Goal: Task Accomplishment & Management: Complete application form

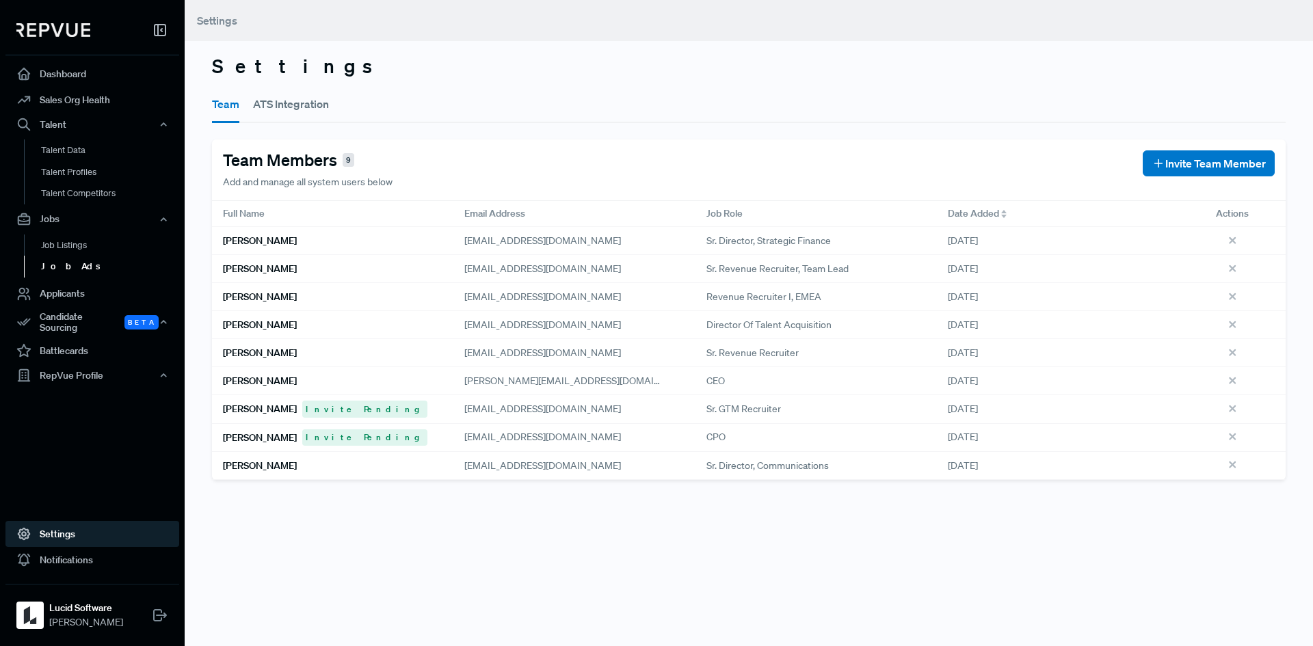
click at [66, 267] on link "Job Ads" at bounding box center [111, 267] width 174 height 22
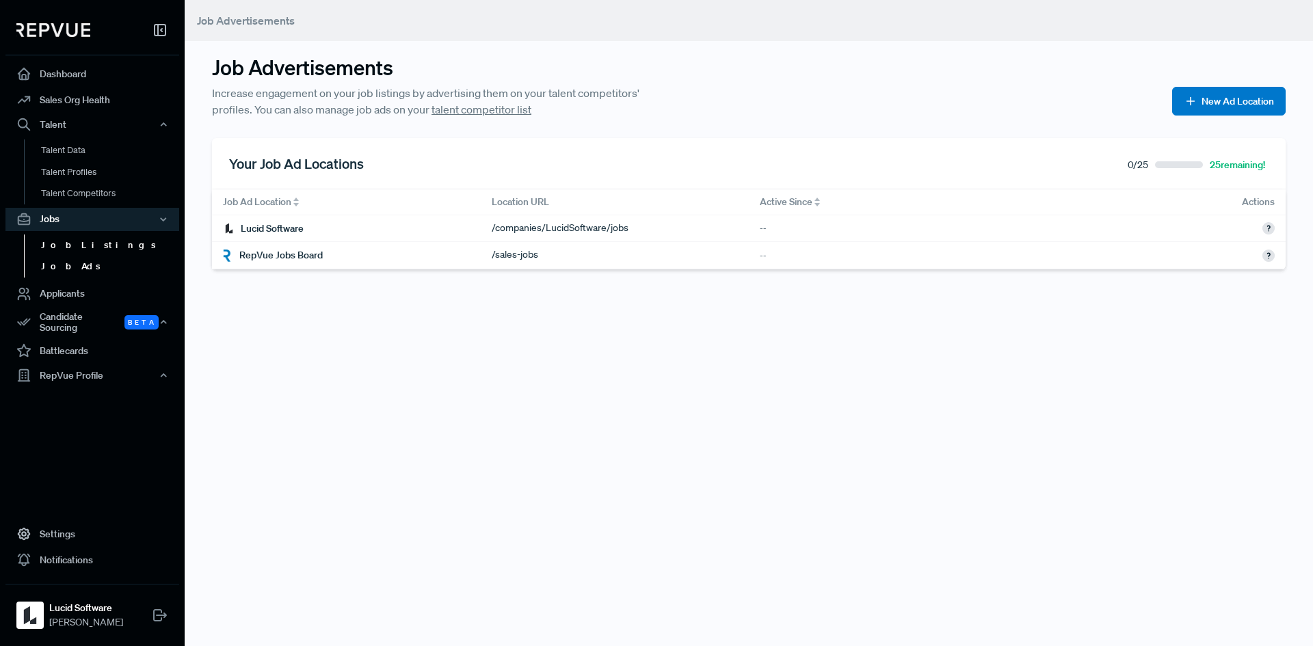
click at [72, 243] on link "Job Listings" at bounding box center [111, 245] width 174 height 22
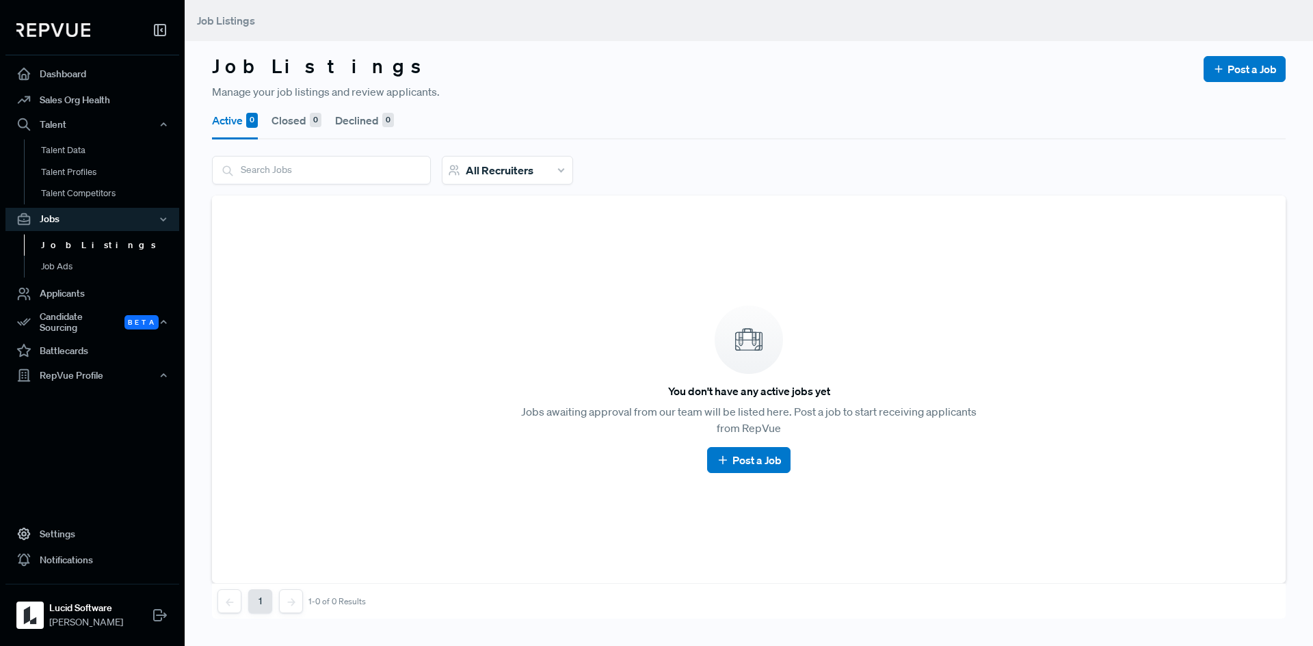
click at [416, 385] on article "You don't have any active jobs yet Jobs awaiting approval from our team will be…" at bounding box center [748, 389] width 1041 height 355
click at [740, 453] on link "Post a Job" at bounding box center [748, 460] width 65 height 16
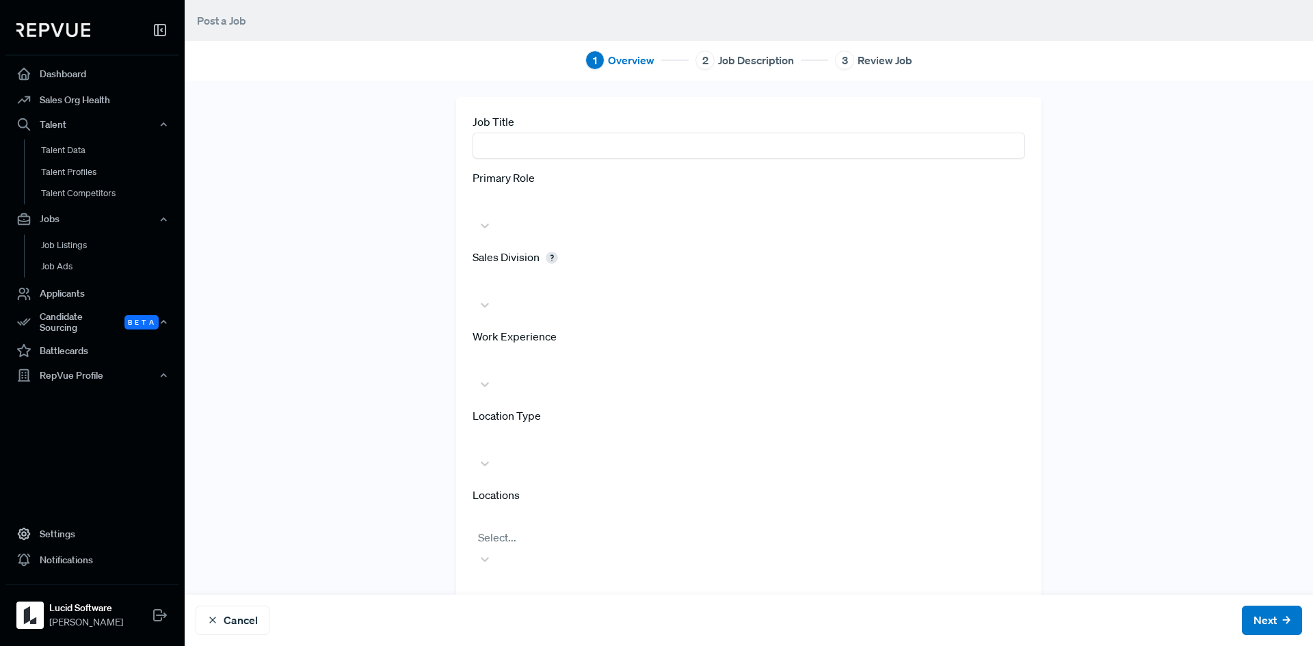
click at [587, 139] on input "text" at bounding box center [748, 145] width 552 height 25
click at [533, 136] on input "text" at bounding box center [748, 145] width 552 height 25
type input "dsfsd"
click at [507, 196] on div at bounding box center [748, 200] width 539 height 19
type input "dsf"
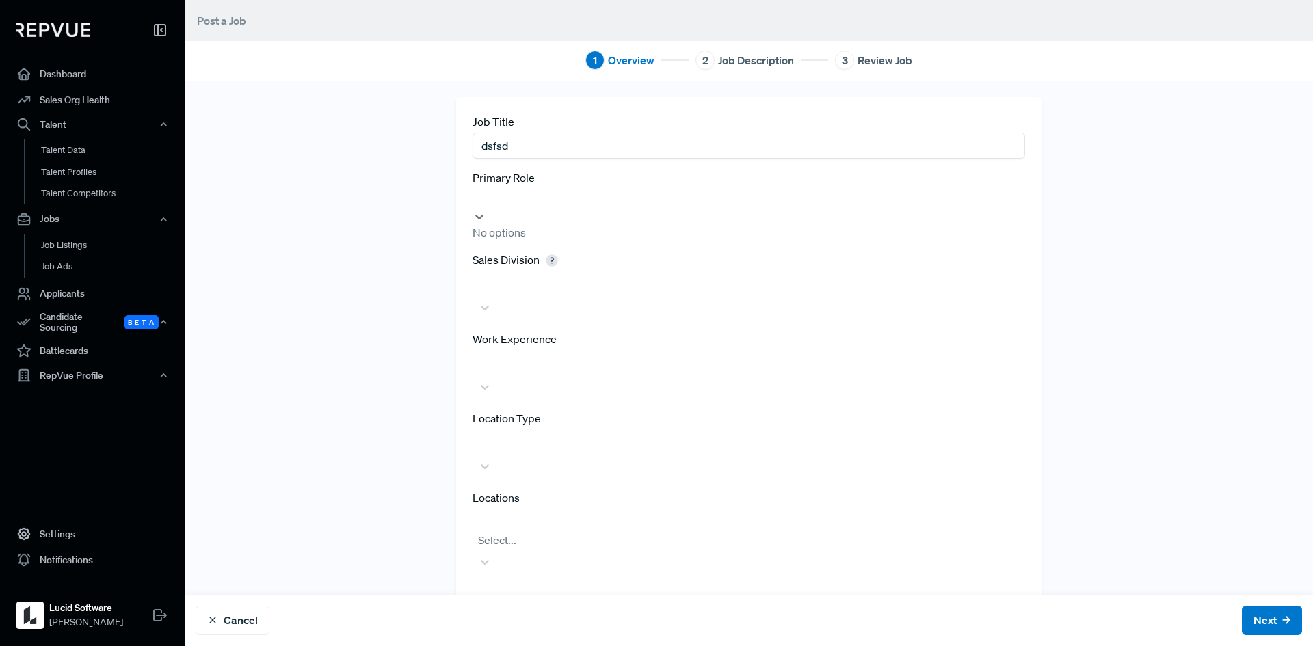
click at [419, 310] on div "Job Title dsfsd Primary Role 0 results available for search term dsf. Use Up an…" at bounding box center [748, 349] width 902 height 504
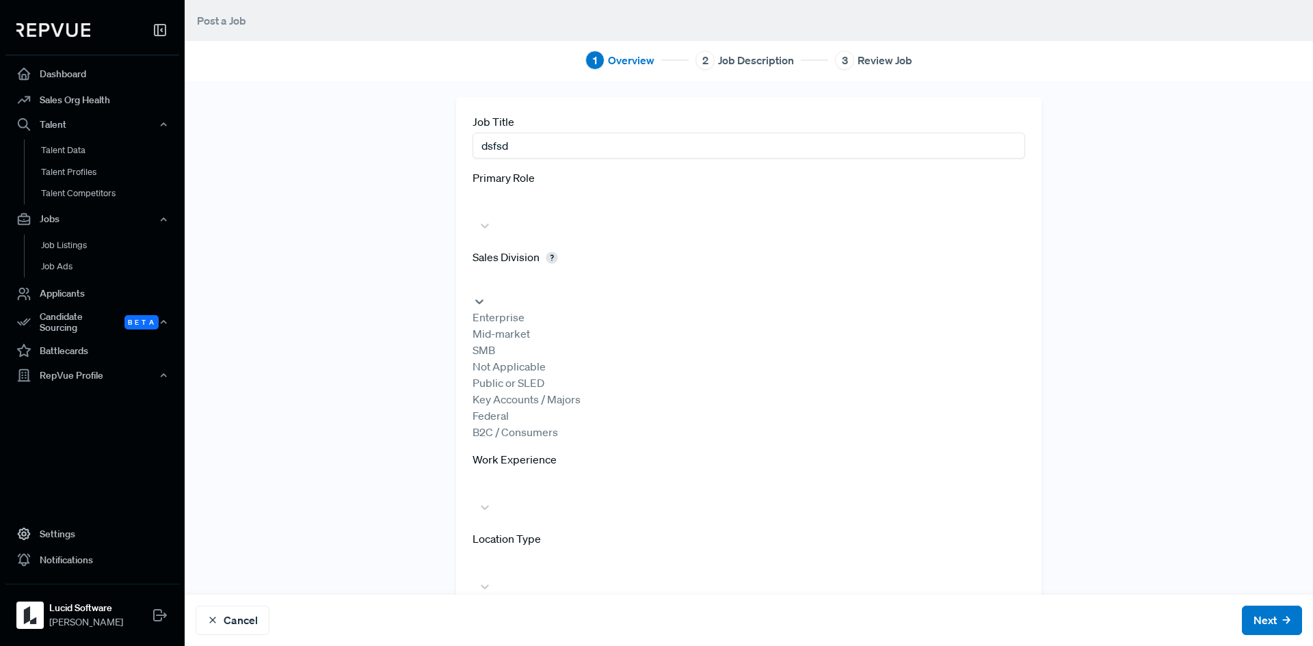
click at [543, 271] on div at bounding box center [748, 280] width 539 height 19
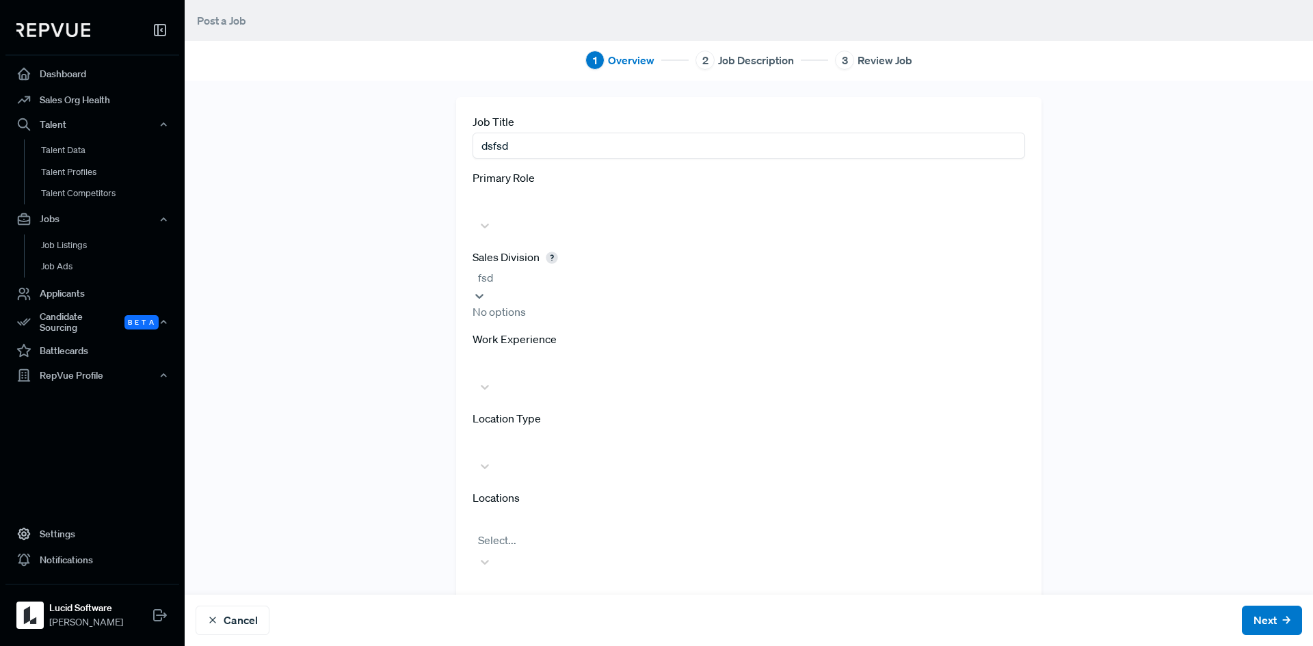
click at [495, 306] on div "No options" at bounding box center [748, 312] width 552 height 16
type input "fsd"
click at [579, 429] on div at bounding box center [748, 453] width 552 height 49
click at [520, 141] on input "dsfsd" at bounding box center [748, 145] width 552 height 25
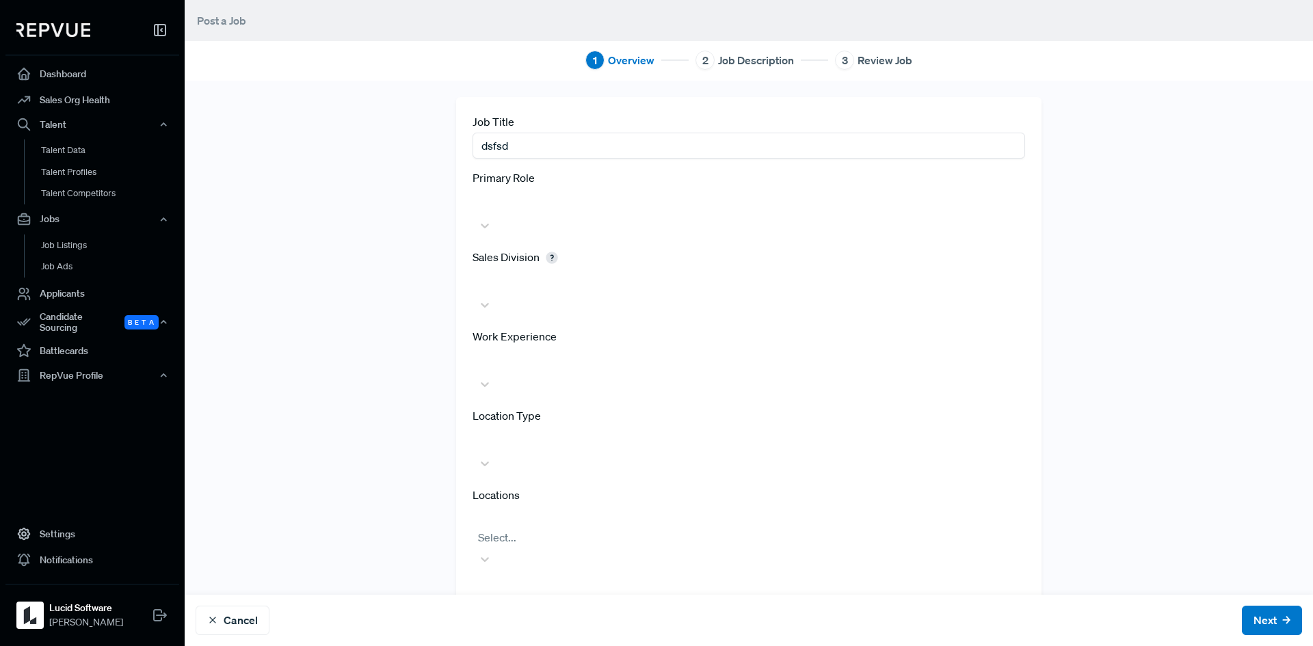
click at [520, 141] on input "dsfsd" at bounding box center [748, 145] width 552 height 25
type input "A"
paste input "NA SMB New Logo Account Executive"
type input "NA SMB New Logo Account Executive"
click at [524, 174] on label "Primary Role" at bounding box center [503, 178] width 62 height 16
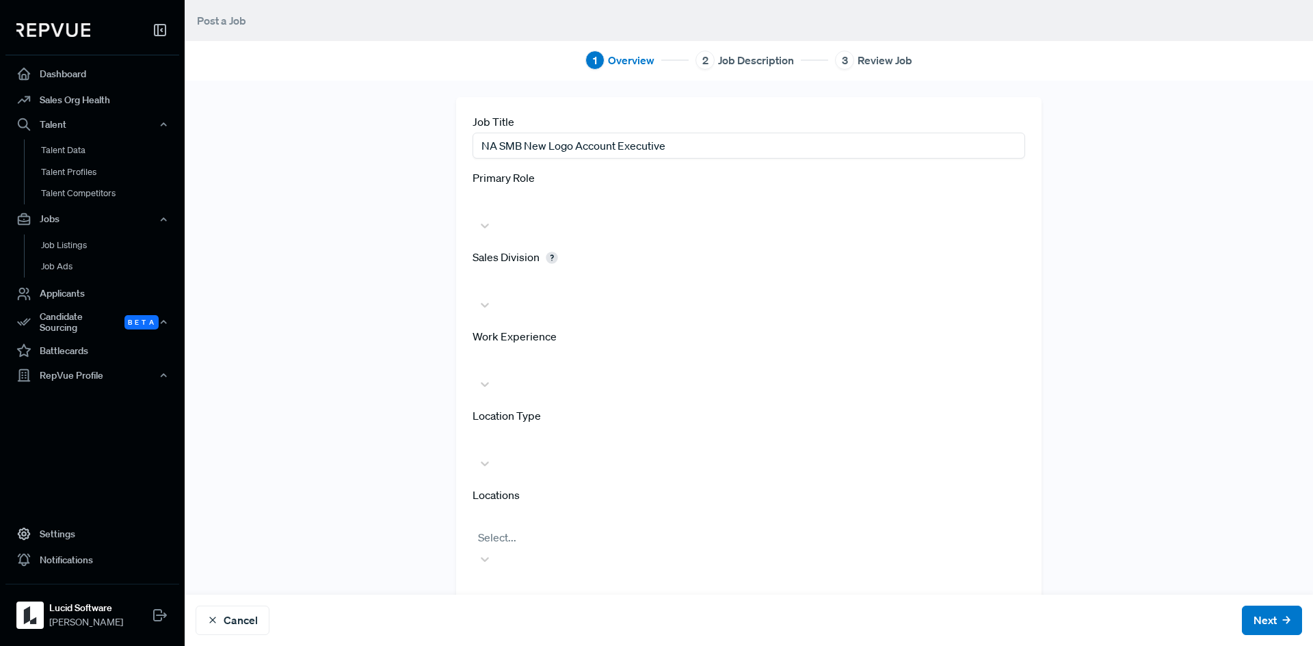
click at [526, 204] on div at bounding box center [748, 200] width 539 height 19
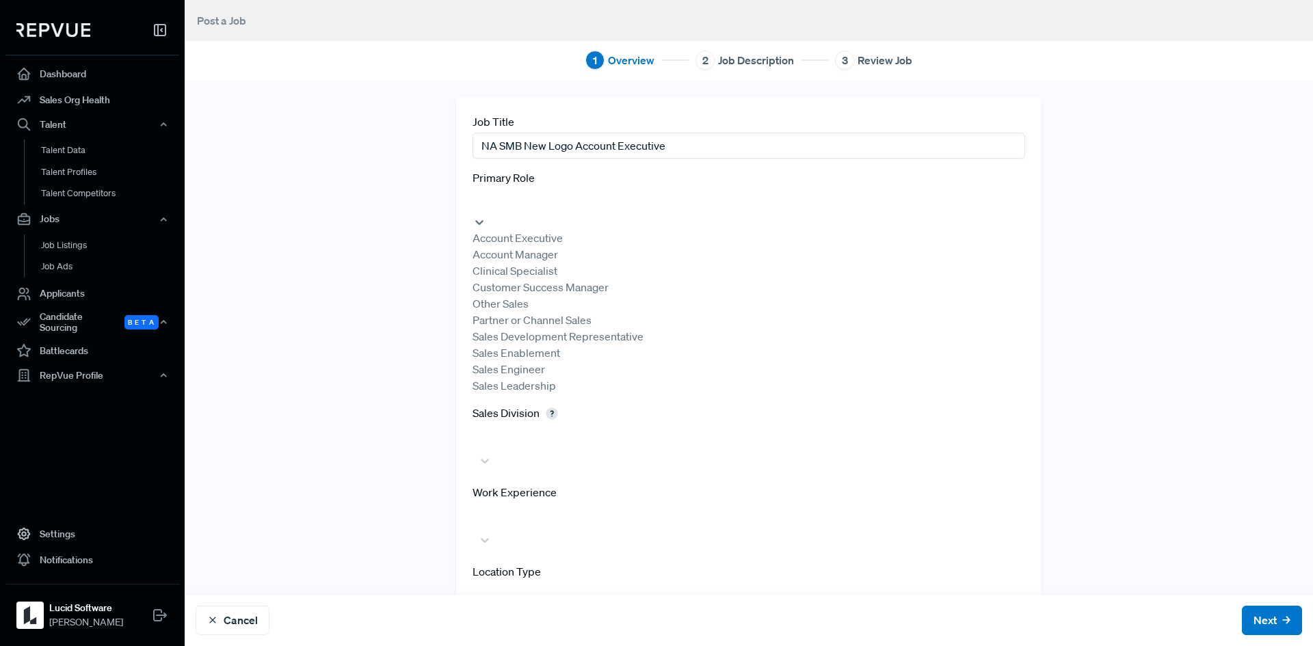
click at [530, 240] on div "Account Executive" at bounding box center [748, 238] width 552 height 16
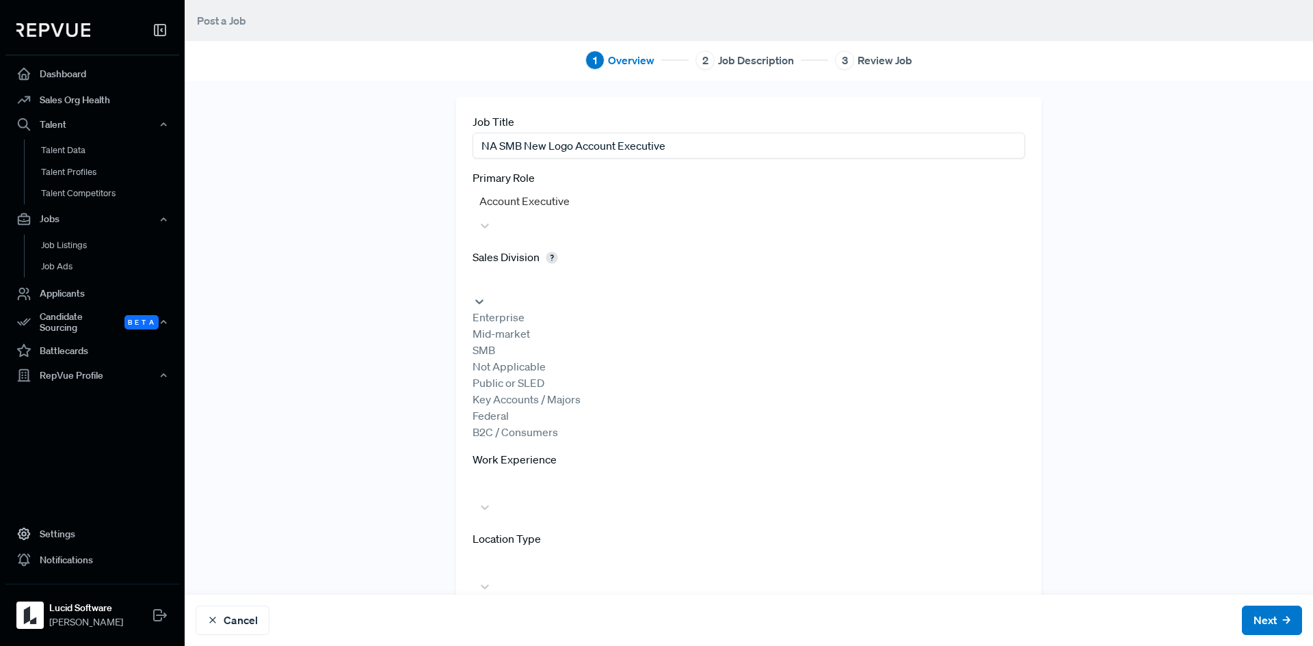
click at [682, 271] on div at bounding box center [748, 280] width 539 height 19
click at [580, 349] on div "SMB" at bounding box center [748, 350] width 552 height 16
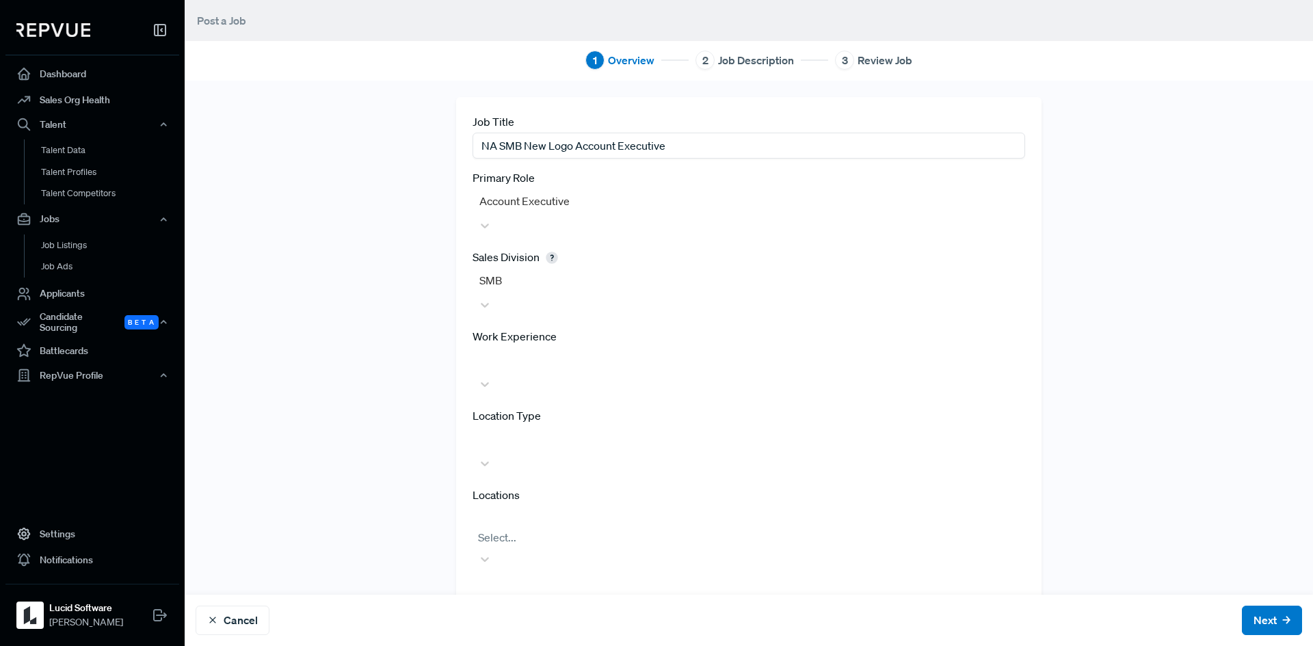
click at [586, 249] on div "Sales Division SMB" at bounding box center [748, 283] width 552 height 68
click at [586, 268] on div "SMB" at bounding box center [748, 280] width 552 height 25
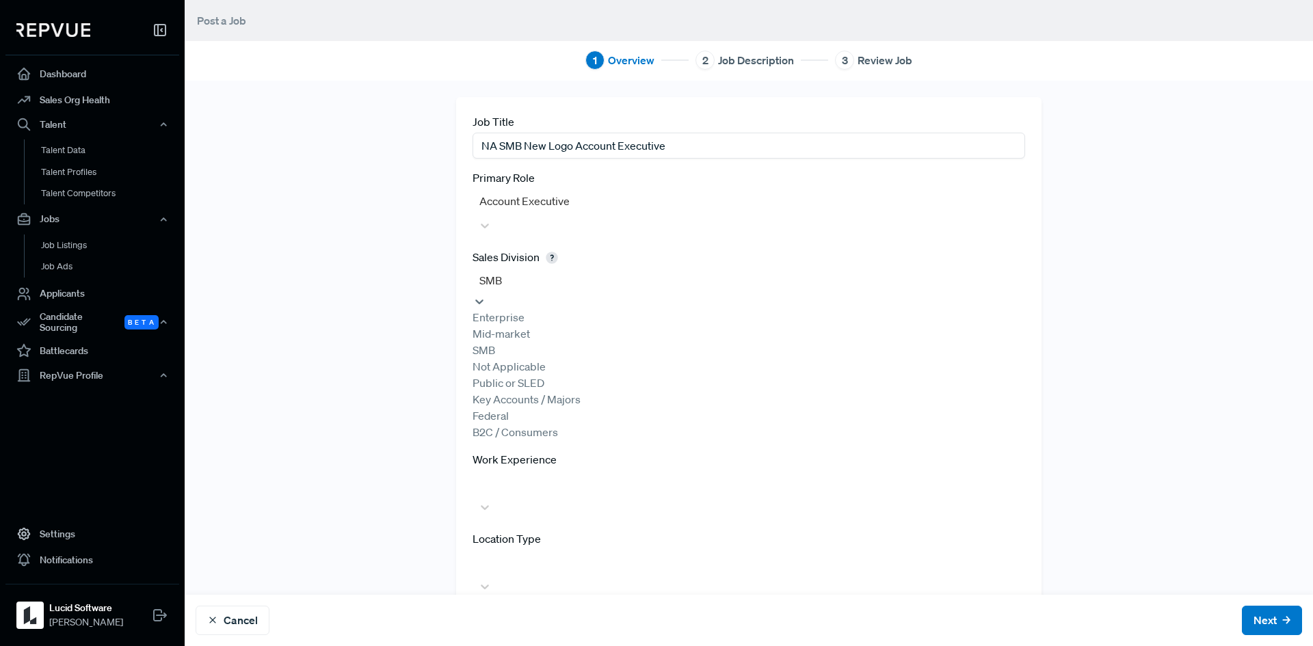
scroll to position [19, 0]
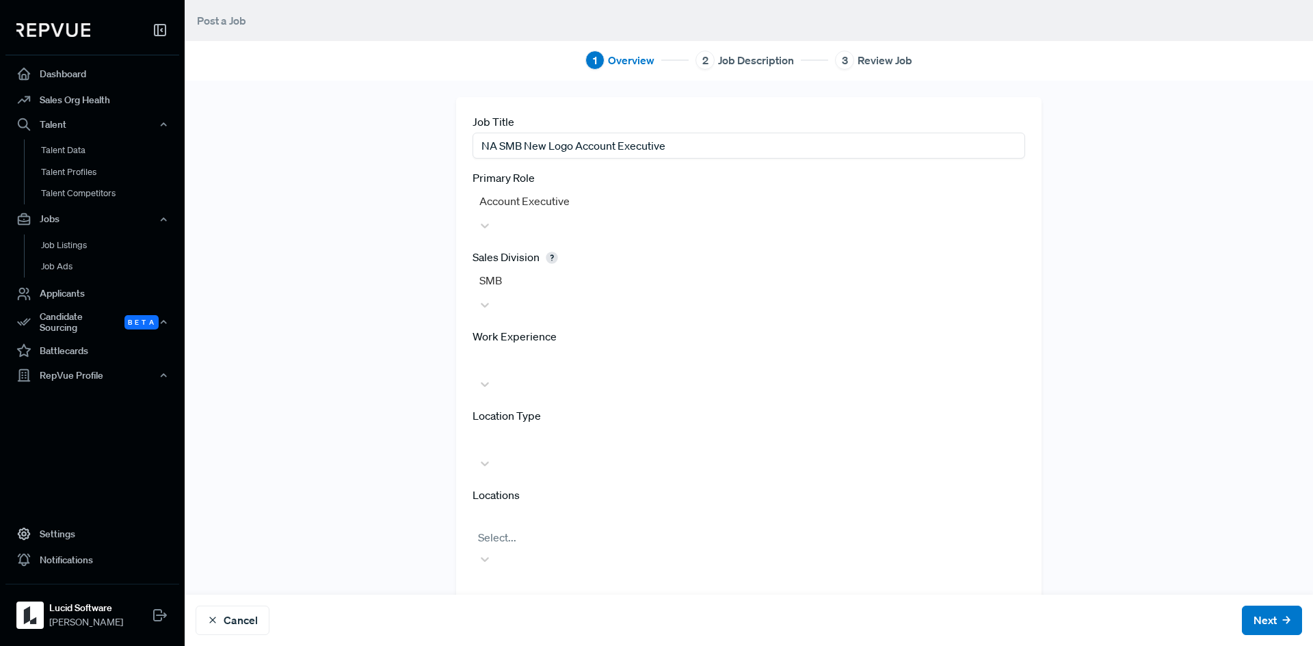
click at [338, 371] on div "Job Title NA SMB New Logo Account Executive Primary Role Account Executive Sale…" at bounding box center [748, 347] width 902 height 501
click at [581, 347] on div at bounding box center [748, 359] width 552 height 25
click at [316, 304] on div "Job Title NA SMB New Logo Account Executive Primary Role Account Executive Sale…" at bounding box center [748, 392] width 902 height 591
click at [541, 429] on div at bounding box center [748, 438] width 539 height 19
click at [550, 517] on div "In office / hybrid" at bounding box center [748, 525] width 552 height 16
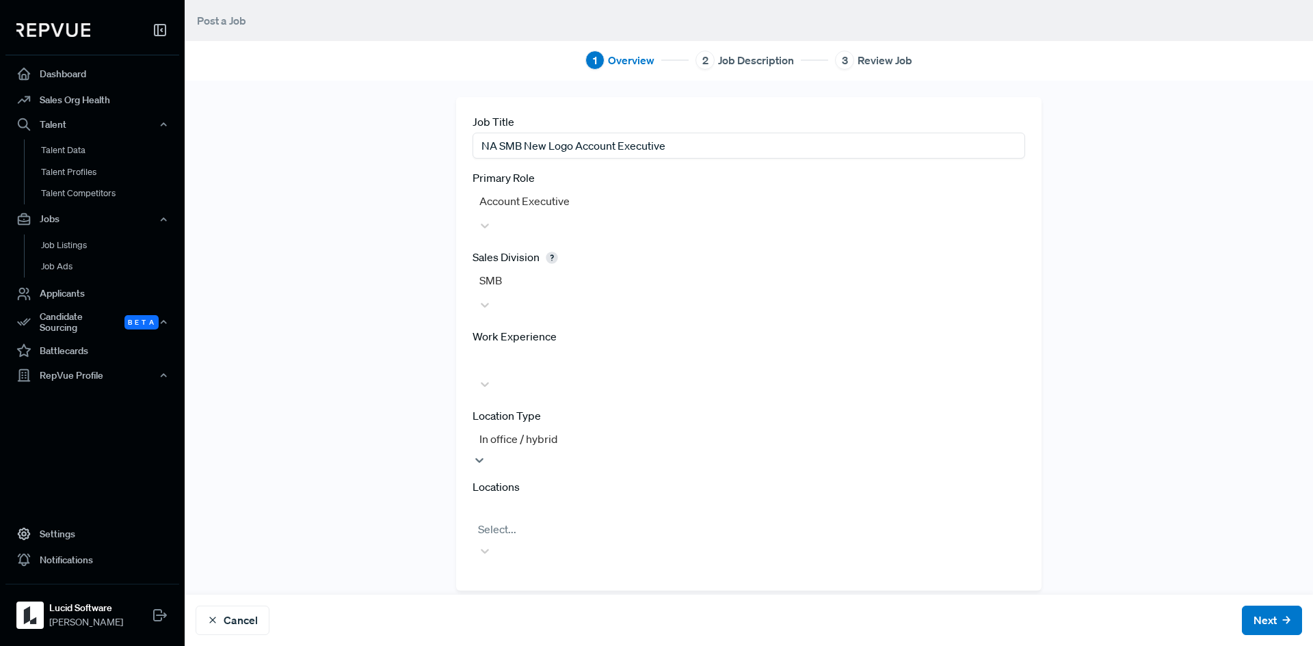
click at [537, 479] on div "Locations Select..." at bounding box center [748, 521] width 552 height 85
click at [535, 509] on div at bounding box center [748, 518] width 539 height 19
click at [528, 407] on label "Location Type" at bounding box center [506, 415] width 68 height 16
click at [531, 429] on div at bounding box center [748, 438] width 539 height 19
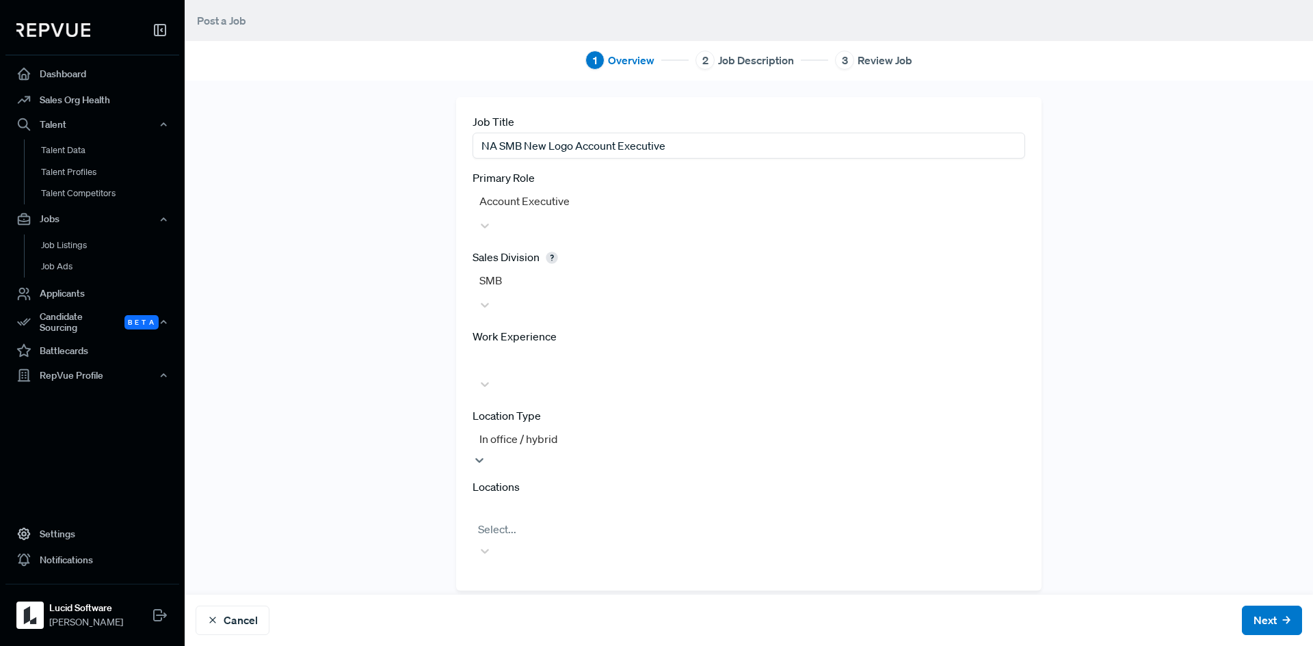
click at [553, 500] on div at bounding box center [748, 509] width 539 height 19
type input "sa"
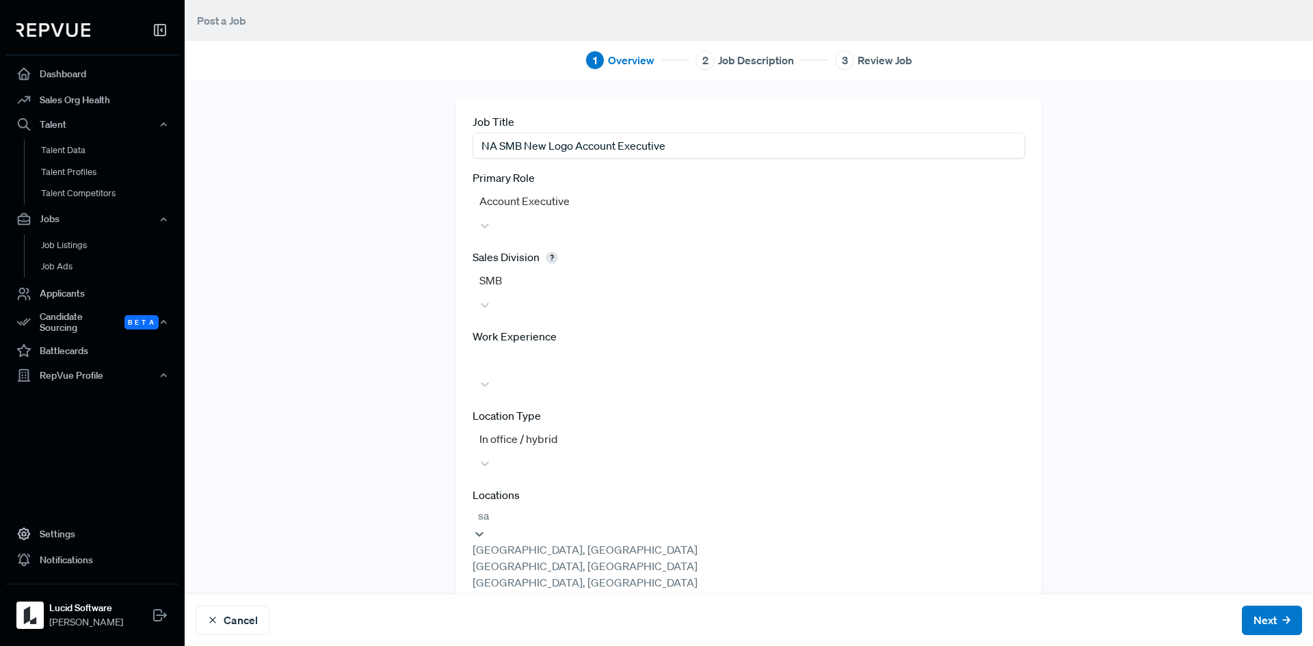
click at [568, 574] on div "[GEOGRAPHIC_DATA], [GEOGRAPHIC_DATA]" at bounding box center [748, 582] width 552 height 16
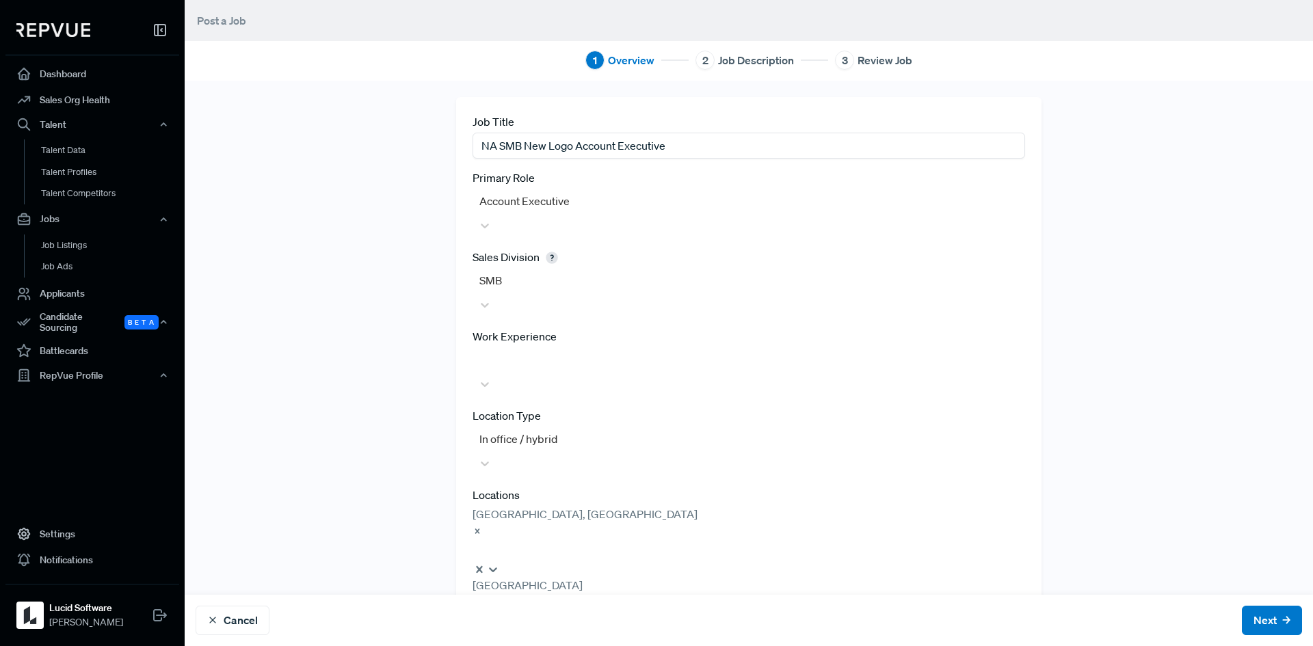
click at [476, 540] on div at bounding box center [475, 549] width 2 height 19
click at [480, 529] on icon "Remove Greater Salt Lake City Area, UT" at bounding box center [477, 531] width 5 height 5
type input "south"
click at [545, 509] on div at bounding box center [748, 518] width 539 height 19
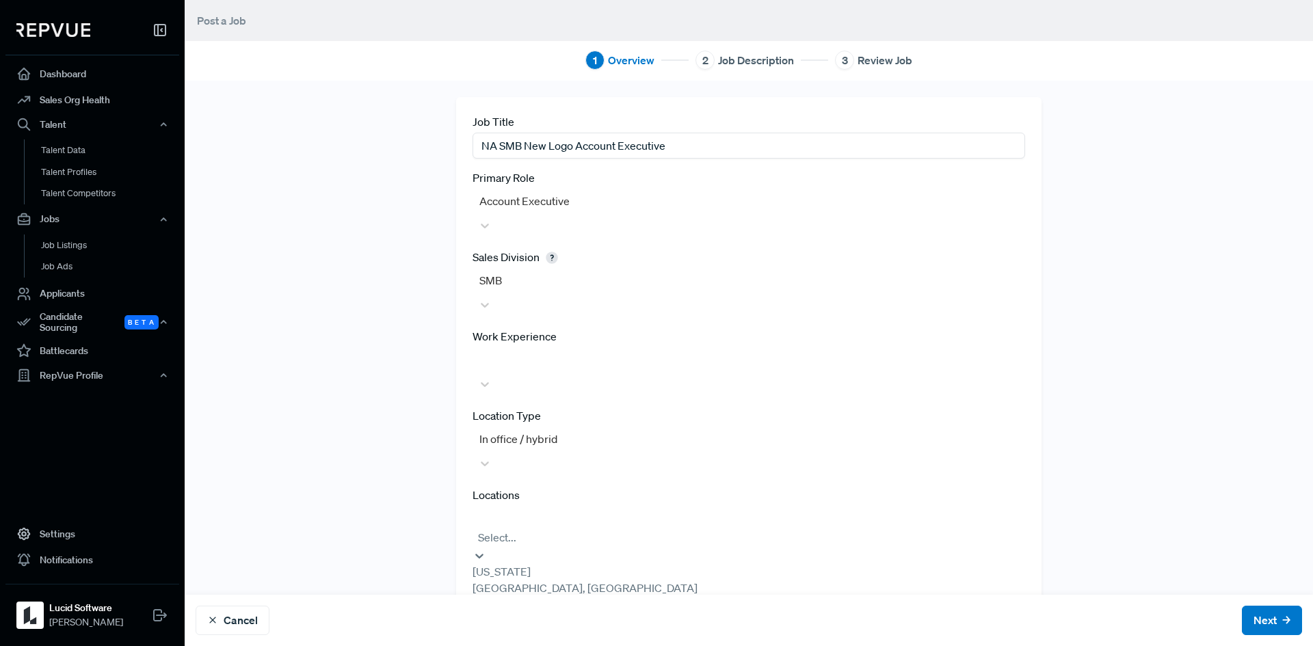
click at [545, 509] on div at bounding box center [748, 518] width 539 height 19
type input "[GEOGRAPHIC_DATA]"
click at [585, 541] on div "[GEOGRAPHIC_DATA], [GEOGRAPHIC_DATA]" at bounding box center [748, 549] width 552 height 16
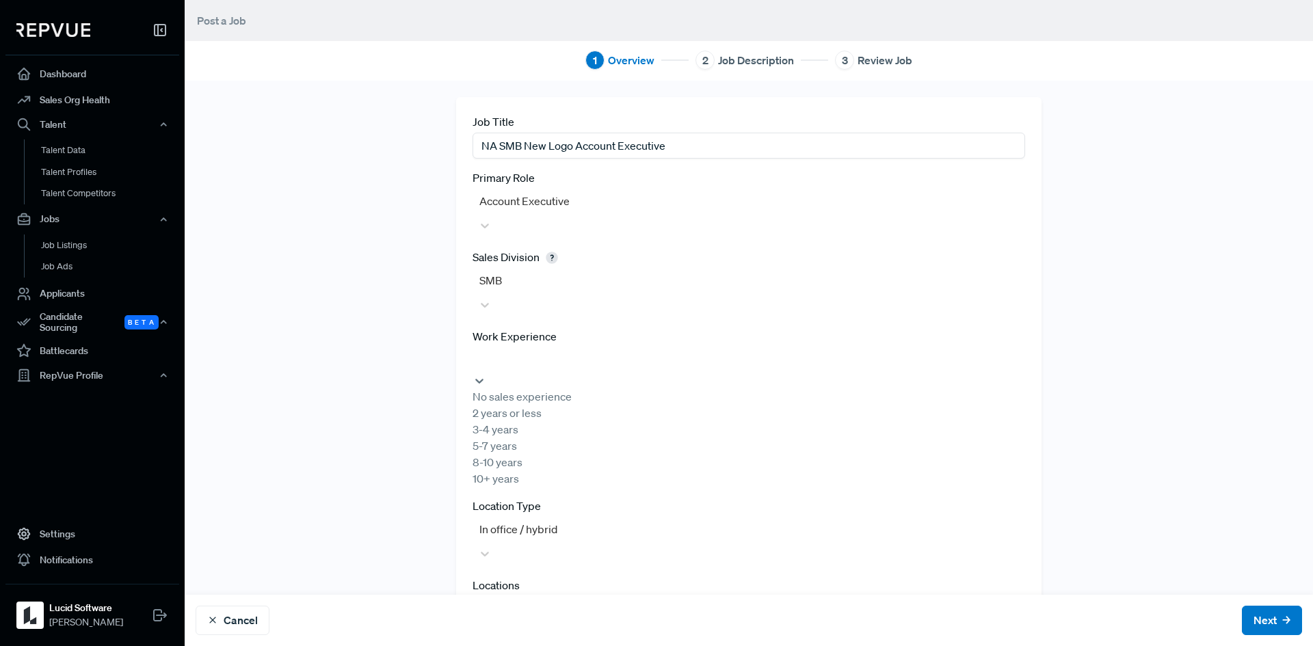
click at [574, 350] on div at bounding box center [748, 359] width 539 height 19
click at [989, 347] on div at bounding box center [748, 359] width 552 height 25
click at [308, 364] on div "Job Title NA SMB New Logo Account Executive Primary Role Account Executive Sale…" at bounding box center [748, 354] width 902 height 515
click at [1255, 606] on button "Next" at bounding box center [1272, 620] width 60 height 29
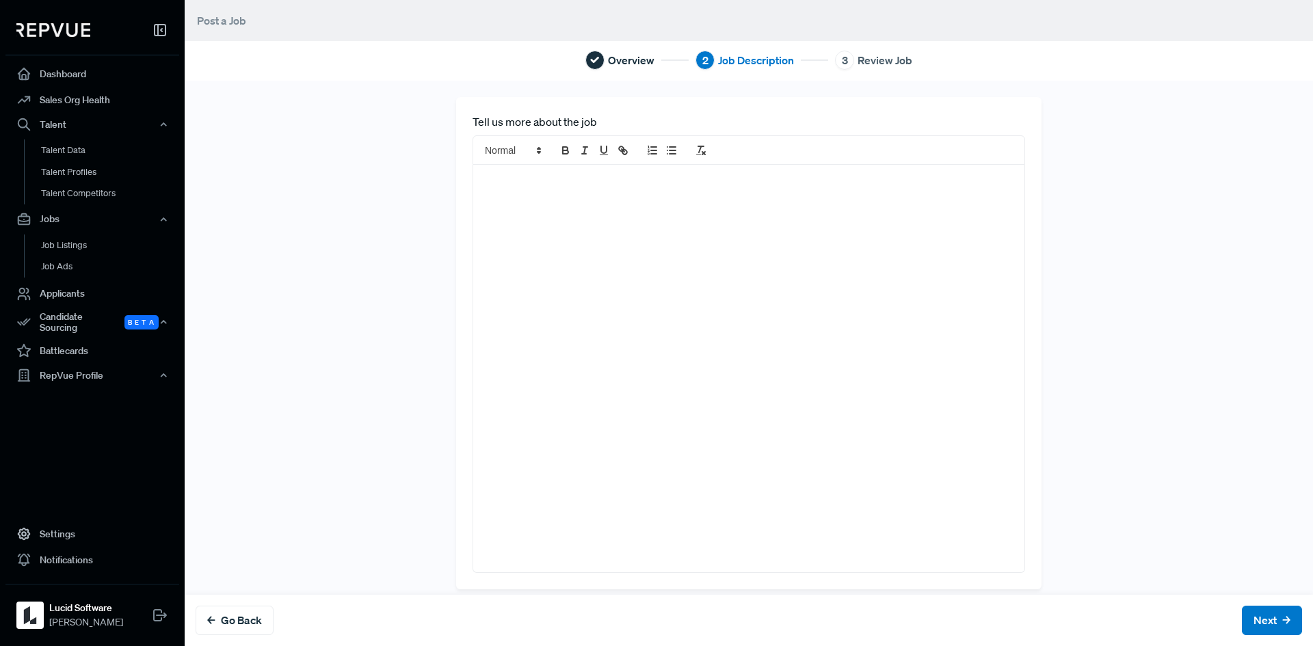
click at [647, 297] on div at bounding box center [748, 368] width 551 height 407
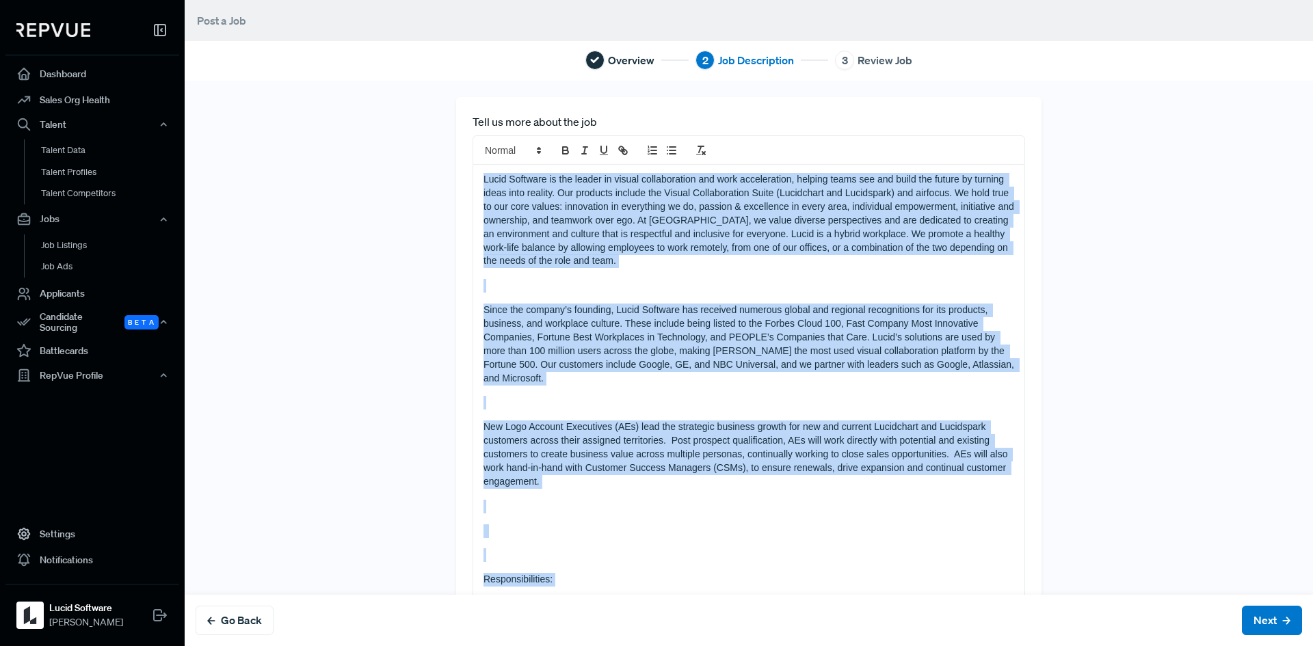
drag, startPoint x: 552, startPoint y: 551, endPoint x: 401, endPoint y: 22, distance: 550.1
click at [401, 22] on main "Post a Job Overview 2 Job Description 3 Review Job Tell us more about the job L…" at bounding box center [749, 323] width 1128 height 646
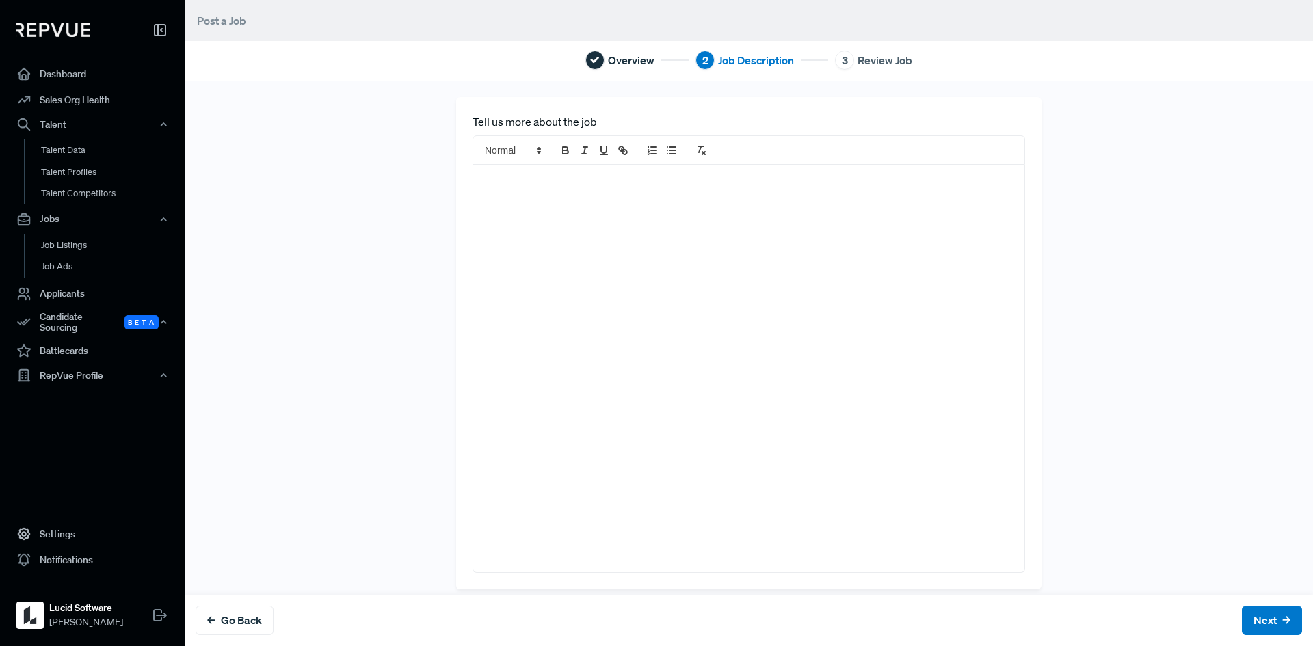
scroll to position [257, 0]
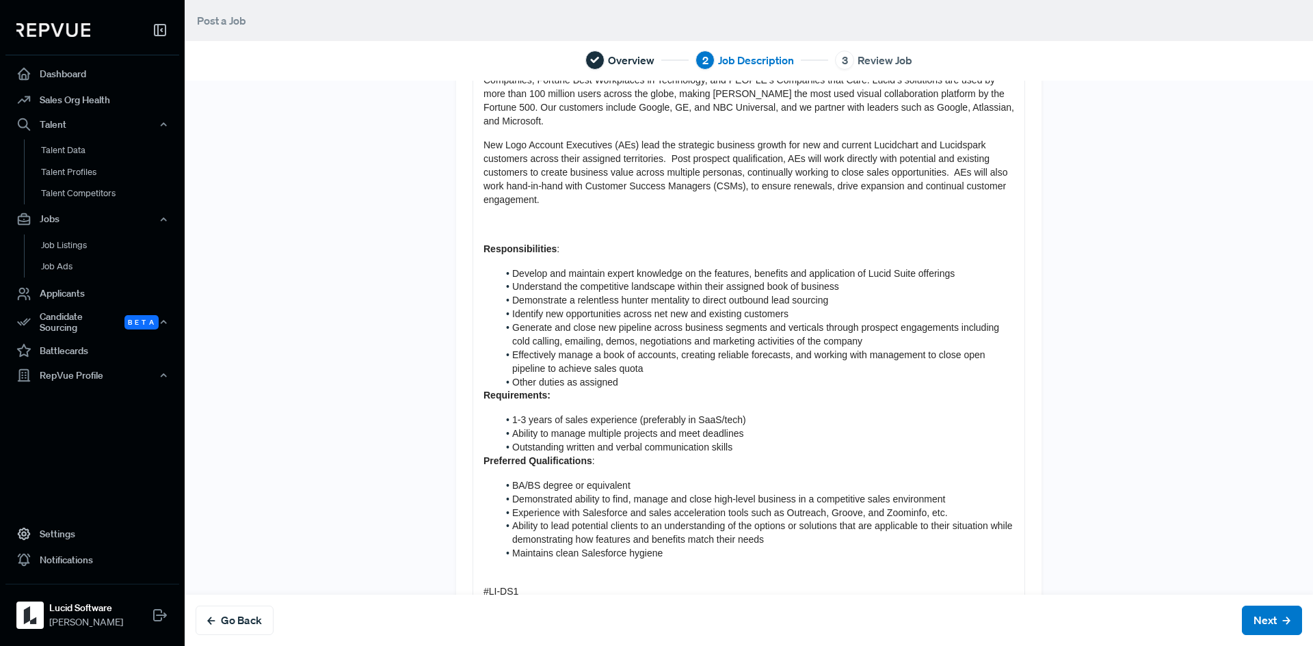
click at [534, 209] on div "Lucid Software is the leader in visual collaboration and work acceleration, hel…" at bounding box center [748, 306] width 551 height 797
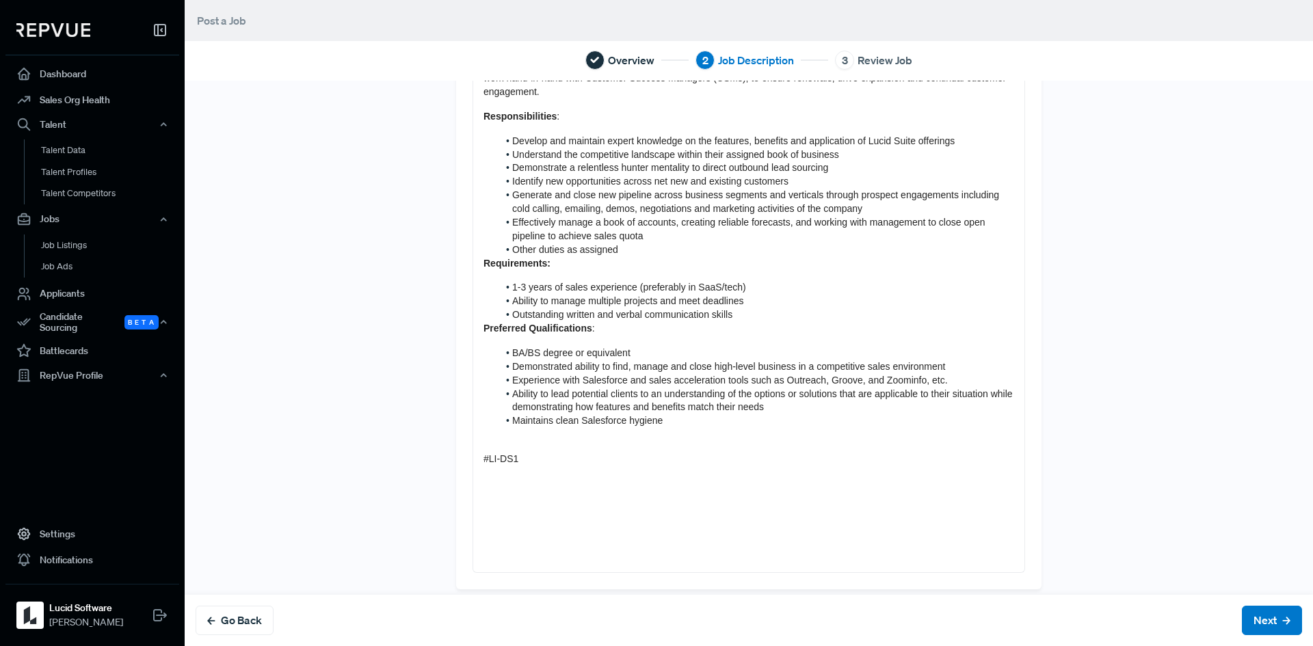
scroll to position [376, 0]
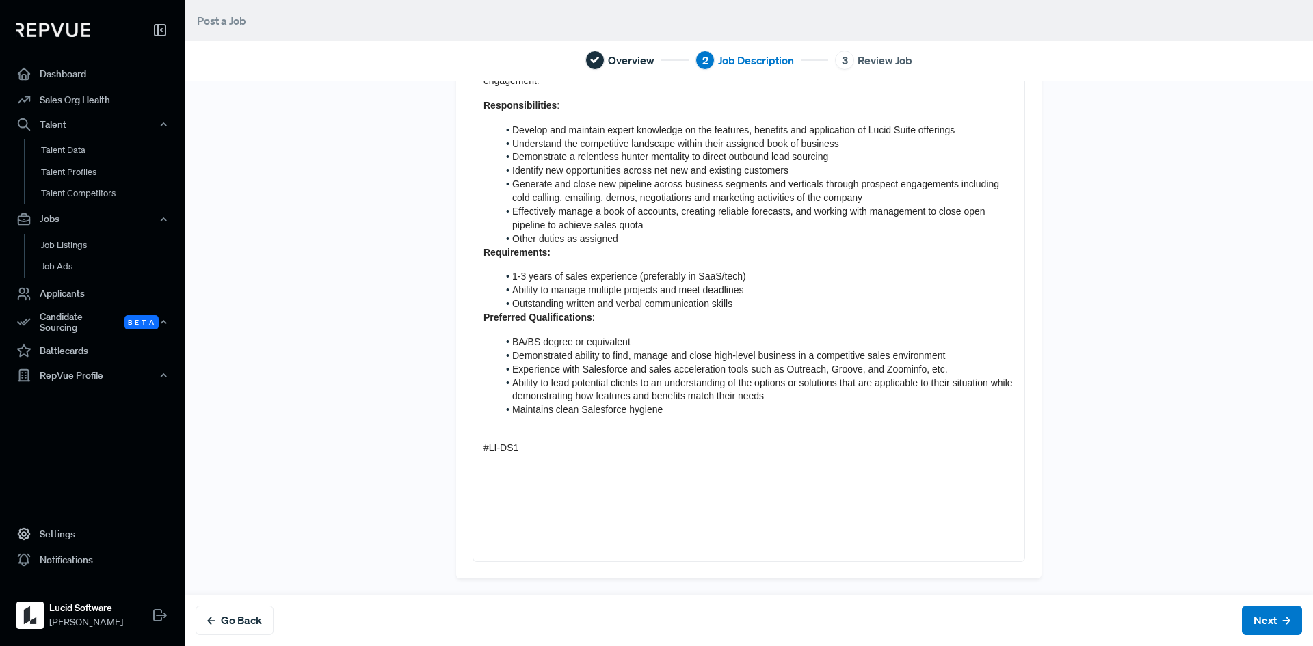
click at [529, 544] on p at bounding box center [748, 547] width 531 height 14
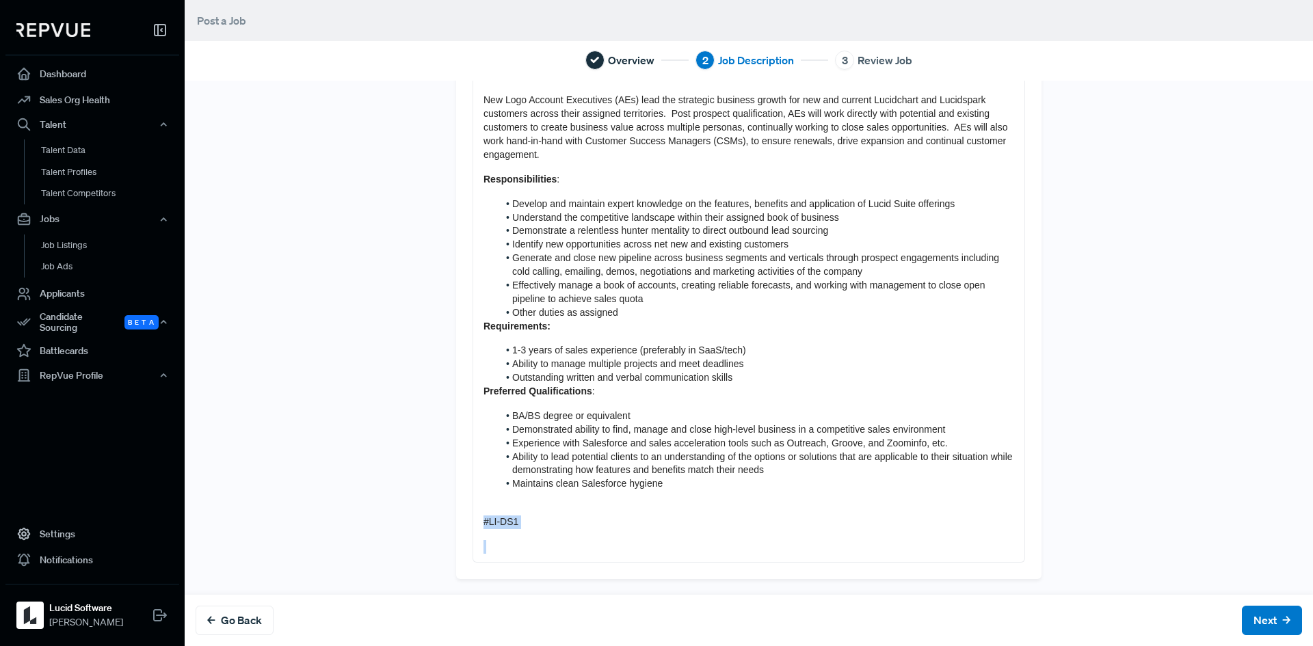
drag, startPoint x: 541, startPoint y: 548, endPoint x: 468, endPoint y: 513, distance: 81.0
click at [473, 513] on div "Lucid Software is the leader in visual collaboration and work acceleration, hel…" at bounding box center [748, 212] width 551 height 699
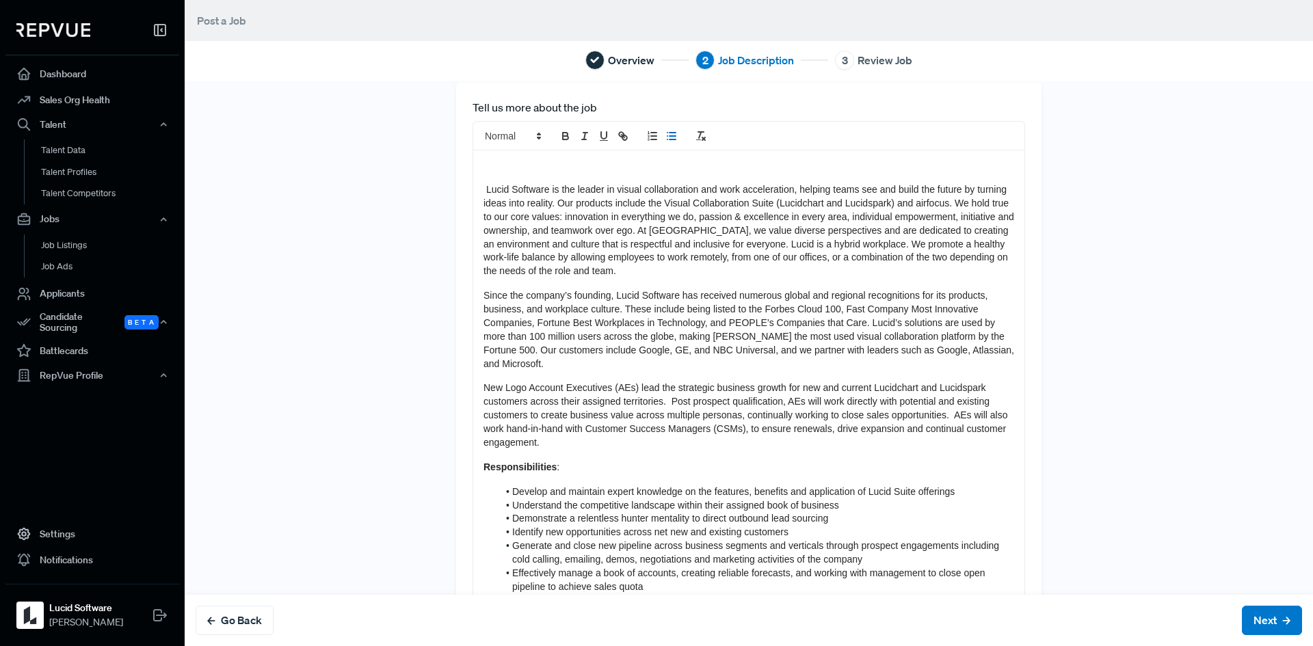
scroll to position [0, 0]
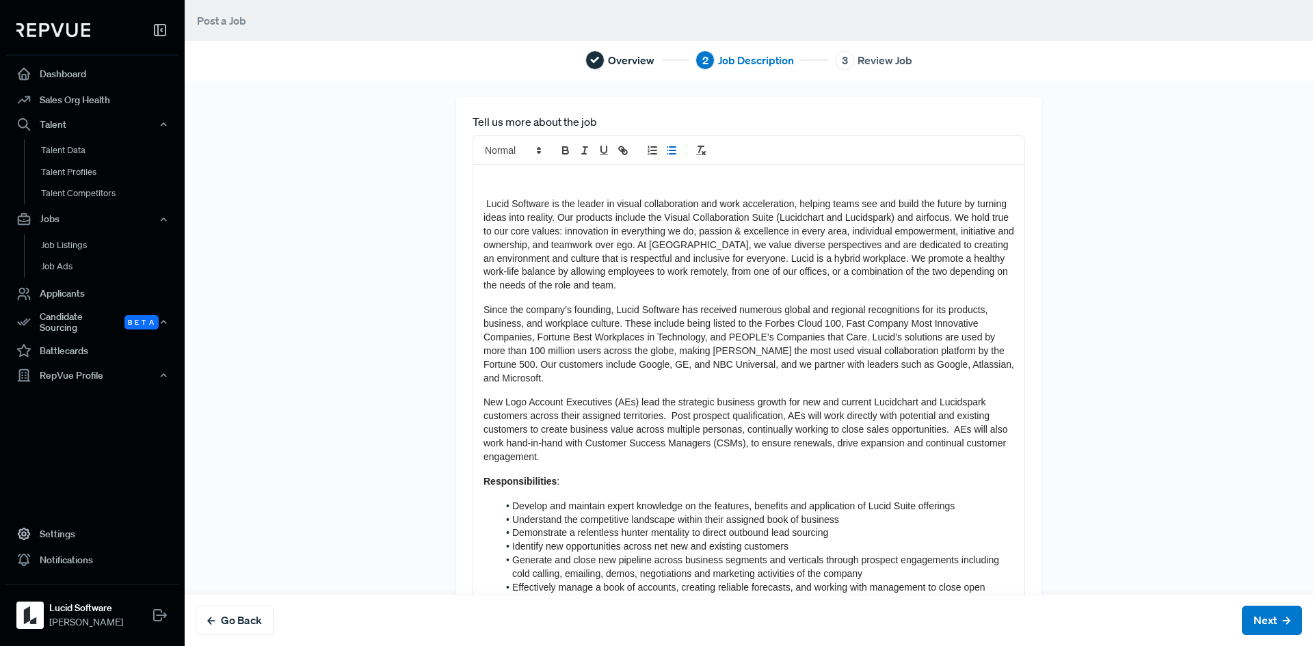
click at [483, 200] on p "Lucid Software is the leader in visual collaboration and work acceleration, hel…" at bounding box center [748, 245] width 531 height 95
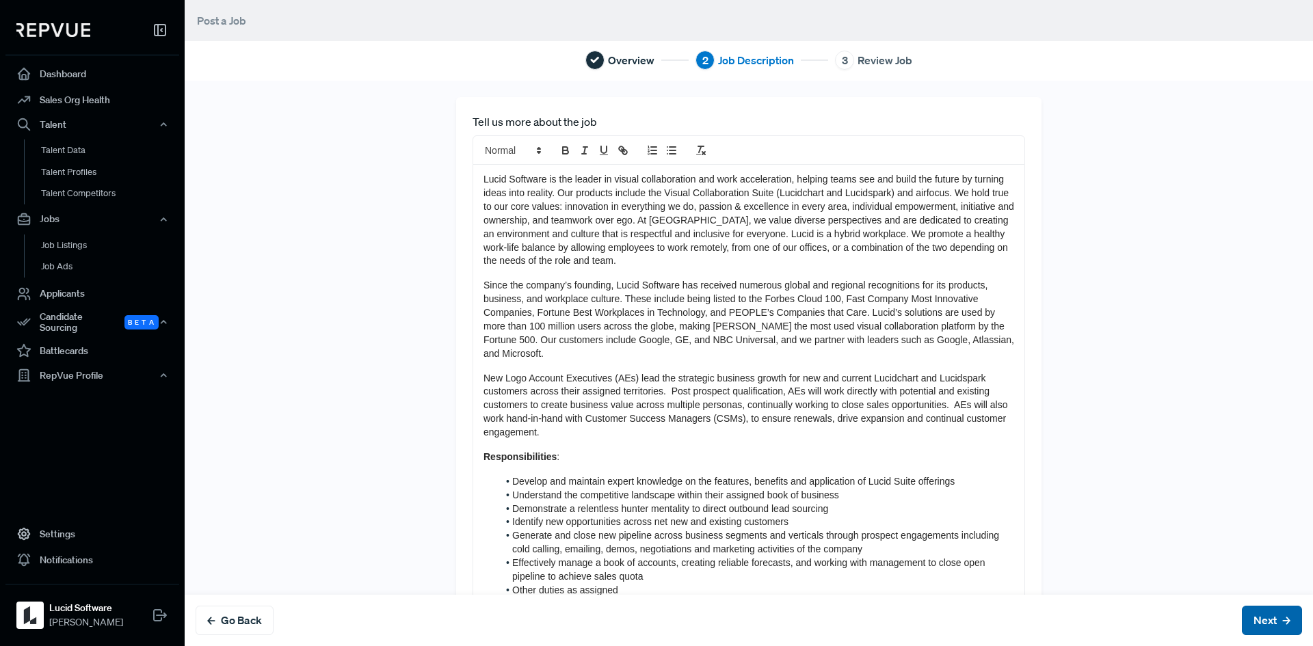
click at [1260, 621] on button "Next" at bounding box center [1272, 620] width 60 height 29
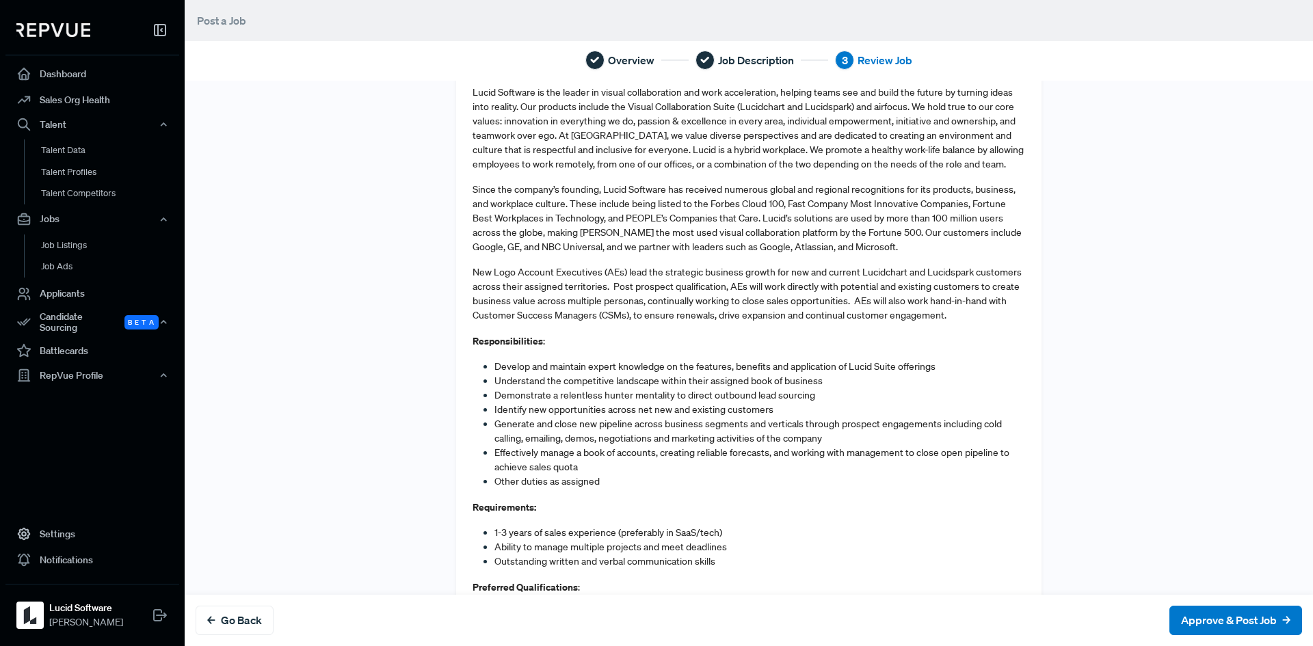
scroll to position [461, 0]
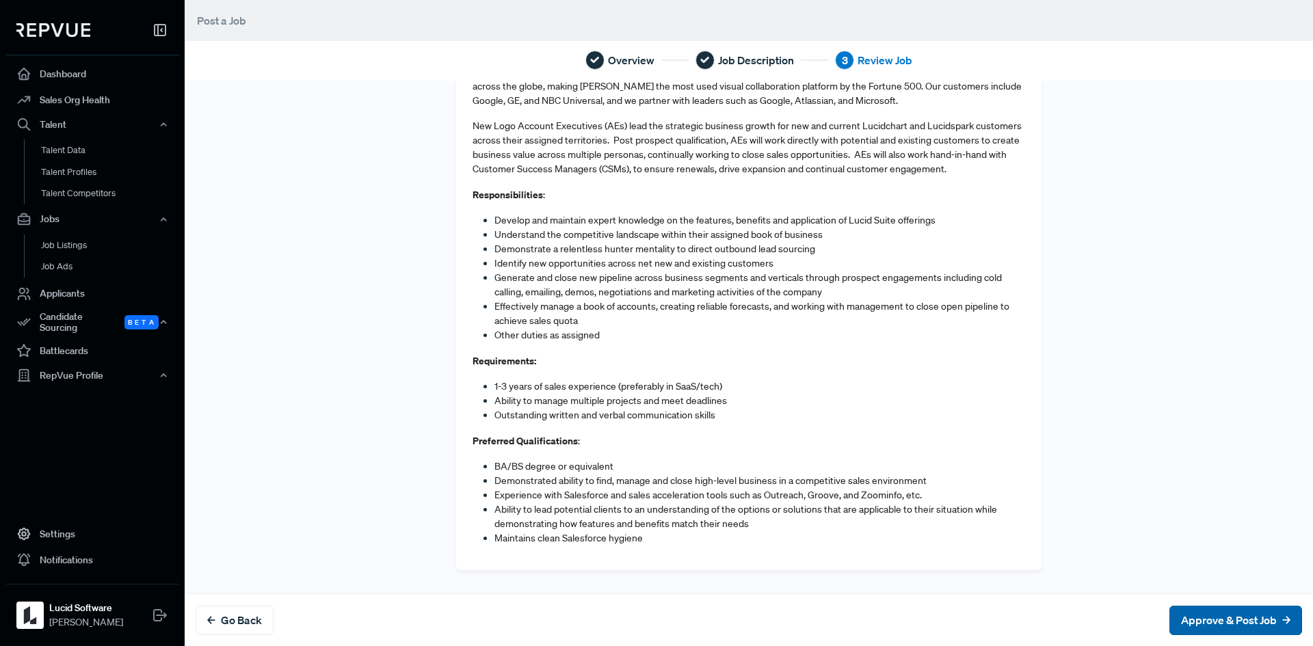
click at [1235, 620] on button "Approve & Post Job" at bounding box center [1235, 620] width 133 height 29
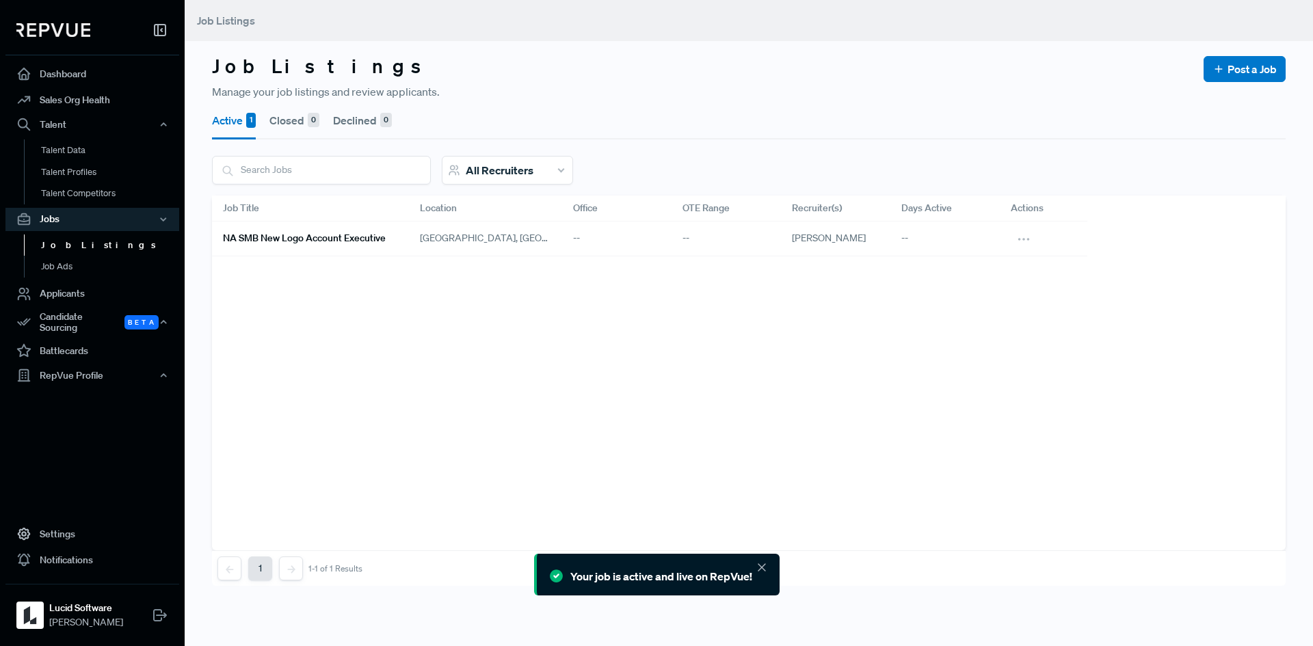
click at [422, 347] on article "Job Title Location Office OTE Range Recruiter(s) Days Active Actions NA SMB New…" at bounding box center [748, 373] width 1073 height 355
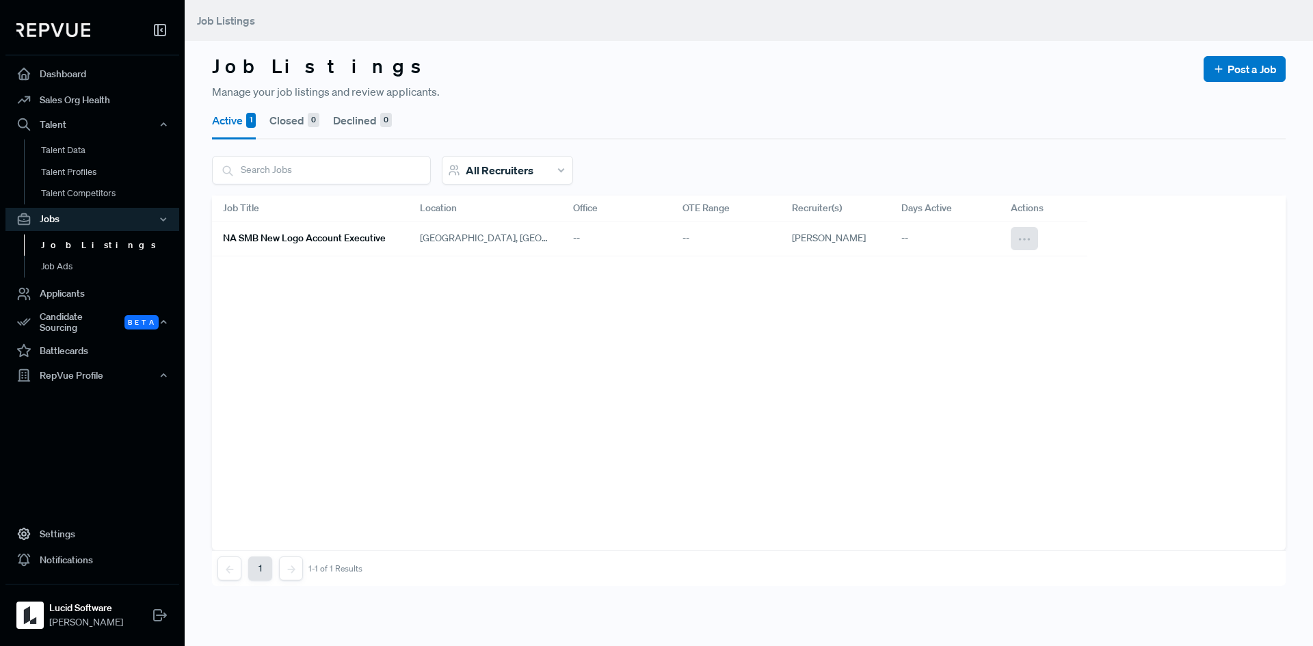
click at [1024, 237] on icon at bounding box center [1024, 239] width 15 height 15
click at [948, 280] on span "View on RepVue" at bounding box center [952, 283] width 72 height 12
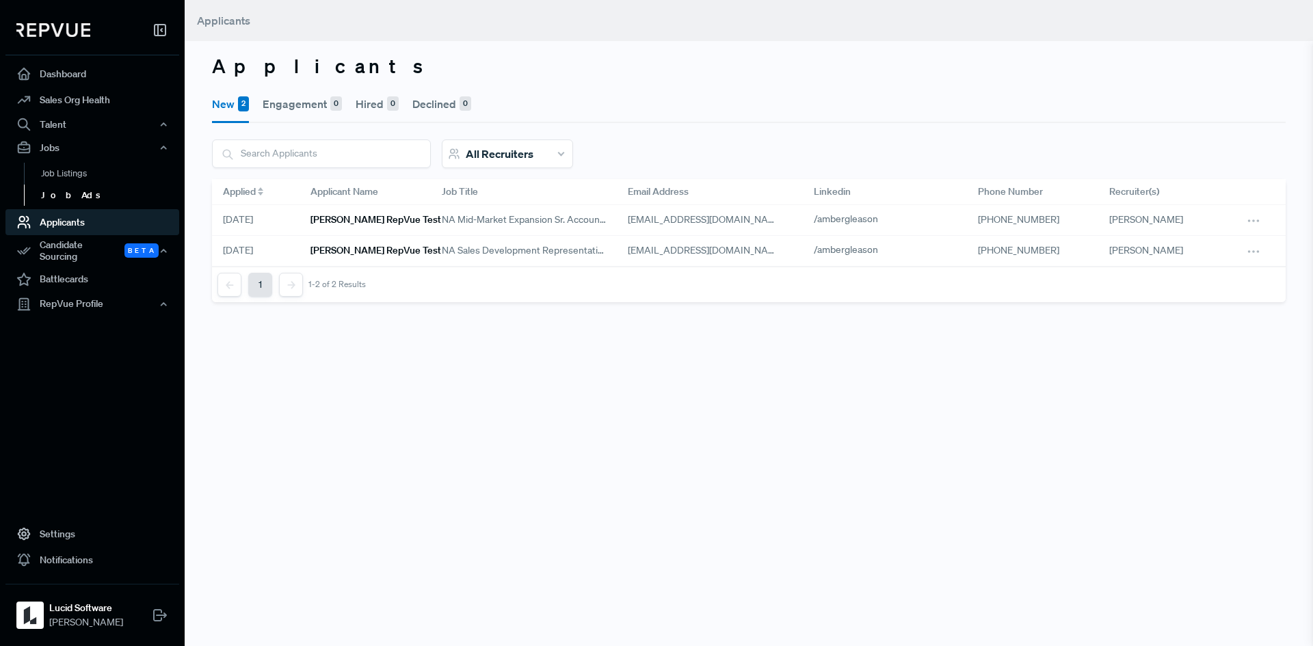
click at [74, 193] on link "Job Ads" at bounding box center [111, 196] width 174 height 22
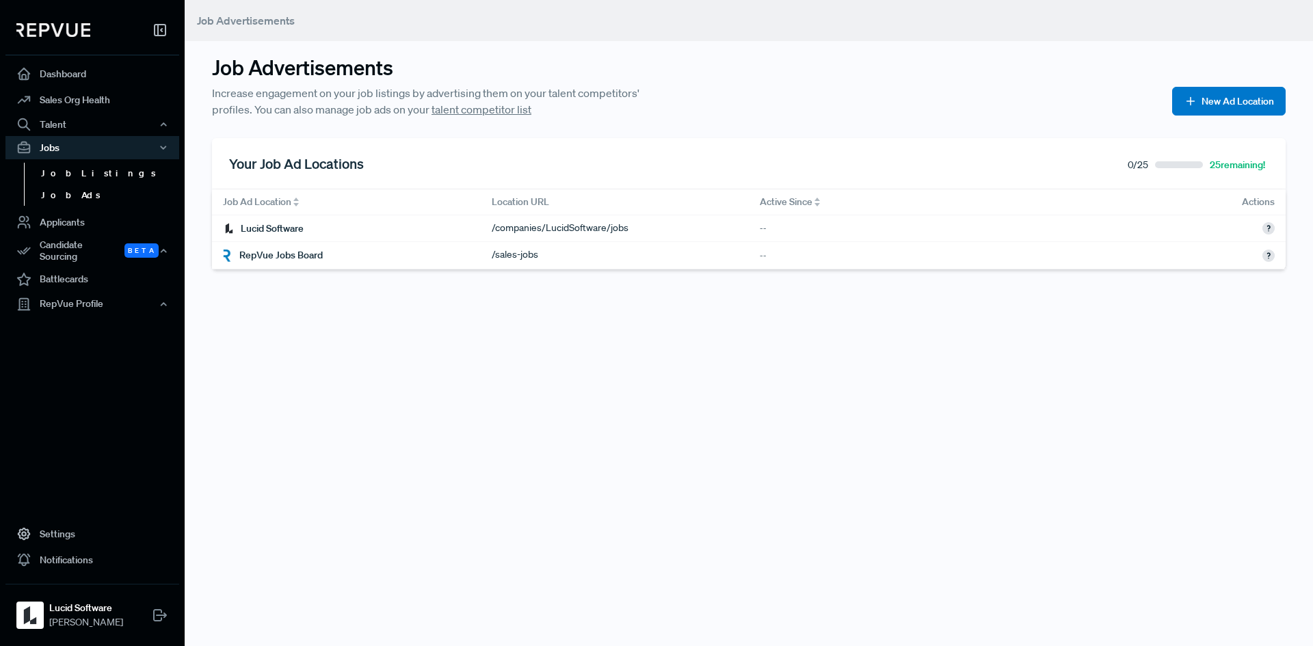
click at [77, 173] on link "Job Listings" at bounding box center [111, 174] width 174 height 22
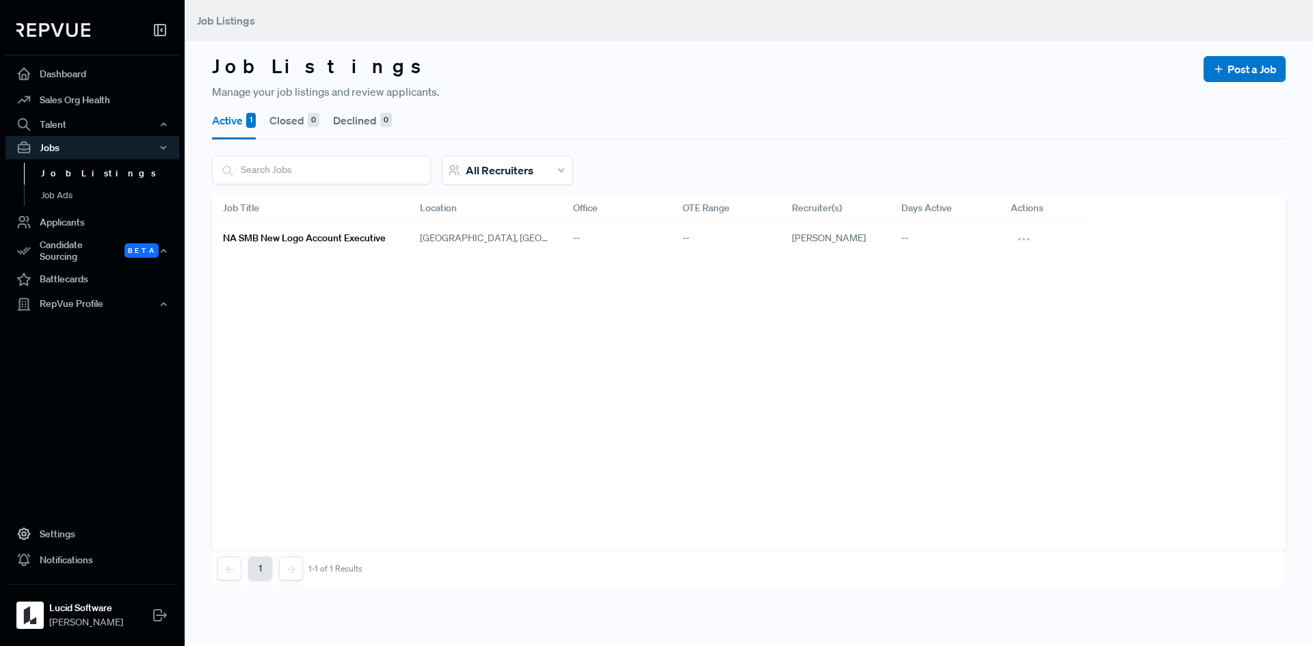
click at [644, 231] on div "--" at bounding box center [616, 239] width 109 height 35
click at [509, 238] on span "[GEOGRAPHIC_DATA], [GEOGRAPHIC_DATA]" at bounding box center [485, 238] width 131 height 14
click at [1112, 228] on div "NA SMB New Logo Account Executive Greater Salt Lake City Area, UT -- -- Krysta …" at bounding box center [748, 239] width 1073 height 35
click at [1012, 234] on button at bounding box center [1023, 238] width 27 height 23
click at [500, 230] on div "[GEOGRAPHIC_DATA], [GEOGRAPHIC_DATA]" at bounding box center [485, 239] width 153 height 35
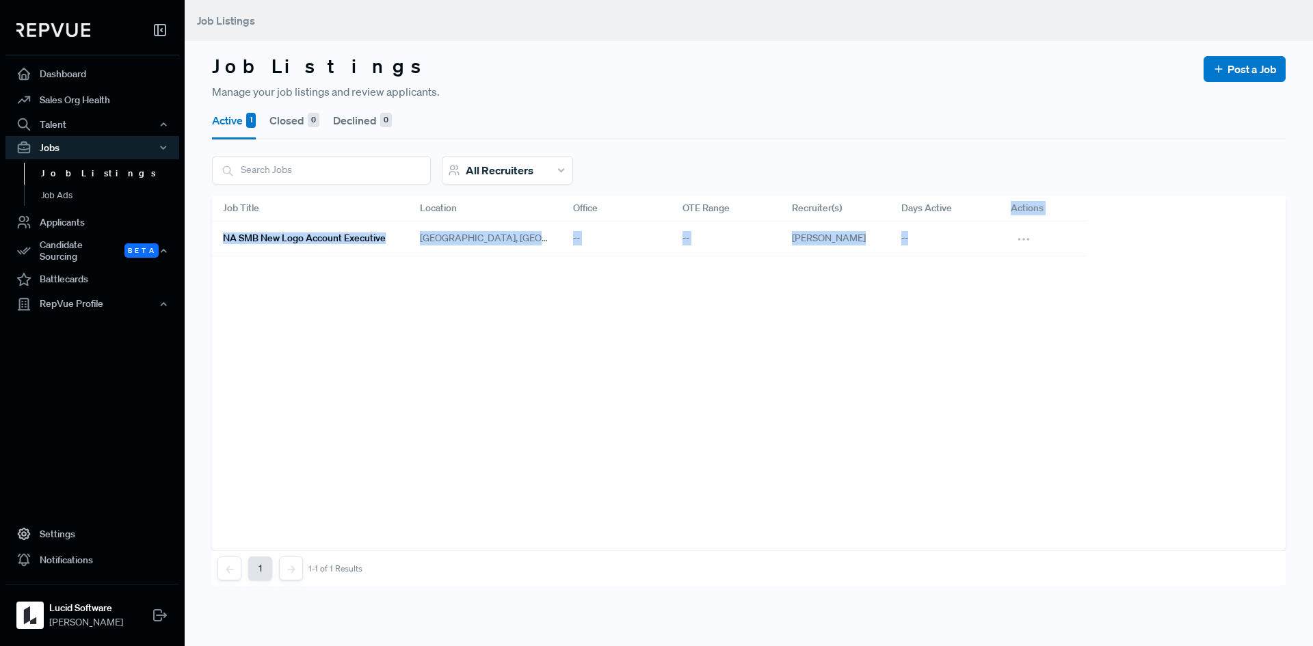
click at [997, 222] on div "Job Title Location Office OTE Range Recruiter(s) Days Active Actions NA SMB New…" at bounding box center [748, 226] width 1073 height 61
click at [1022, 230] on button at bounding box center [1023, 238] width 27 height 23
click at [962, 282] on span "View on RepVue" at bounding box center [952, 283] width 72 height 12
click at [638, 381] on article "Job Title Location Office OTE Range Recruiter(s) Days Active Actions NA SMB New…" at bounding box center [748, 373] width 1073 height 355
click at [1017, 233] on icon at bounding box center [1024, 239] width 15 height 15
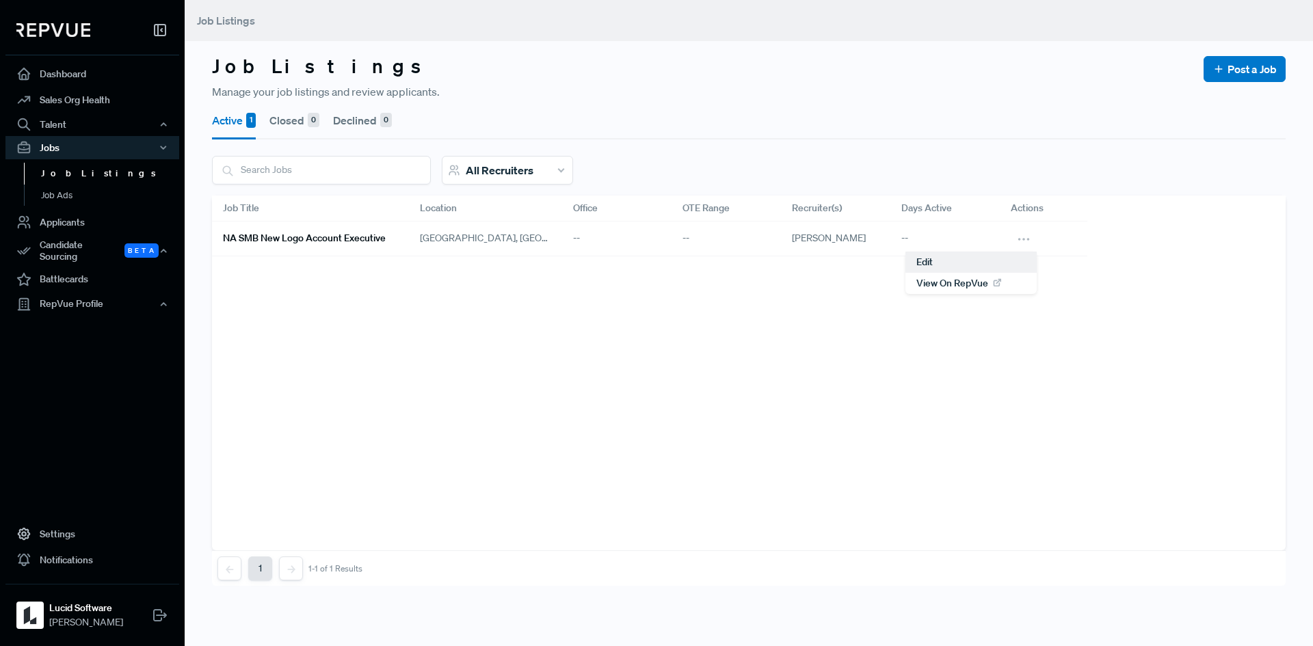
click at [939, 258] on div "Edit" at bounding box center [970, 262] width 131 height 21
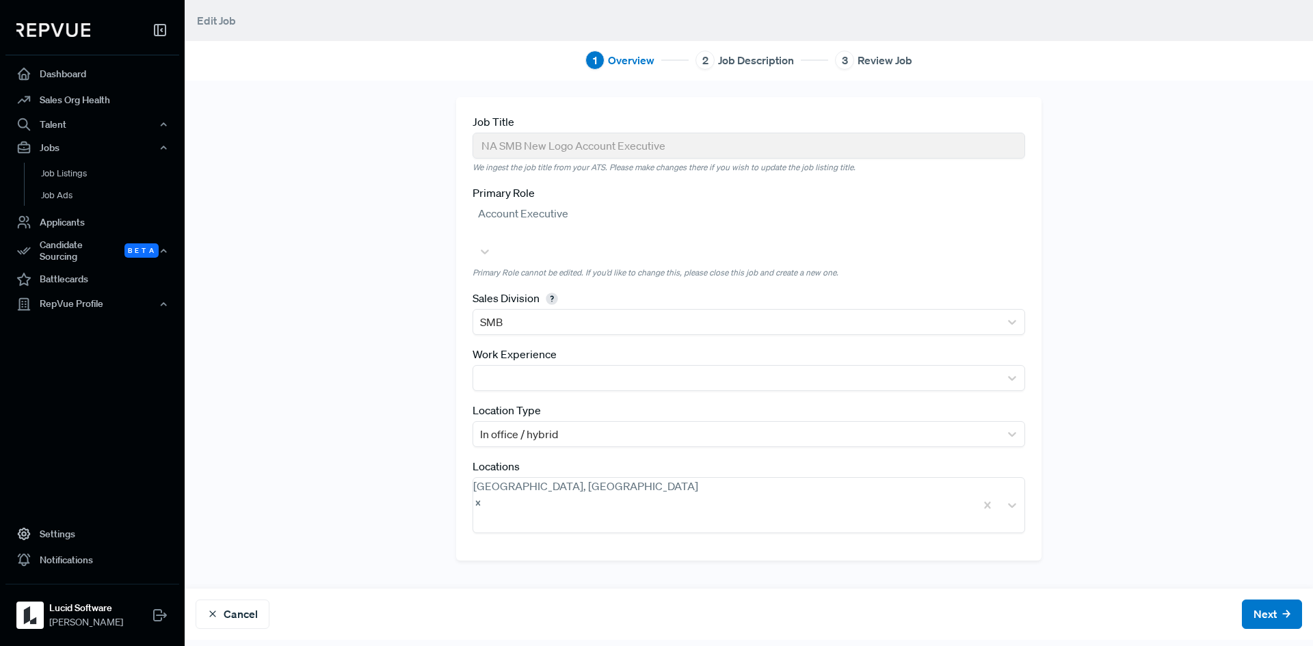
click at [1194, 603] on div "Cancel Next" at bounding box center [749, 614] width 1128 height 51
click at [1242, 609] on button "Next" at bounding box center [1272, 614] width 60 height 29
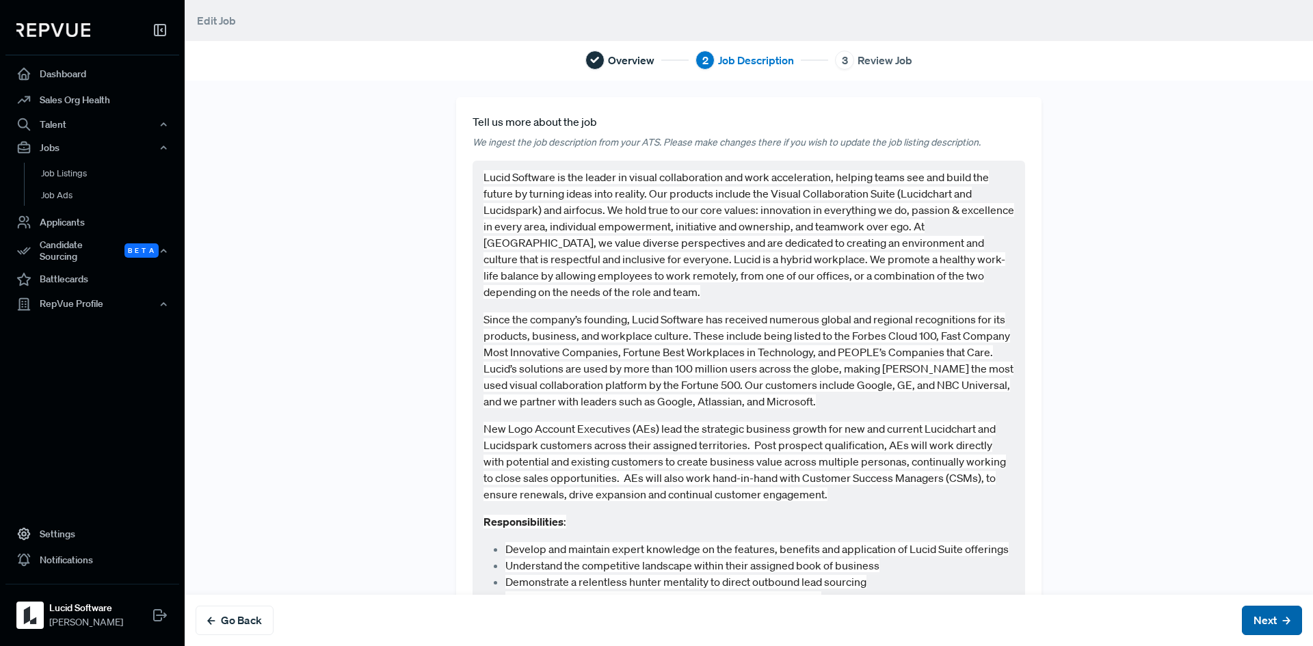
click at [1248, 615] on button "Next" at bounding box center [1272, 620] width 60 height 29
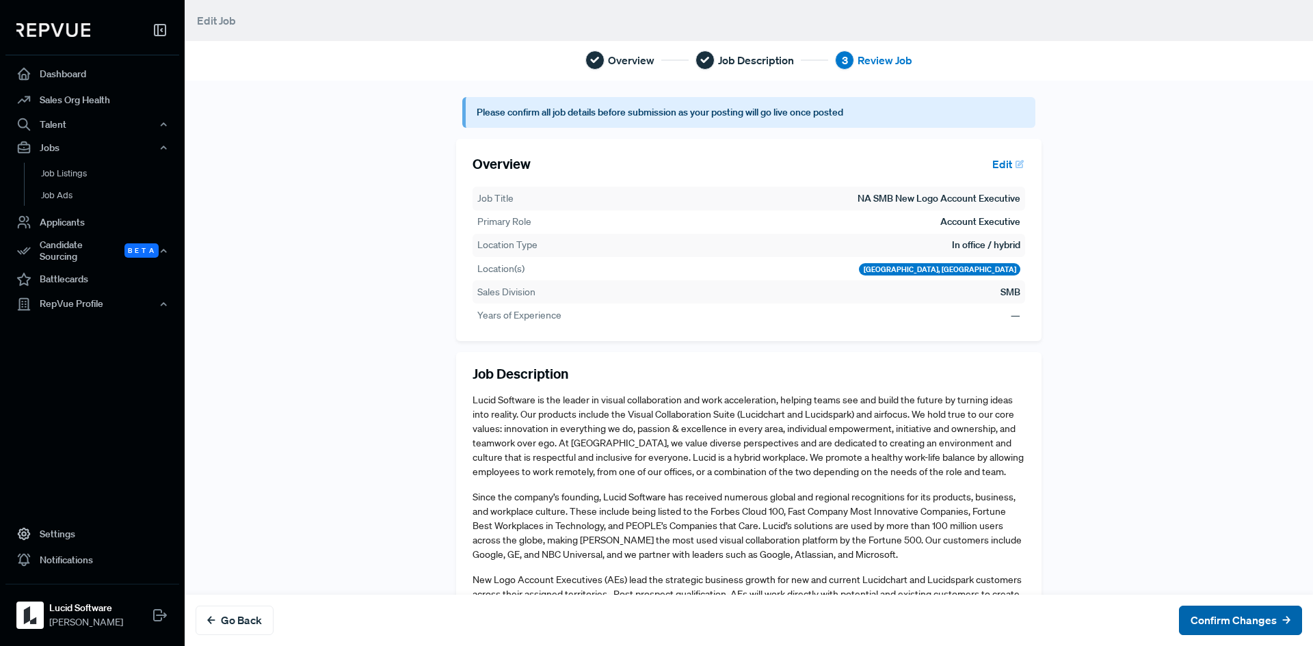
click at [1248, 615] on button "Confirm Changes" at bounding box center [1240, 620] width 123 height 29
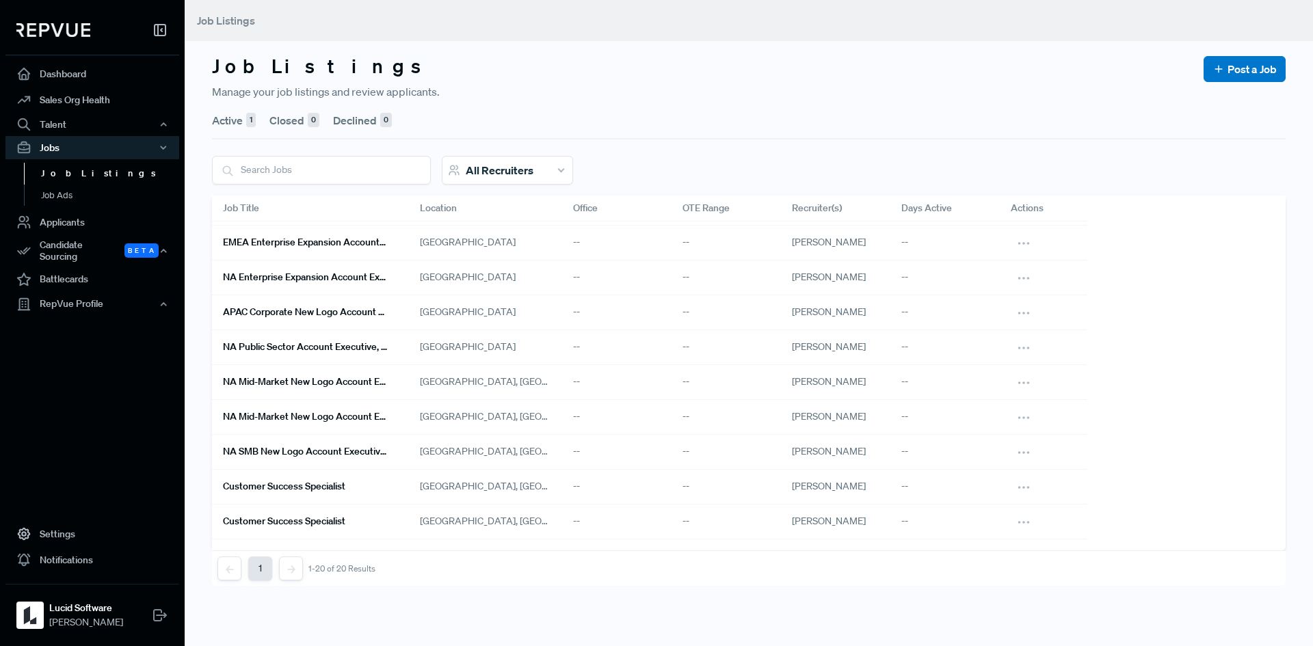
scroll to position [368, 0]
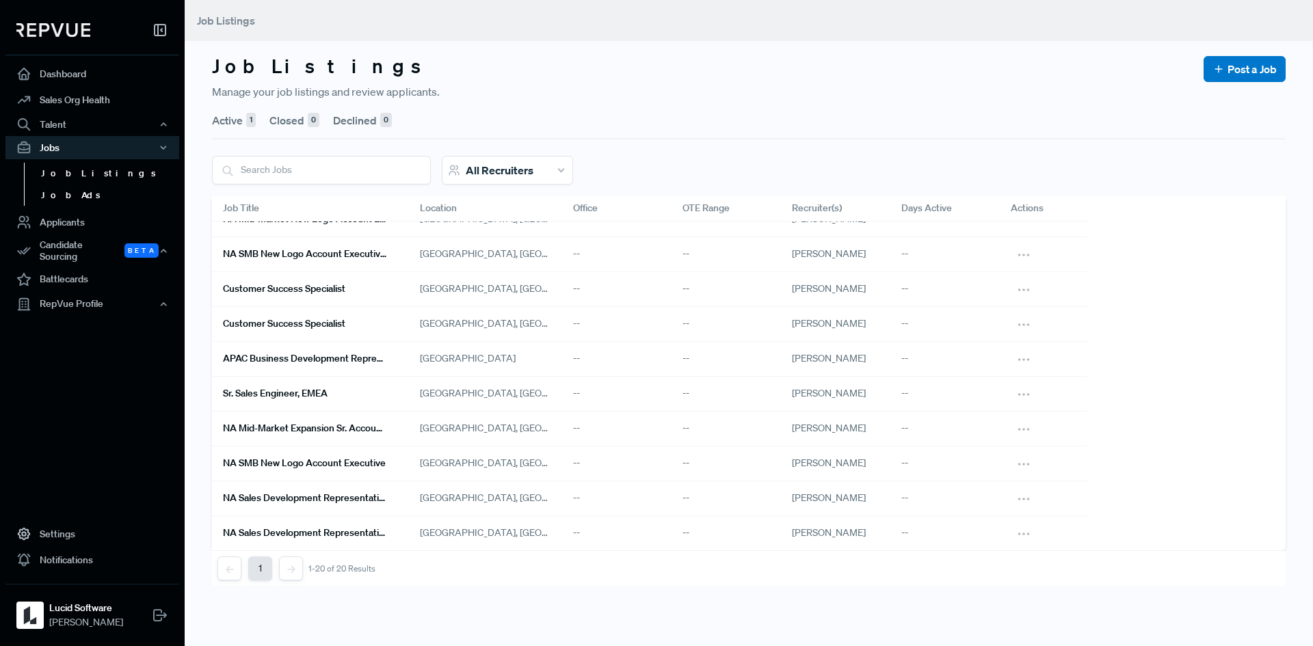
click at [59, 194] on link "Job Ads" at bounding box center [111, 196] width 174 height 22
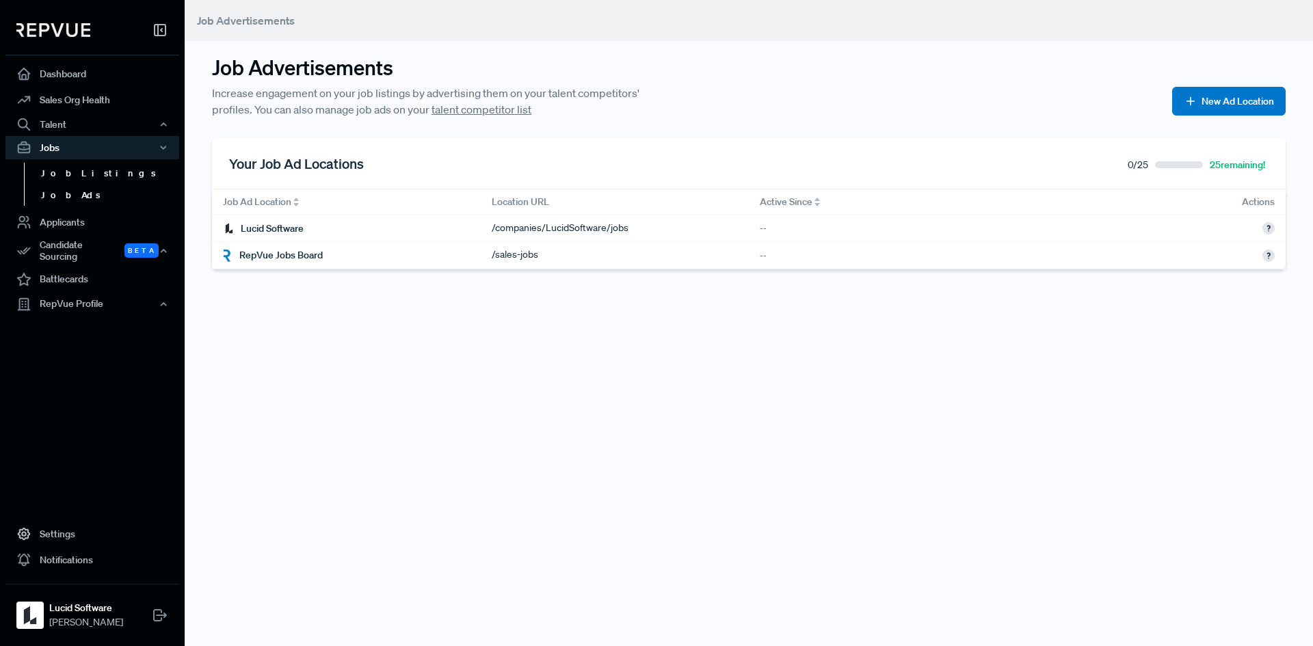
click at [64, 172] on link "Job Listings" at bounding box center [111, 174] width 174 height 22
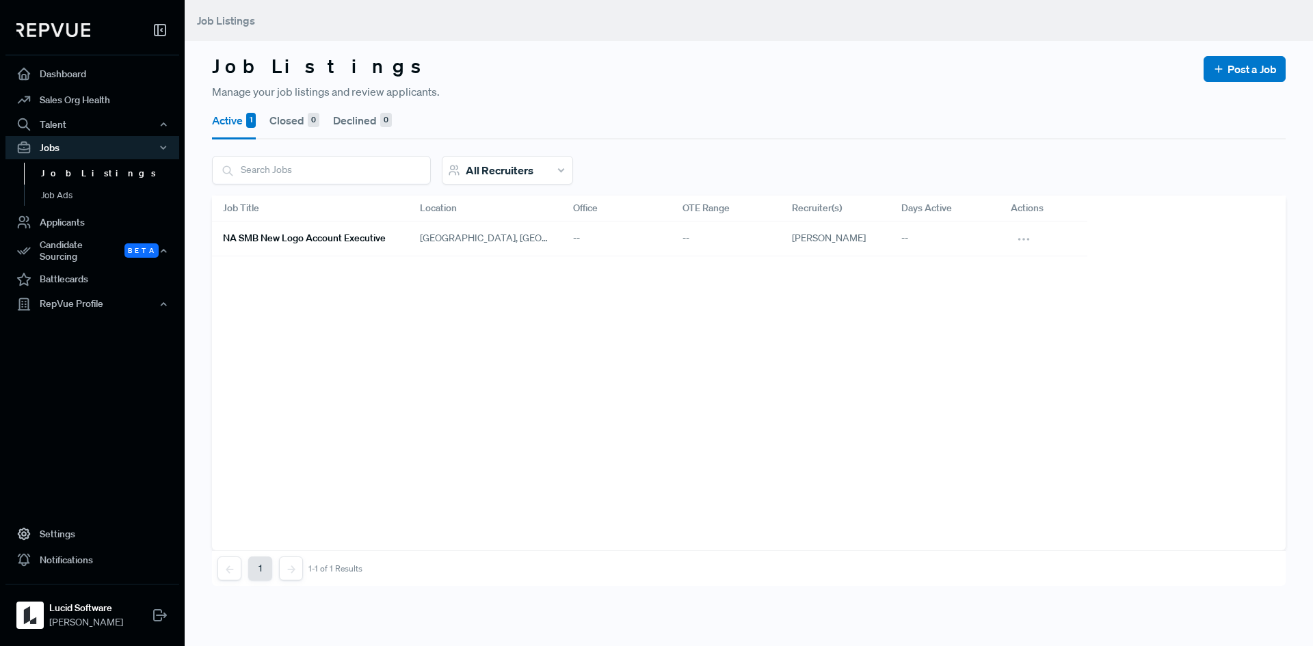
click at [394, 232] on div "NA SMB New Logo Account Executive" at bounding box center [310, 239] width 197 height 35
click at [374, 269] on article "Job Title Location Office OTE Range Recruiter(s) Days Active Actions NA SMB New…" at bounding box center [748, 373] width 1073 height 355
click at [74, 191] on link "Job Ads" at bounding box center [111, 196] width 174 height 22
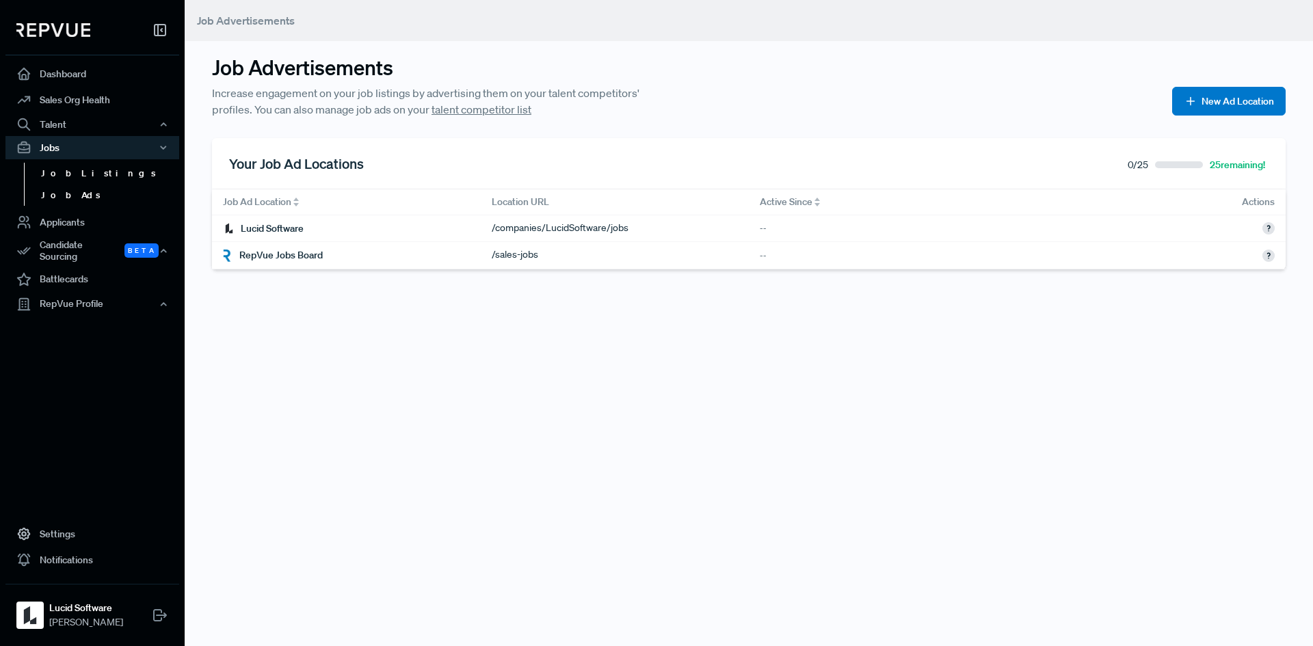
click at [76, 172] on link "Job Listings" at bounding box center [111, 174] width 174 height 22
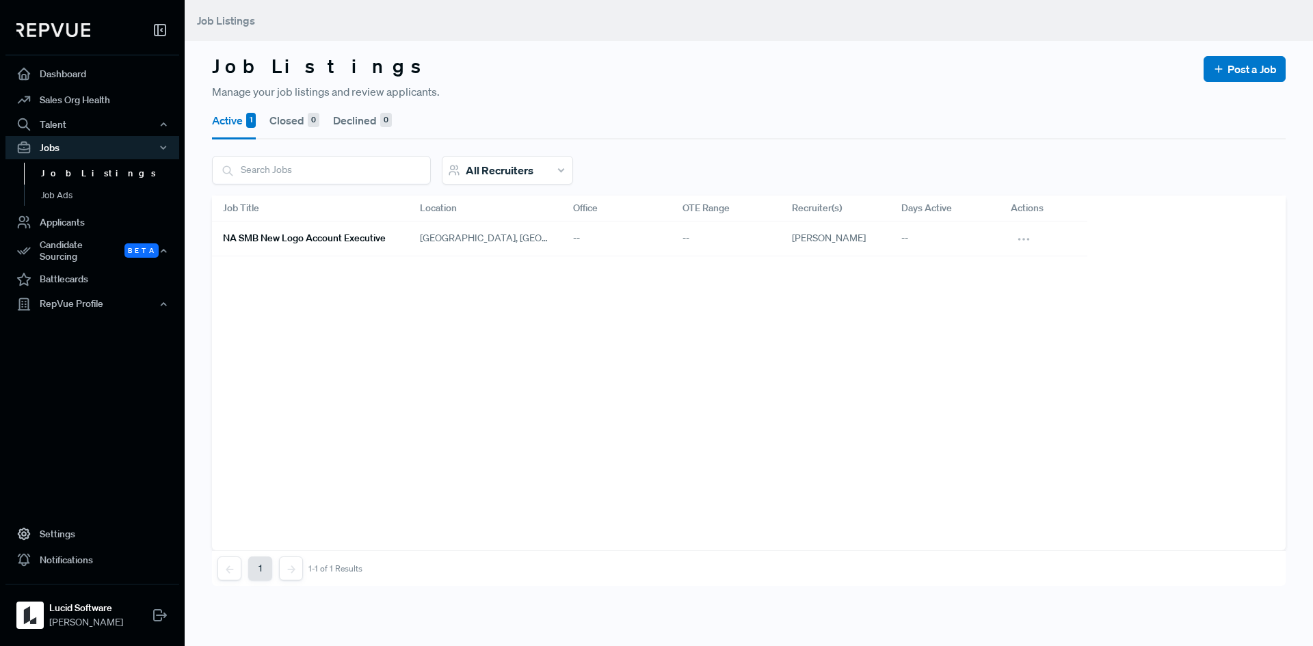
click at [424, 343] on article "Job Title Location Office OTE Range Recruiter(s) Days Active Actions NA SMB New…" at bounding box center [748, 373] width 1073 height 355
click at [63, 225] on link "Applicants" at bounding box center [92, 222] width 174 height 26
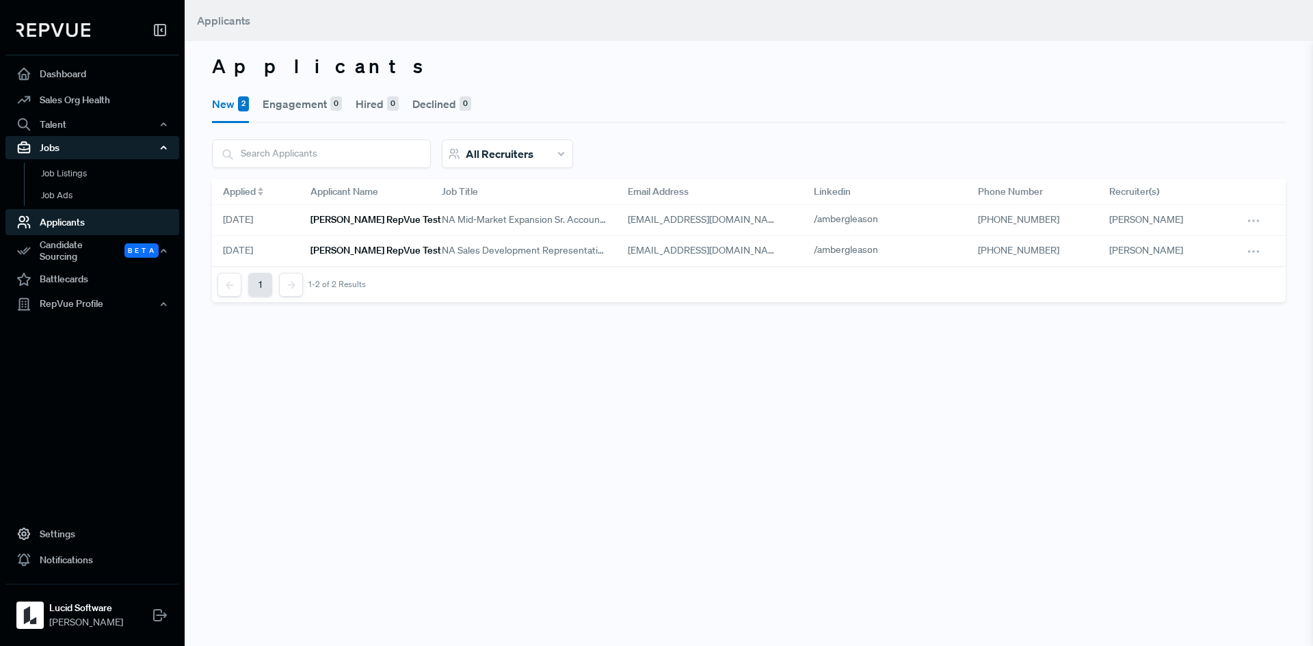
click at [62, 144] on div "Jobs" at bounding box center [92, 147] width 174 height 23
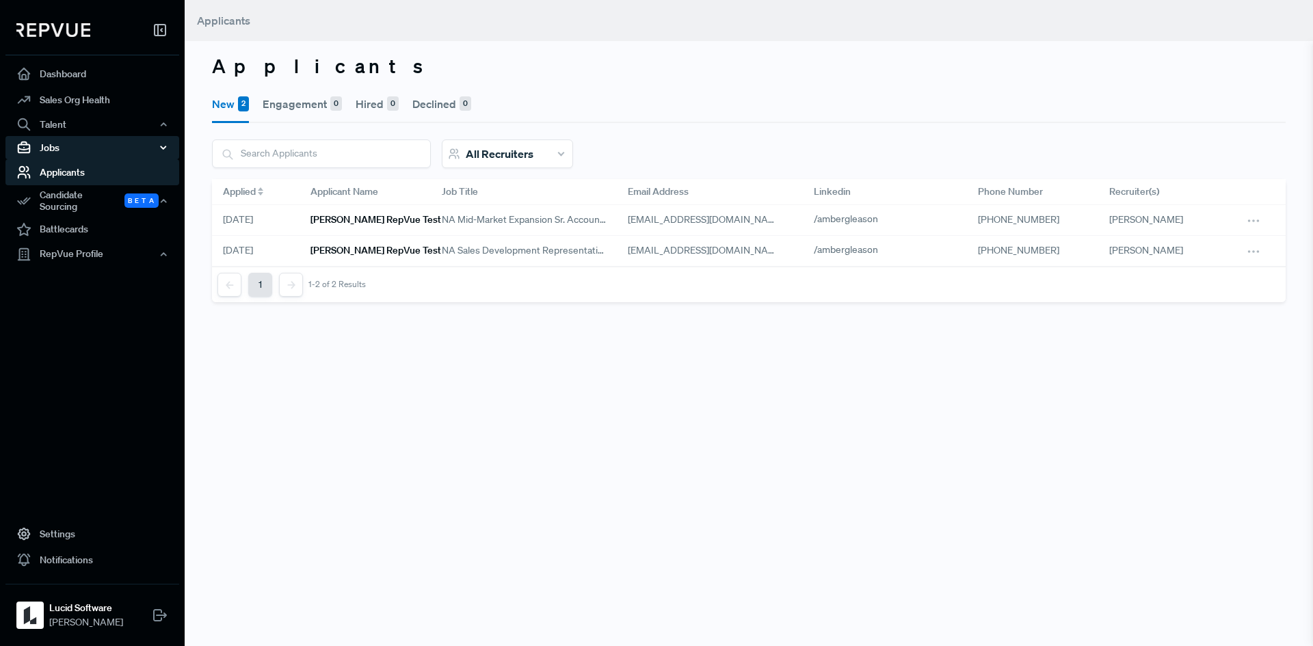
click at [64, 151] on div "Jobs" at bounding box center [92, 147] width 174 height 23
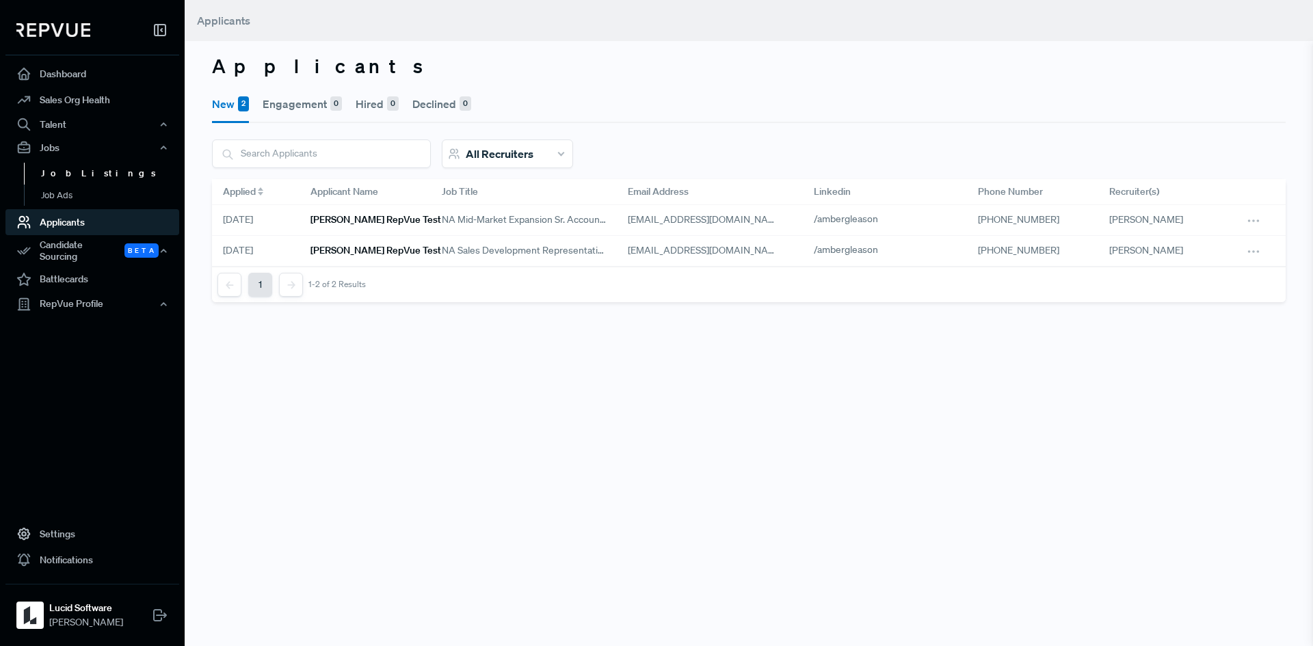
click at [64, 175] on link "Job Listings" at bounding box center [111, 174] width 174 height 22
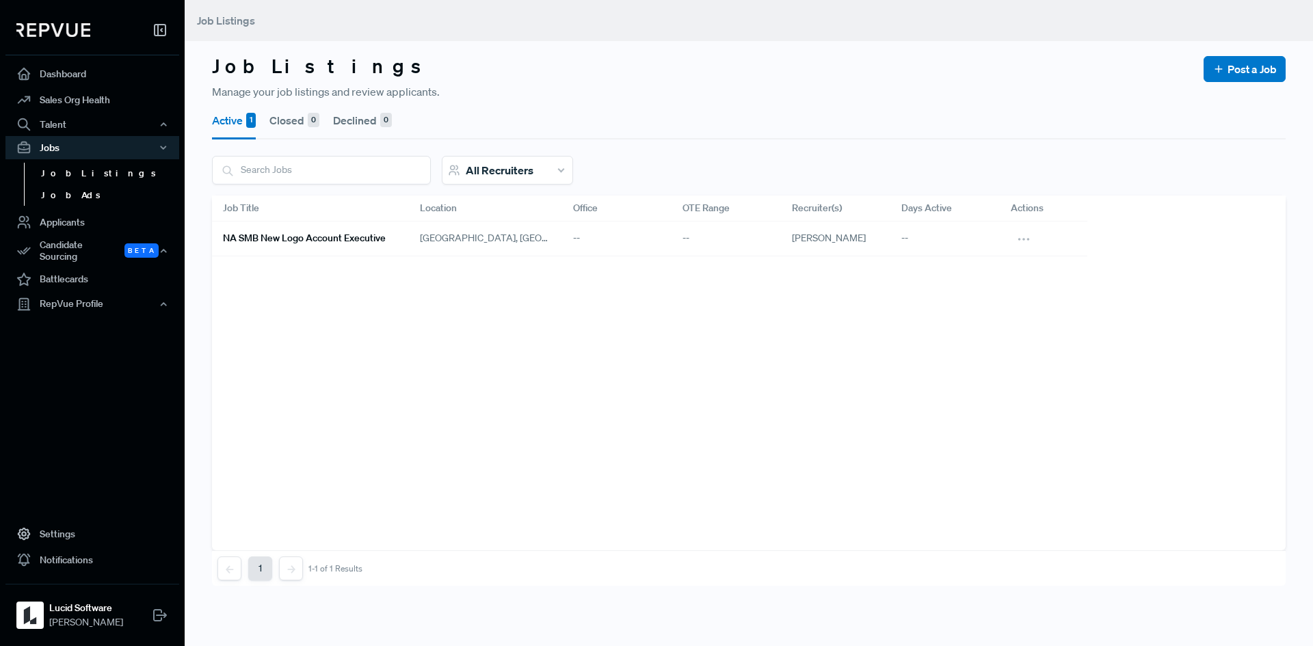
click at [66, 201] on link "Job Ads" at bounding box center [111, 196] width 174 height 22
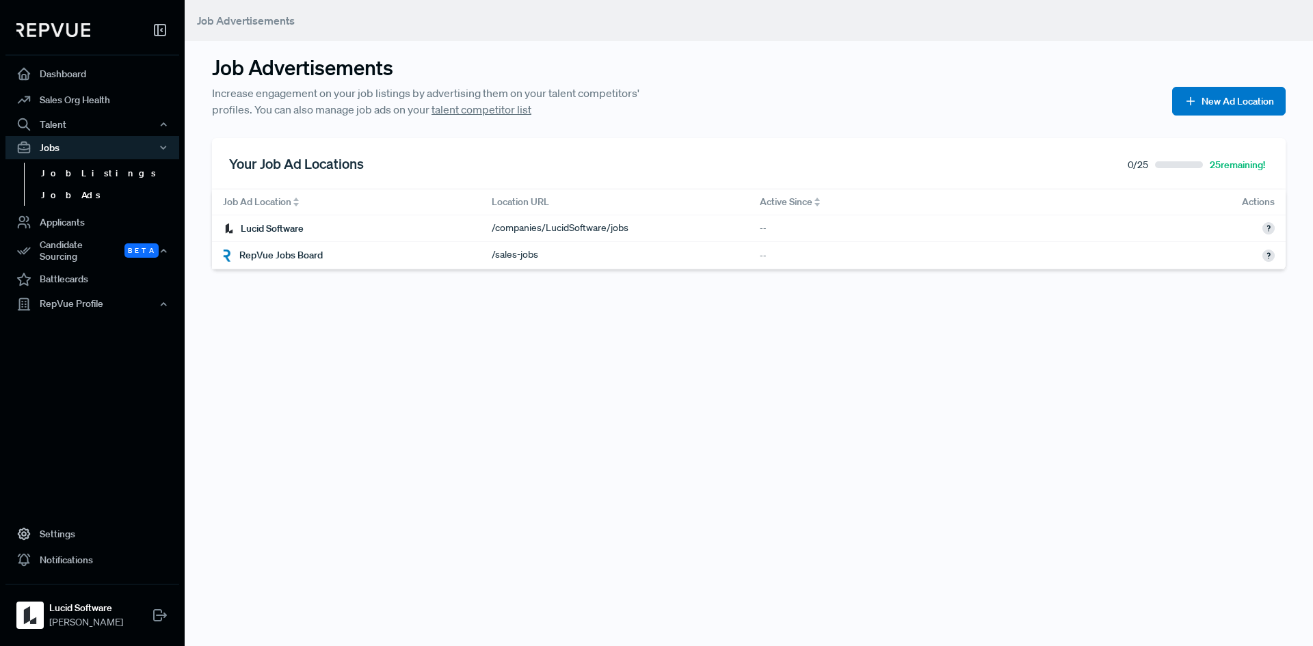
click at [69, 172] on link "Job Listings" at bounding box center [111, 174] width 174 height 22
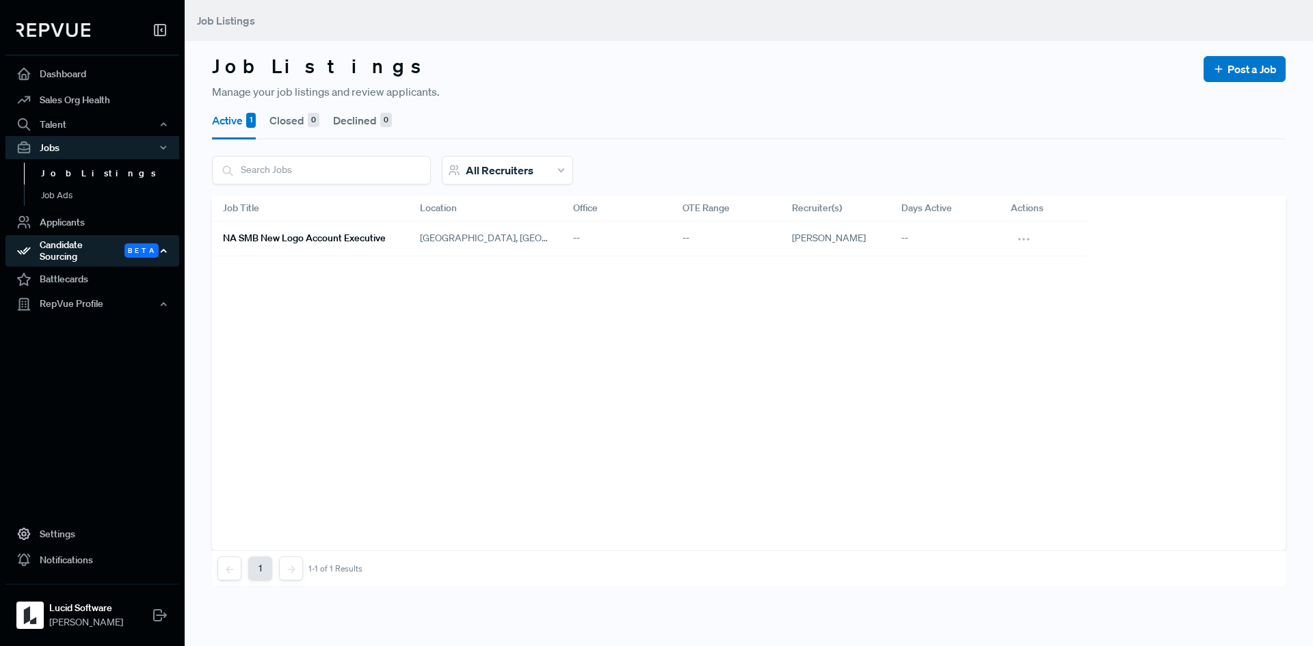
click at [96, 246] on div "Candidate Sourcing Beta" at bounding box center [92, 250] width 174 height 31
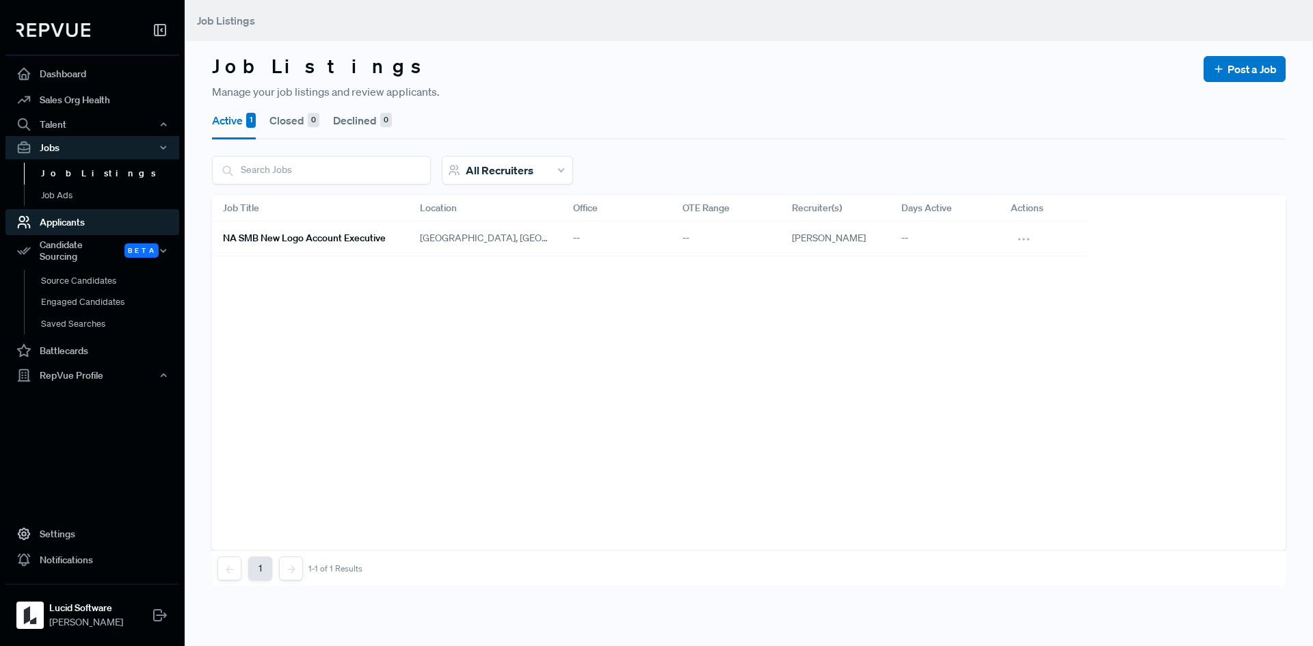
click at [71, 220] on link "Applicants" at bounding box center [92, 222] width 174 height 26
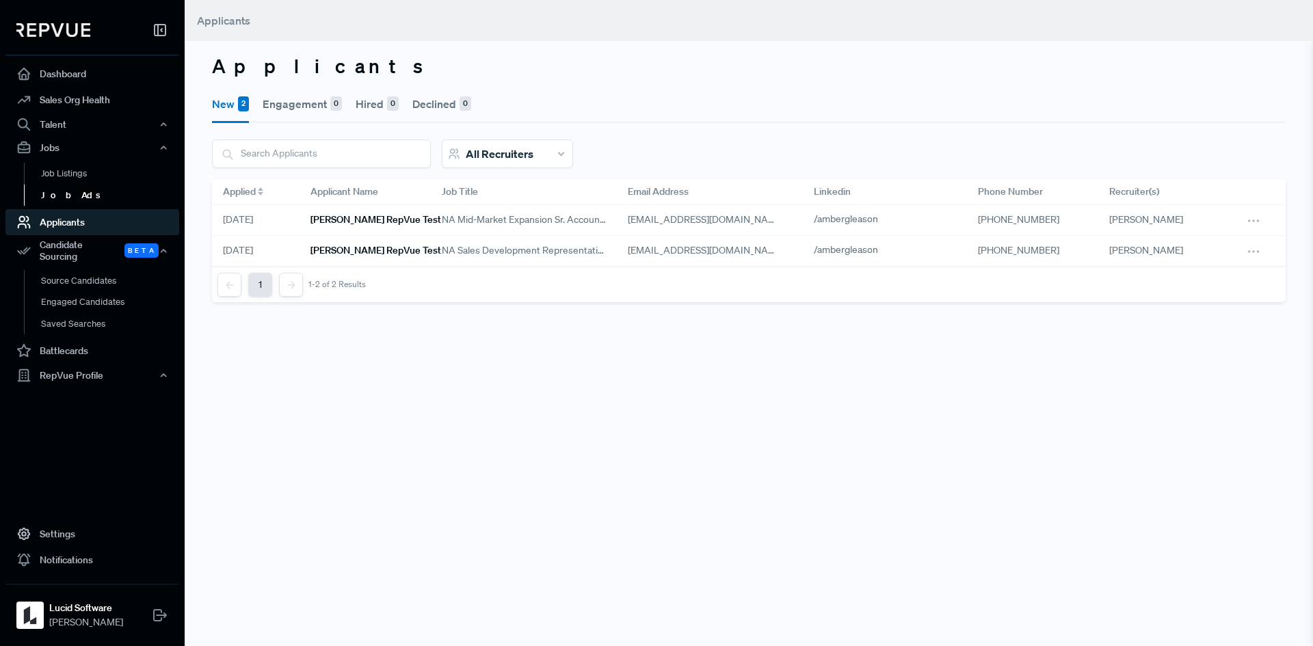
click at [69, 203] on link "Job Ads" at bounding box center [111, 196] width 174 height 22
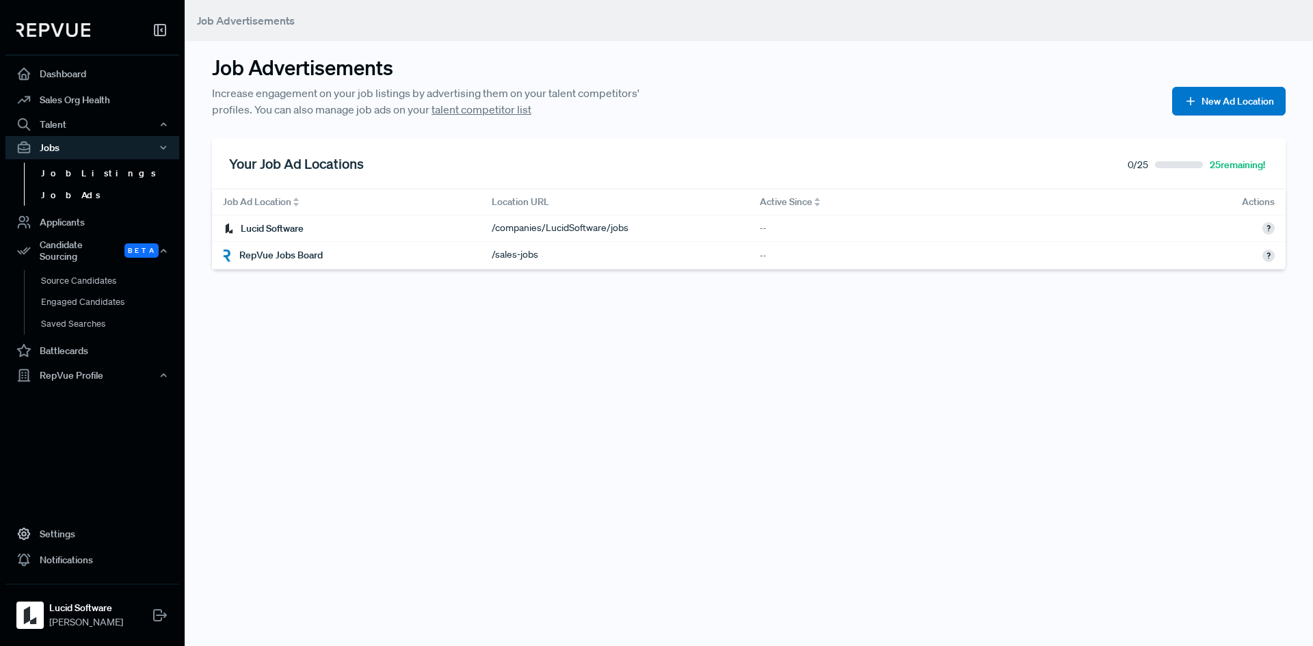
click at [74, 167] on link "Job Listings" at bounding box center [111, 174] width 174 height 22
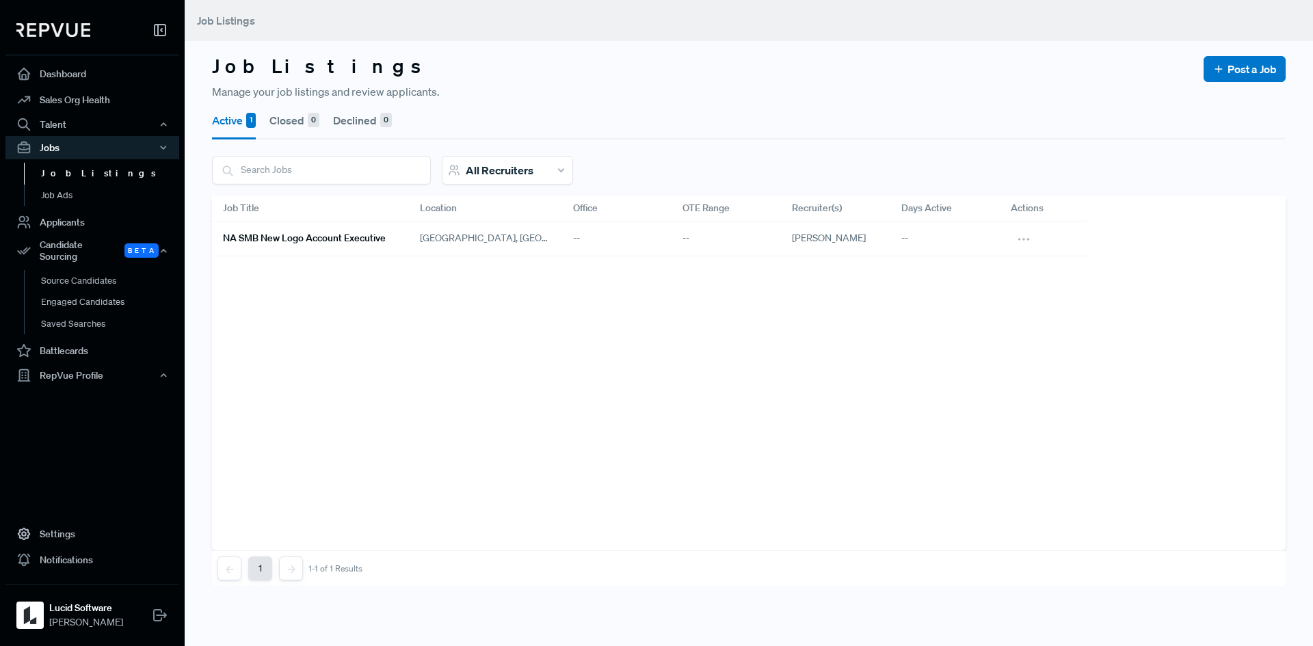
click at [577, 237] on div "--" at bounding box center [616, 239] width 109 height 35
click at [1036, 238] on button at bounding box center [1023, 238] width 27 height 23
click at [933, 263] on div "Edit" at bounding box center [970, 262] width 131 height 21
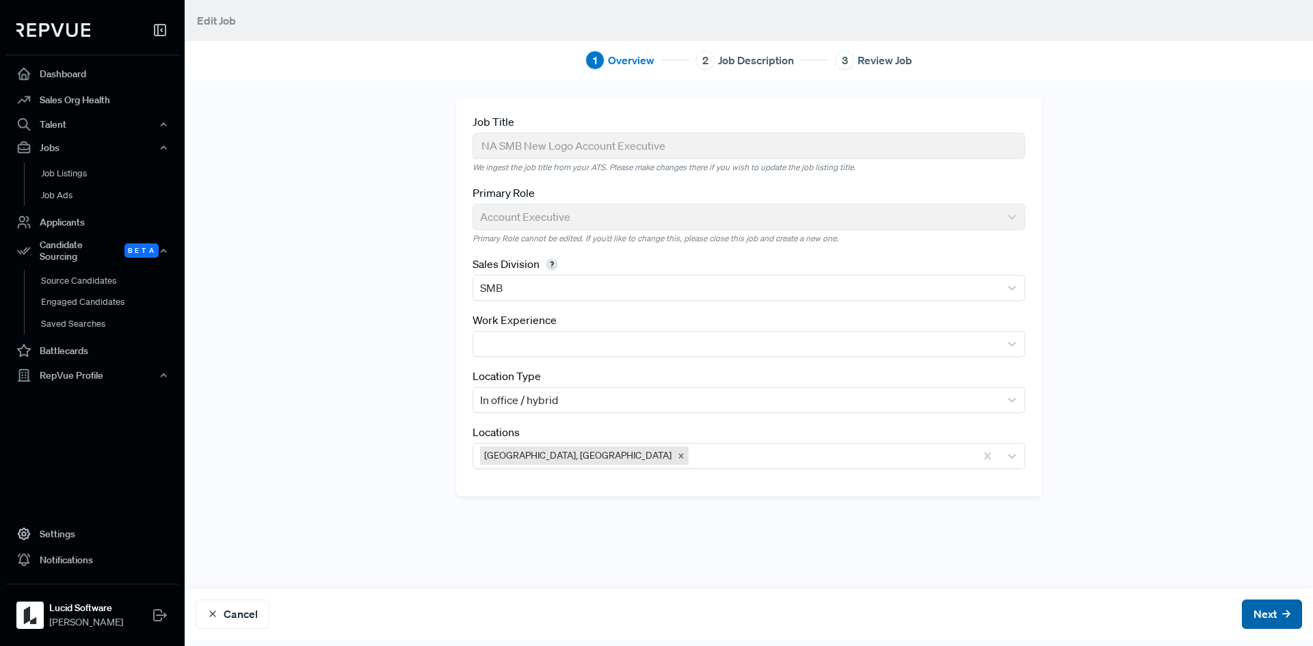
click at [1252, 610] on button "Next" at bounding box center [1272, 614] width 60 height 29
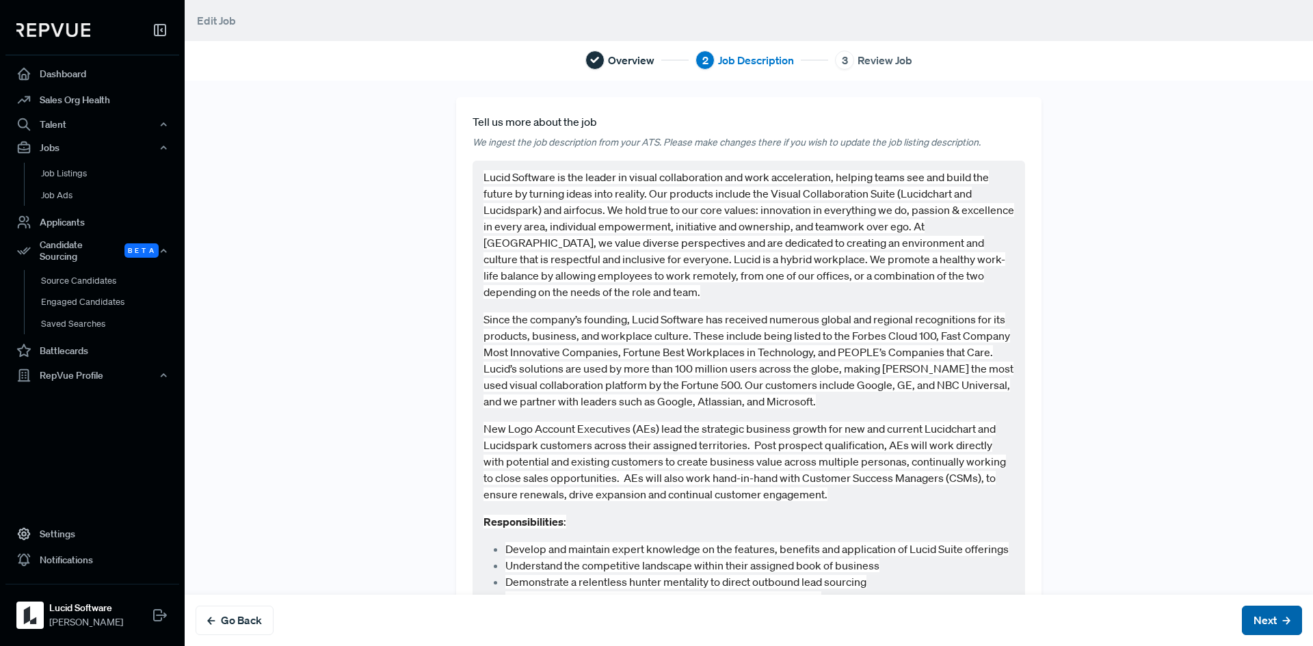
click at [1250, 606] on button "Next" at bounding box center [1272, 620] width 60 height 29
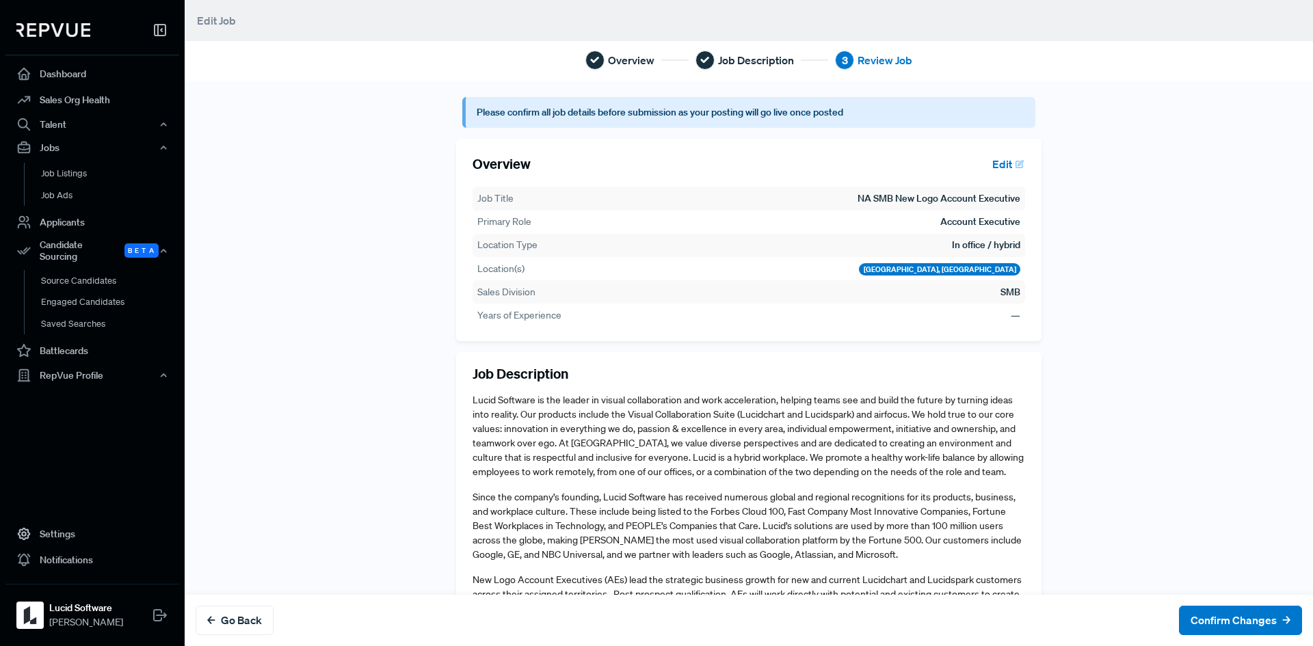
click at [997, 158] on button "Edit" at bounding box center [1005, 163] width 39 height 23
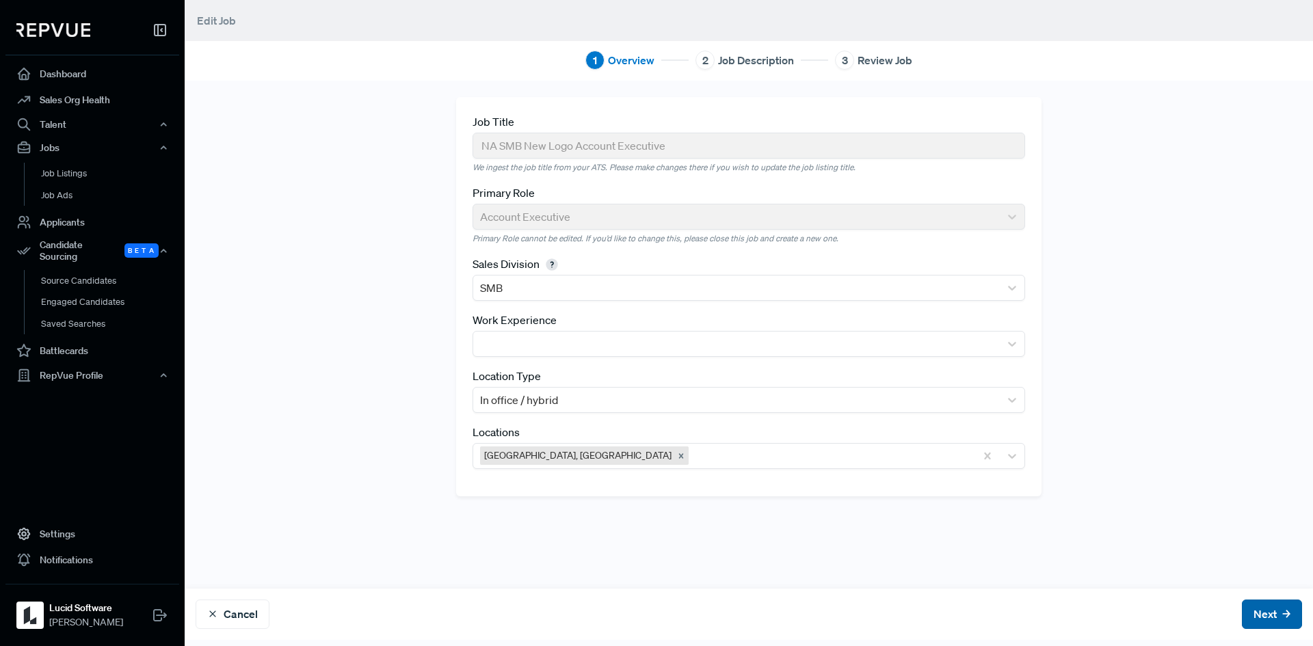
click at [1263, 604] on button "Next" at bounding box center [1272, 614] width 60 height 29
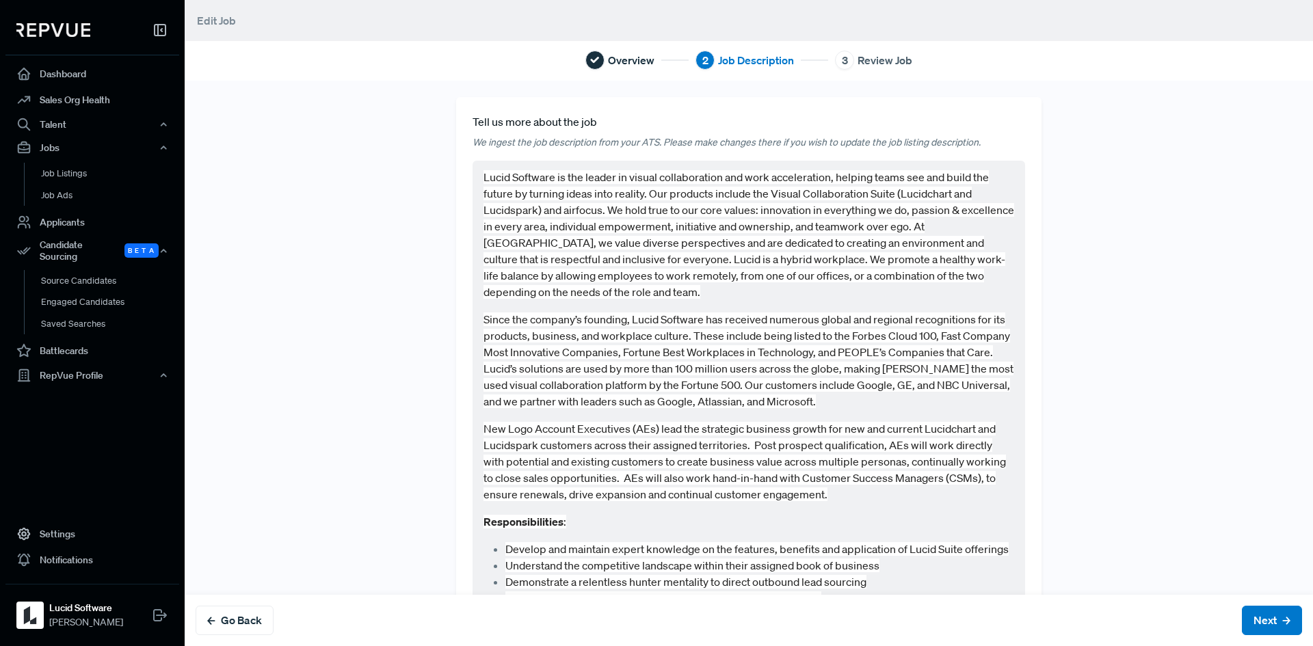
scroll to position [389, 0]
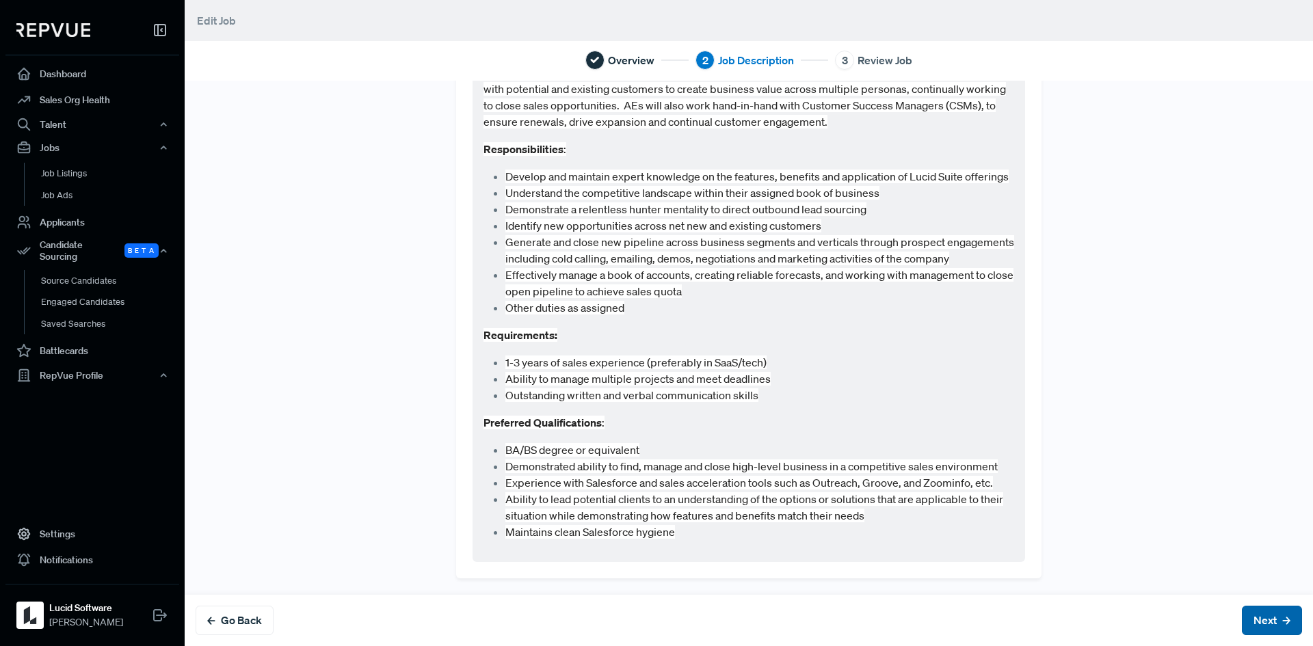
click at [1242, 623] on button "Next" at bounding box center [1272, 620] width 60 height 29
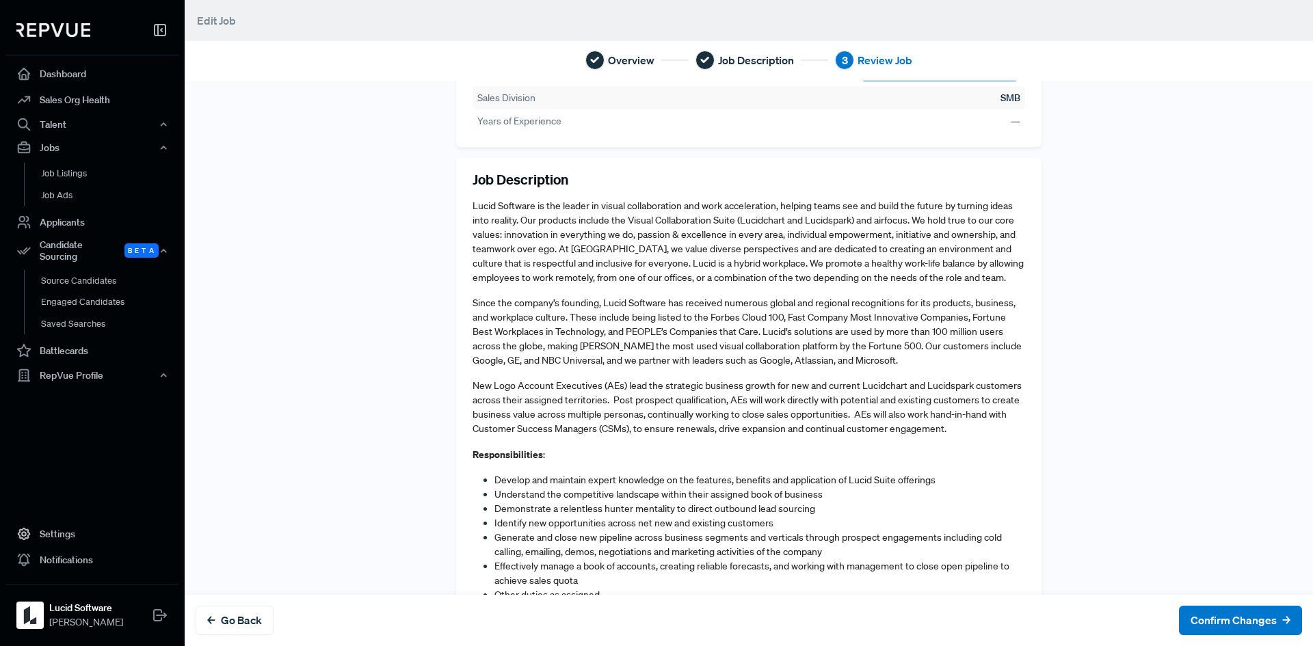
scroll to position [454, 0]
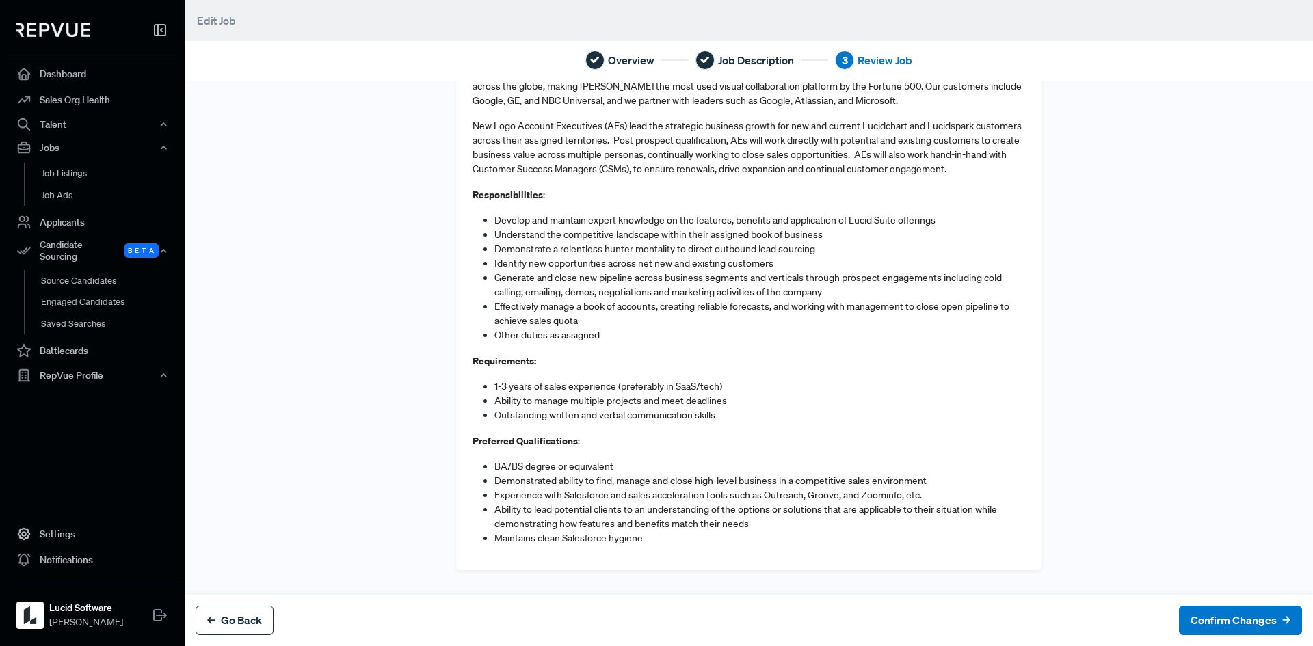
click at [242, 609] on button "Go Back" at bounding box center [235, 620] width 78 height 29
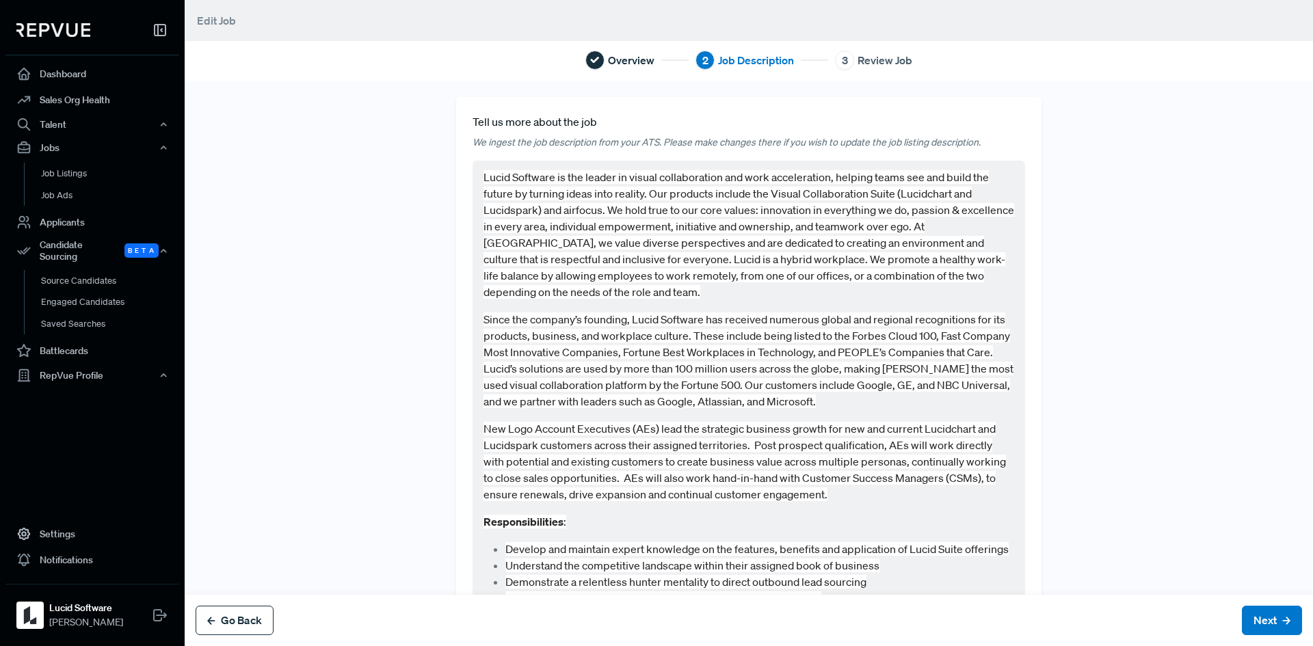
click at [241, 608] on button "Go Back" at bounding box center [235, 620] width 78 height 29
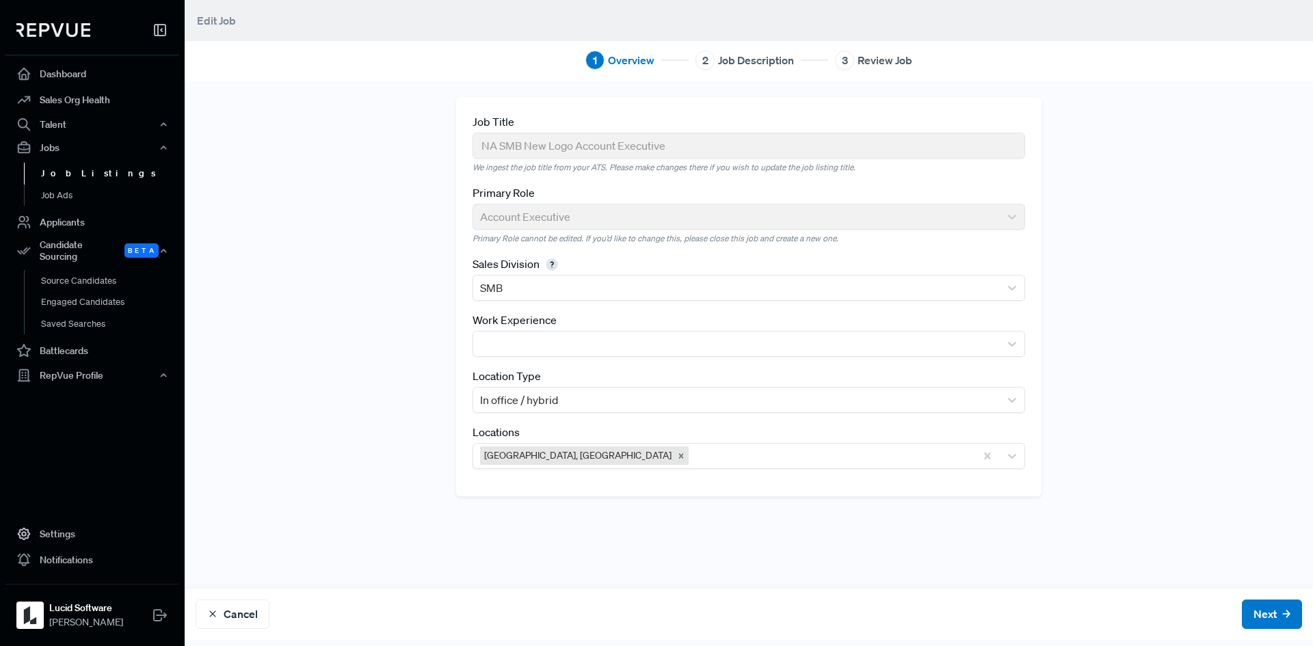
click at [62, 174] on link "Job Listings" at bounding box center [111, 174] width 174 height 22
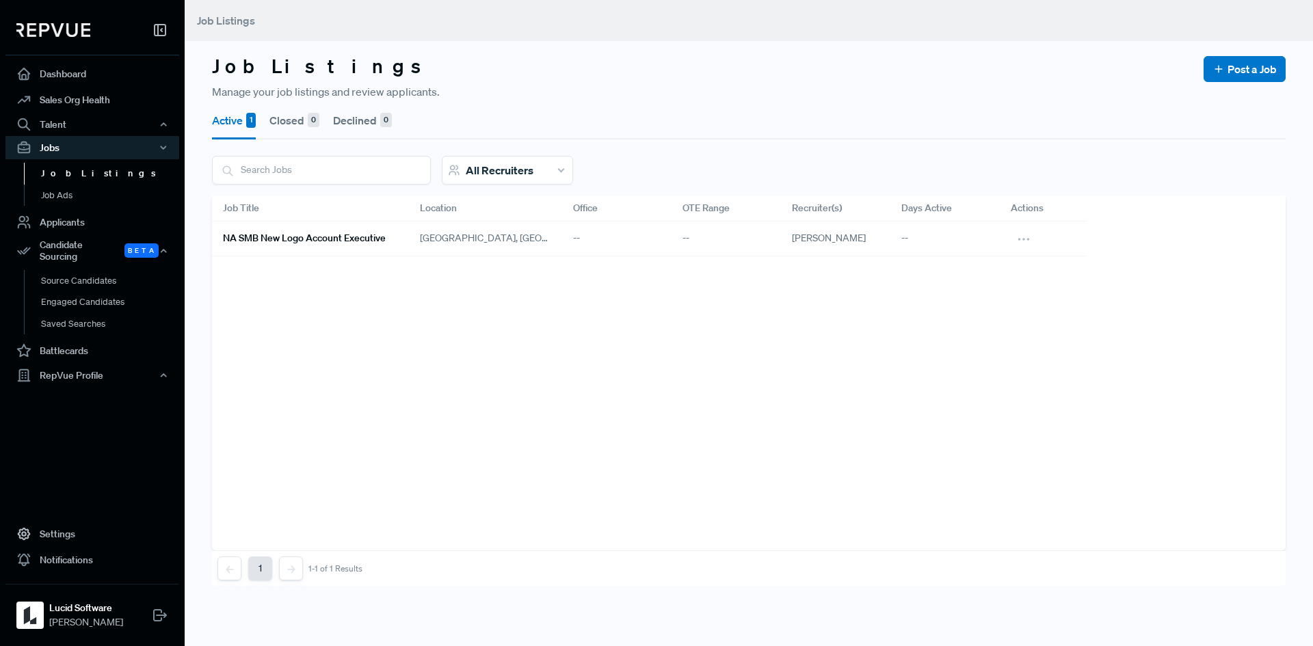
click at [258, 242] on h6 "NA SMB New Logo Account Executive" at bounding box center [304, 238] width 163 height 12
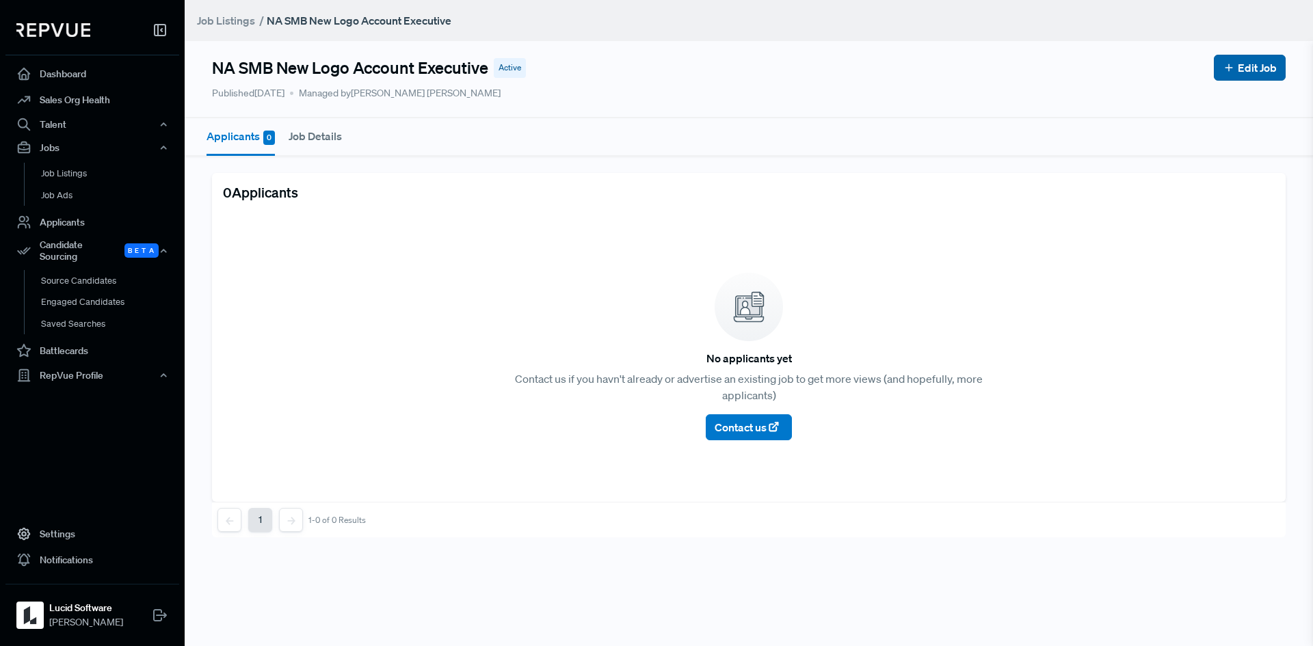
click at [1244, 68] on link "Edit Job" at bounding box center [1249, 67] width 54 height 16
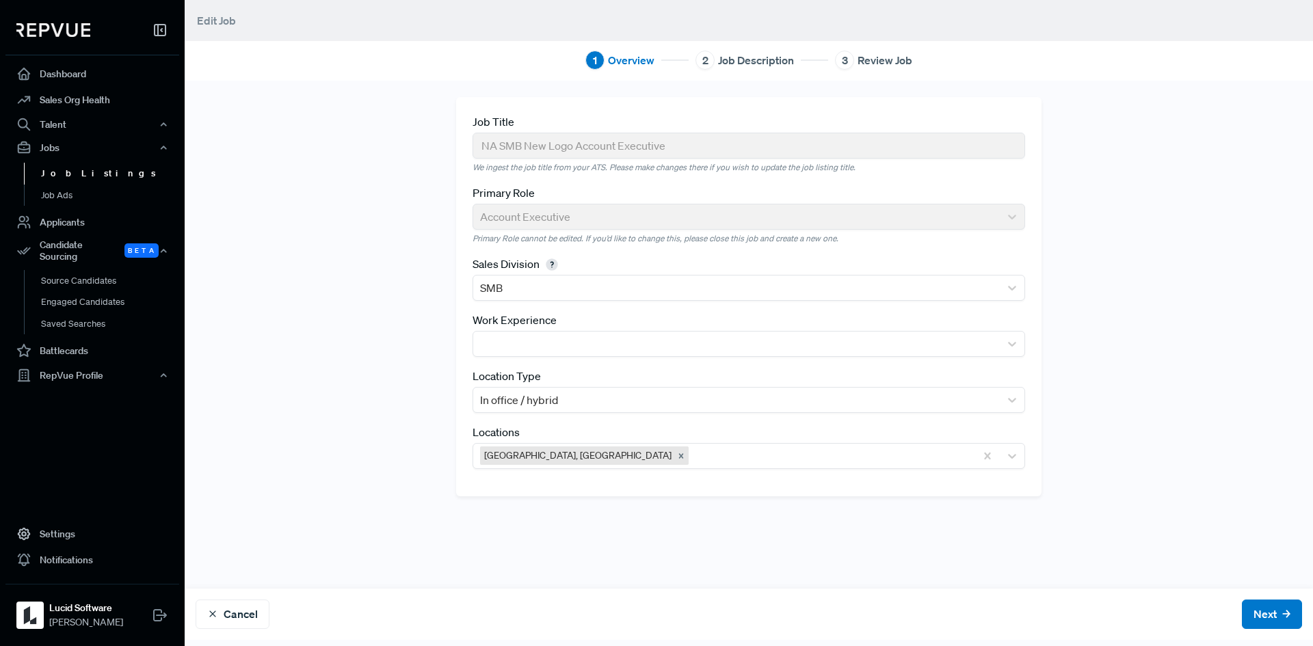
click at [57, 172] on link "Job Listings" at bounding box center [111, 174] width 174 height 22
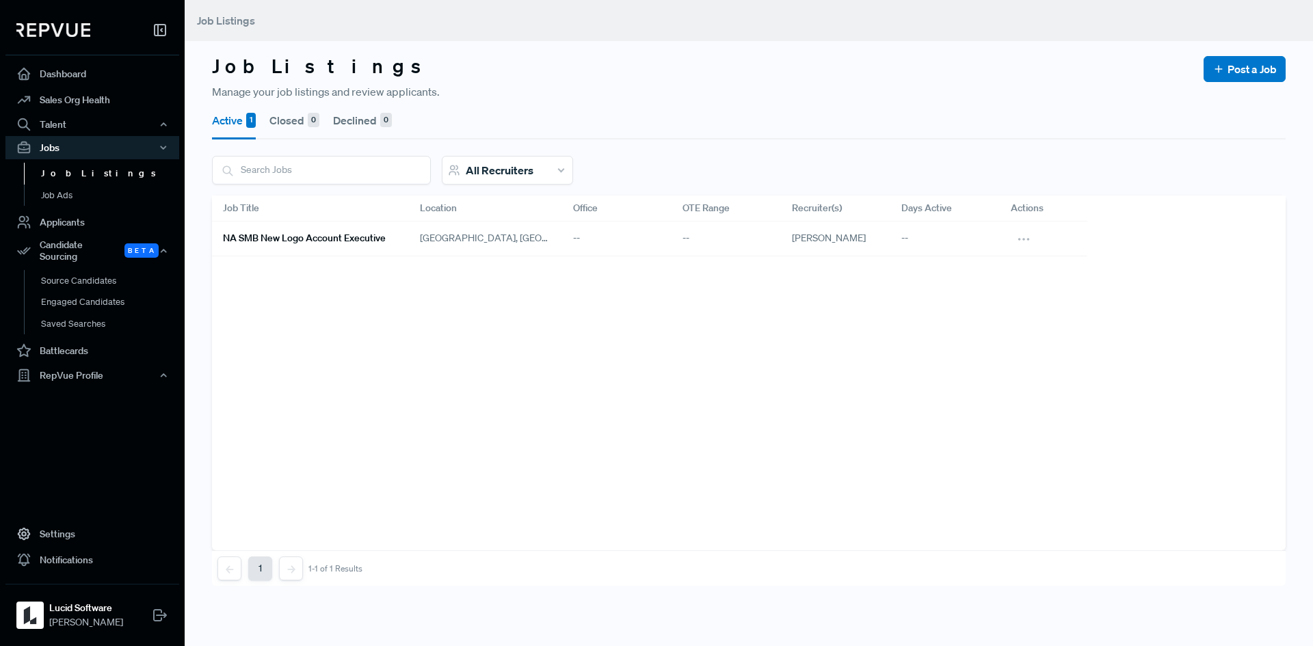
click at [571, 237] on div "--" at bounding box center [616, 239] width 109 height 35
click at [1010, 238] on button at bounding box center [1023, 238] width 27 height 23
click at [639, 428] on article "Job Title Location Office OTE Range Recruiter(s) Days Active Actions NA SMB New…" at bounding box center [748, 373] width 1073 height 355
click at [300, 118] on button "Closed 0" at bounding box center [294, 120] width 50 height 38
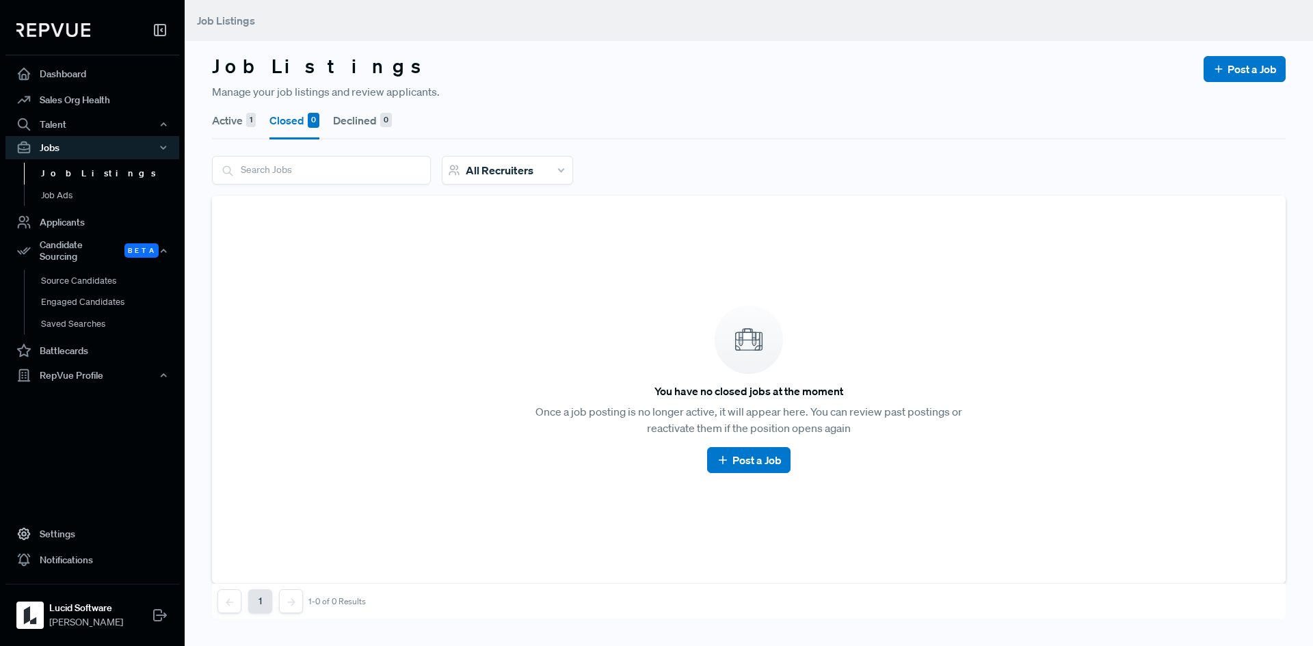
click at [228, 124] on button "Active 1" at bounding box center [234, 120] width 44 height 38
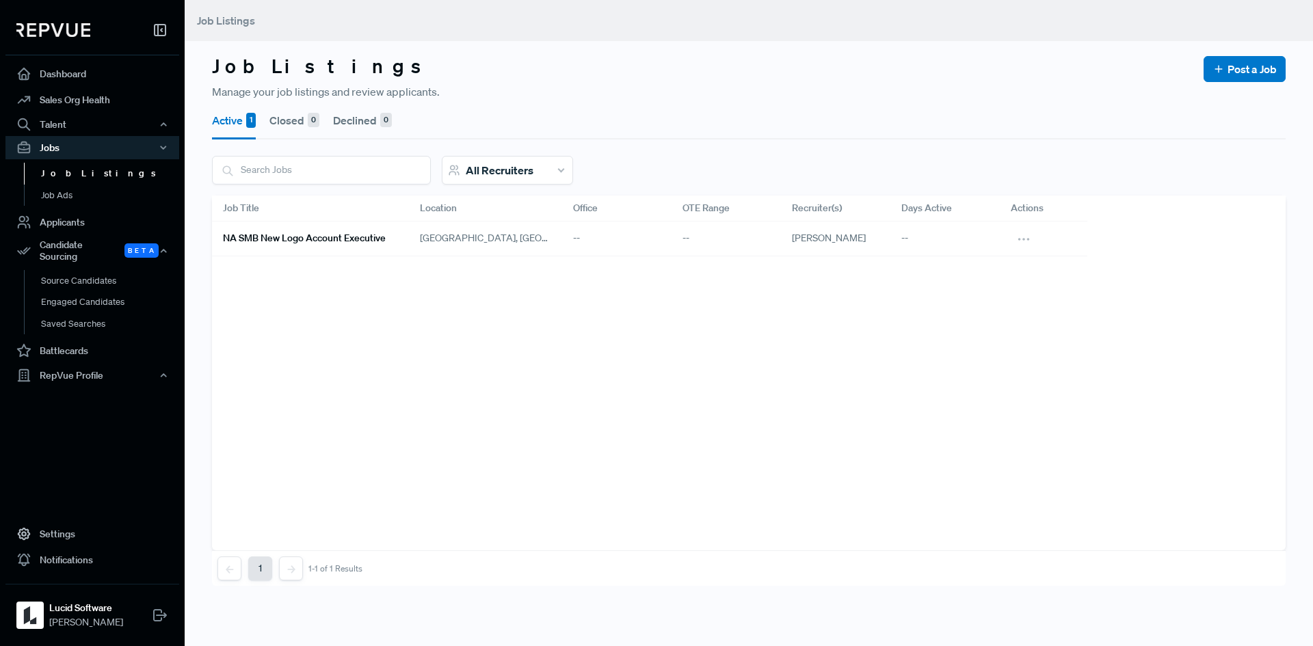
click at [251, 246] on link "NA SMB New Logo Account Executive" at bounding box center [305, 238] width 164 height 23
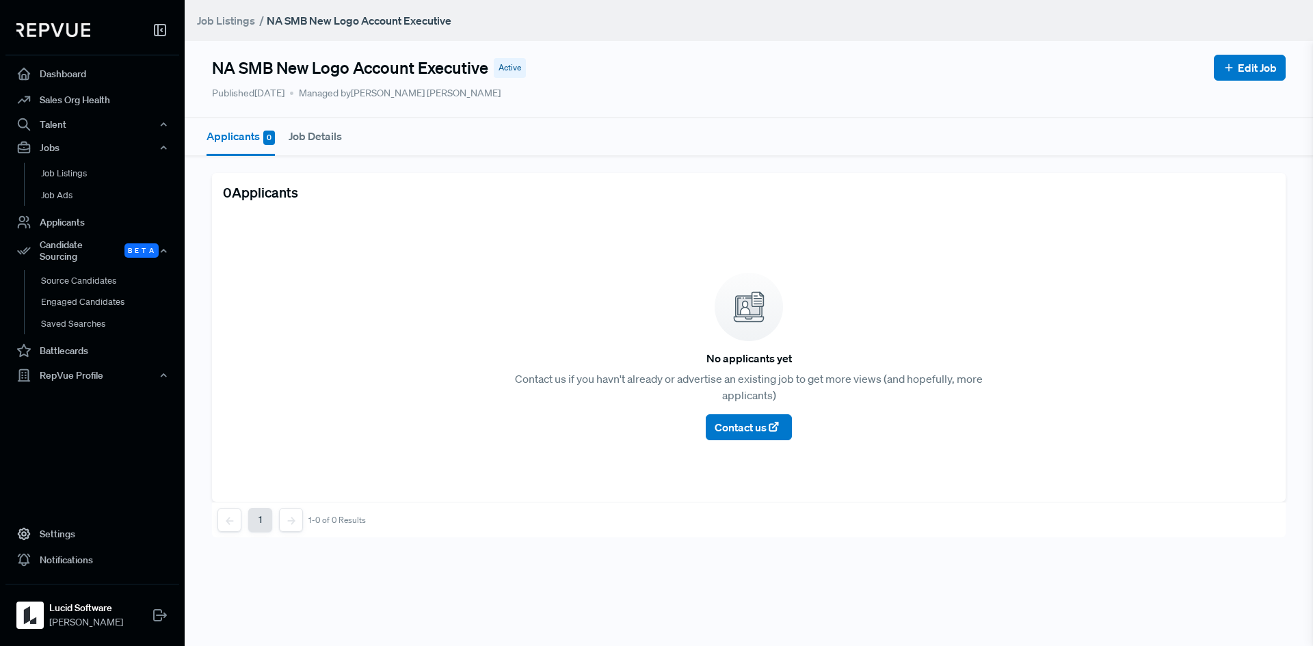
click at [249, 248] on article "No applicants yet Contact us if you havn't already or advertise an existing job…" at bounding box center [748, 356] width 1073 height 291
click at [306, 136] on button "Job Details" at bounding box center [315, 136] width 53 height 36
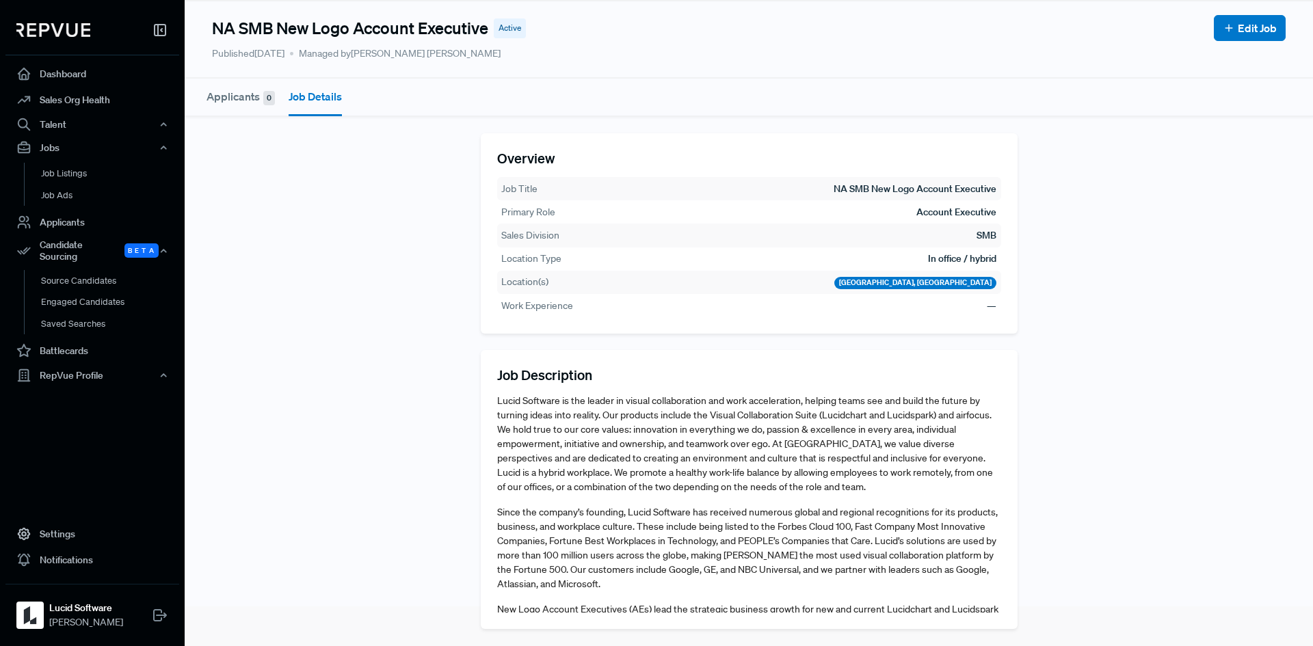
scroll to position [61, 0]
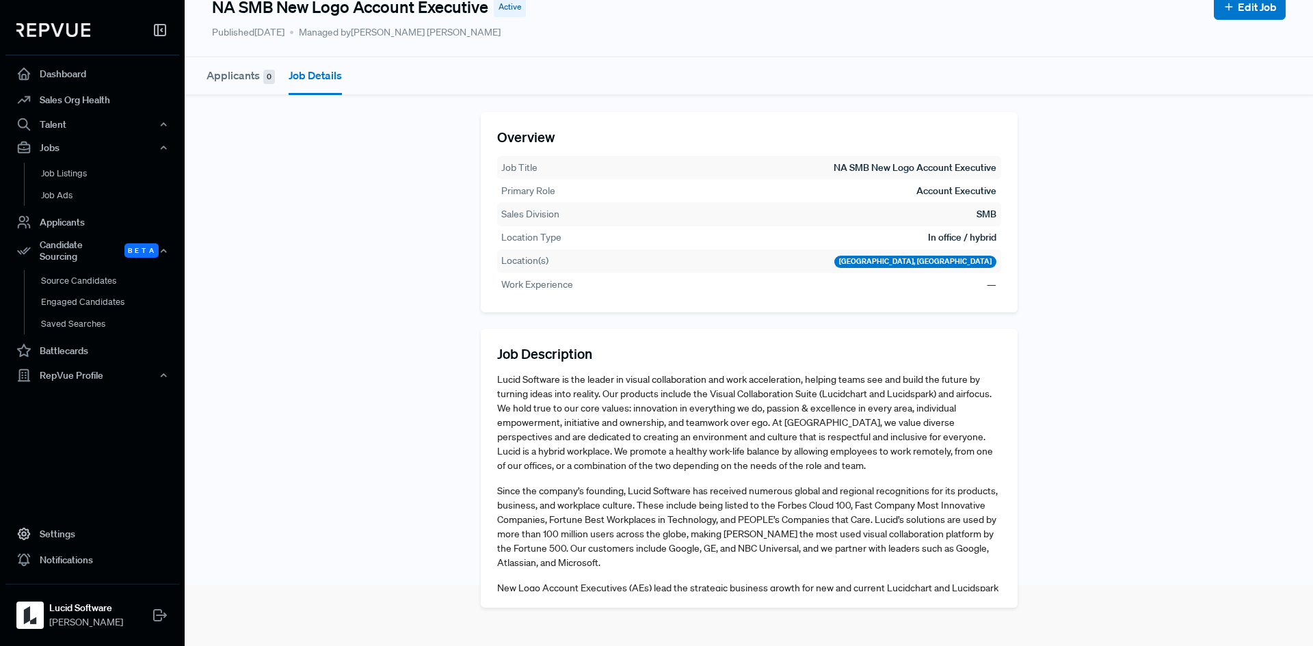
click at [238, 77] on button "Applicants 0" at bounding box center [240, 75] width 68 height 36
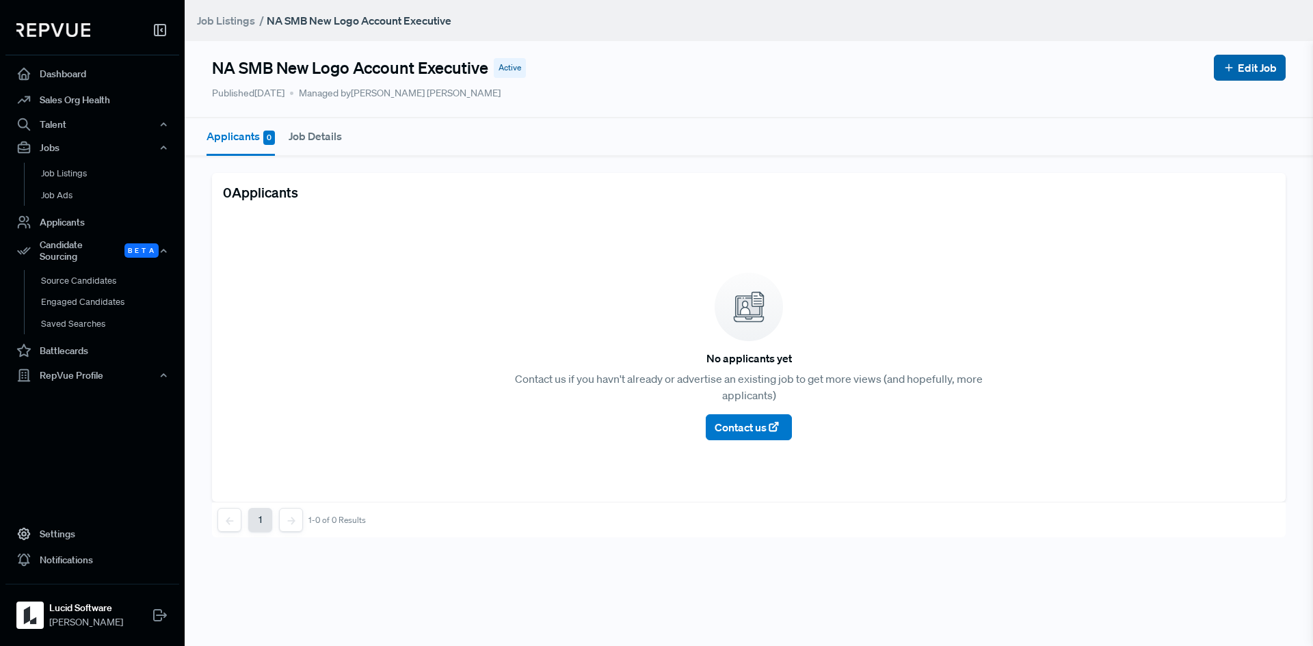
click at [1250, 57] on button "Edit Job" at bounding box center [1249, 68] width 72 height 26
click at [1237, 63] on link "Edit Job" at bounding box center [1249, 67] width 54 height 16
